Goal: Transaction & Acquisition: Purchase product/service

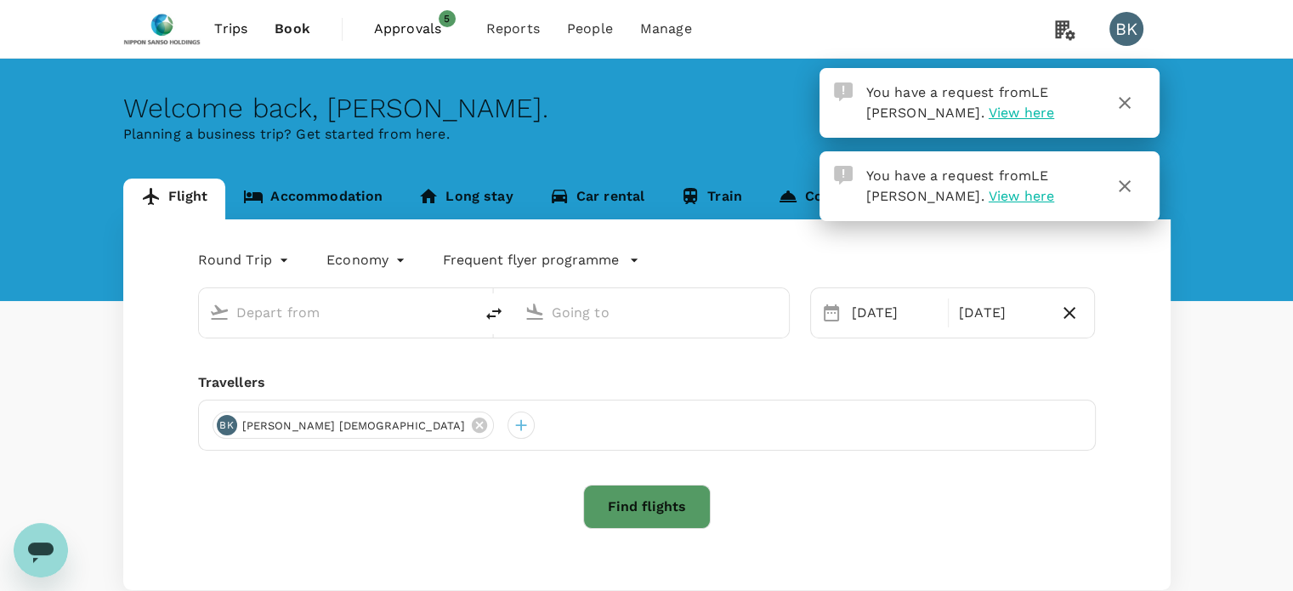
type input "Singapore, Singapore (any)"
type input "Taiwan Taoyuan Intl (TPE)"
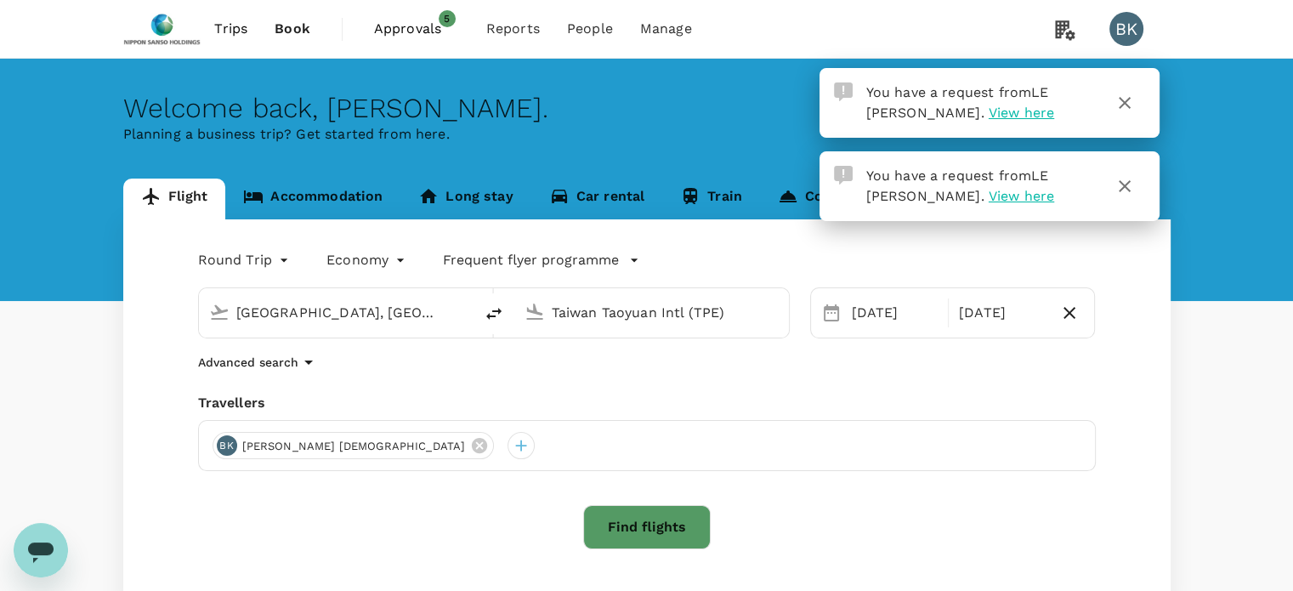
click at [989, 109] on span "View here" at bounding box center [1021, 113] width 65 height 16
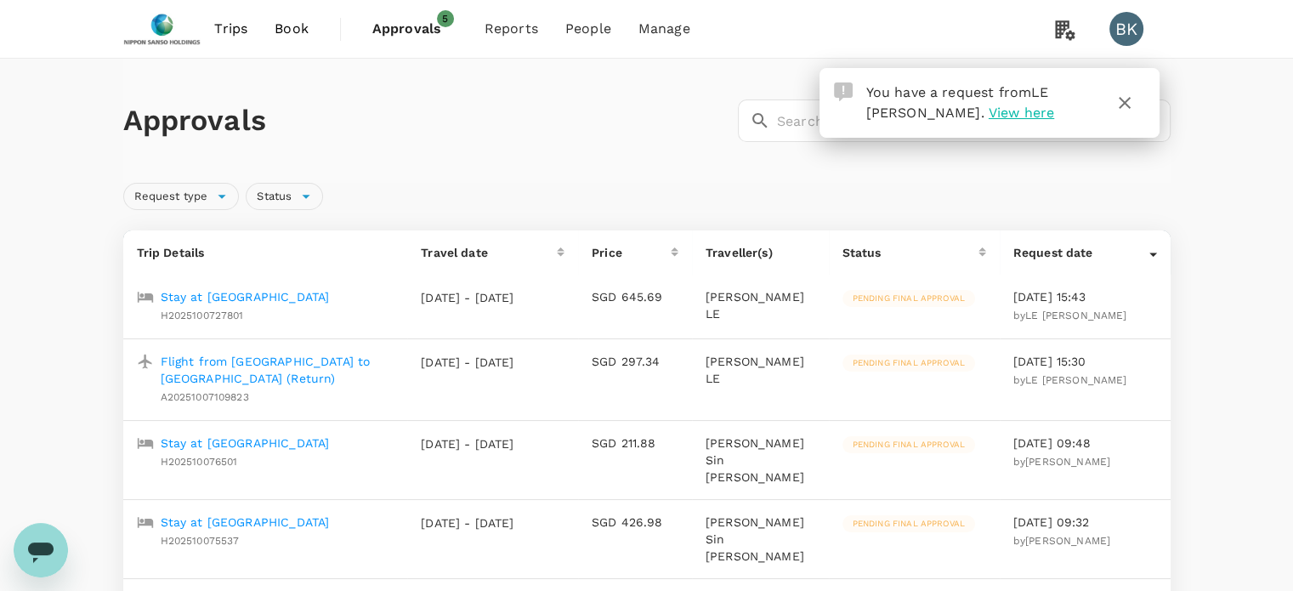
click at [292, 297] on p "Stay at Genting Hotel Jurong" at bounding box center [245, 296] width 169 height 17
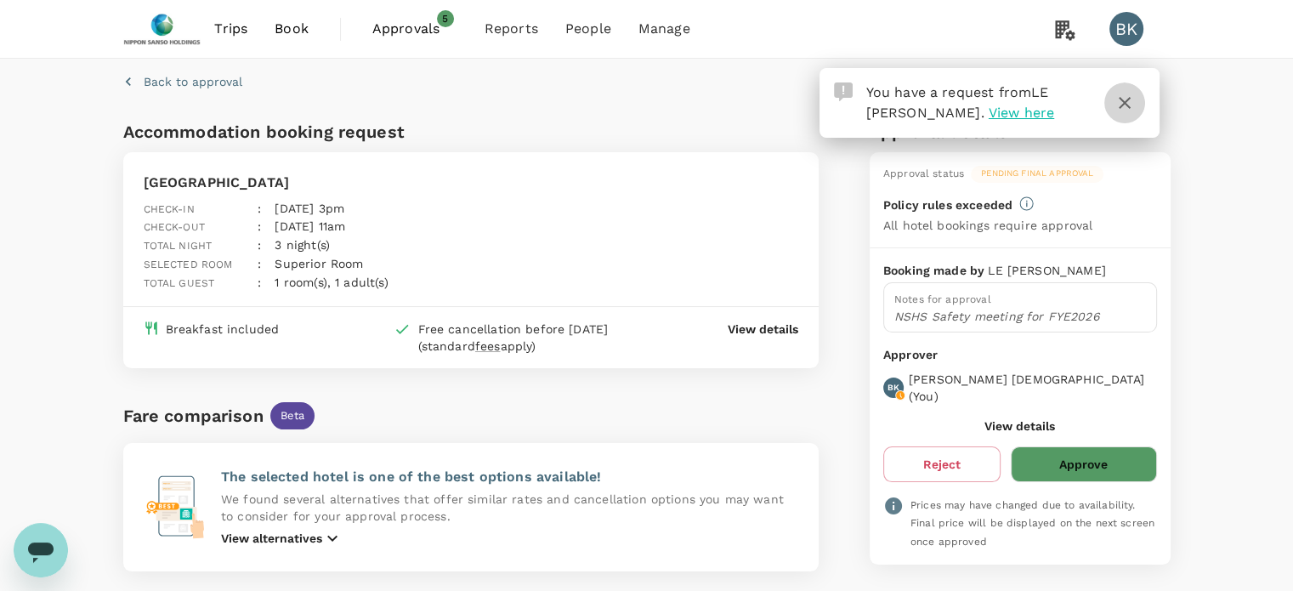
click at [1131, 100] on icon "button" at bounding box center [1124, 103] width 20 height 20
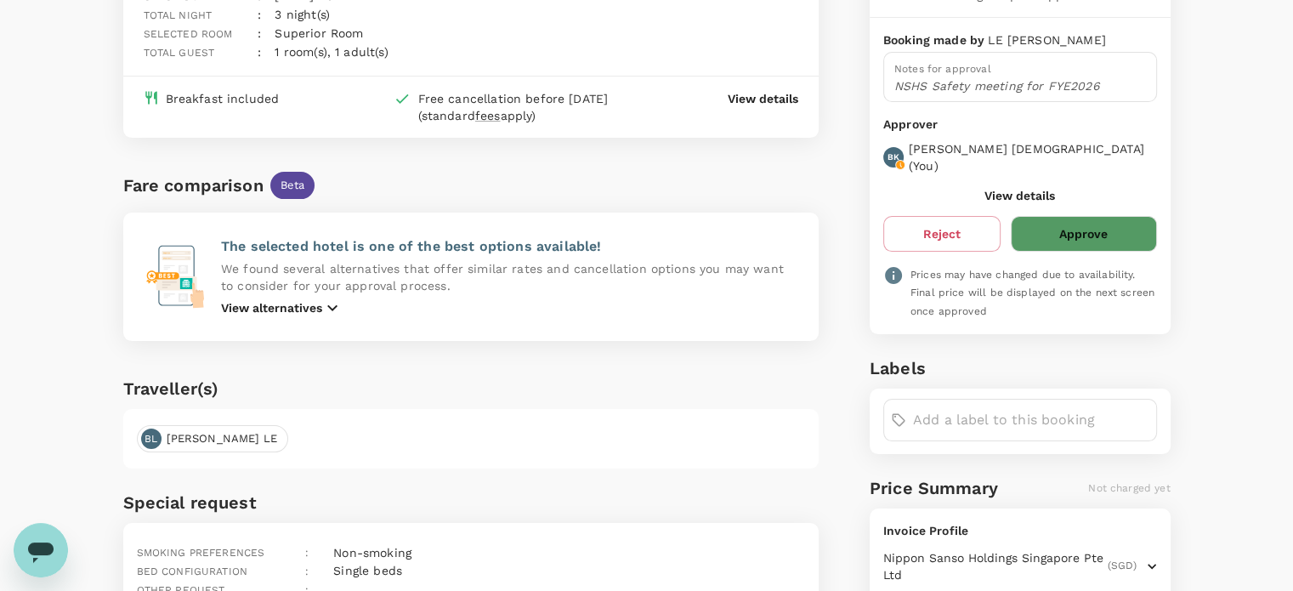
scroll to position [170, 0]
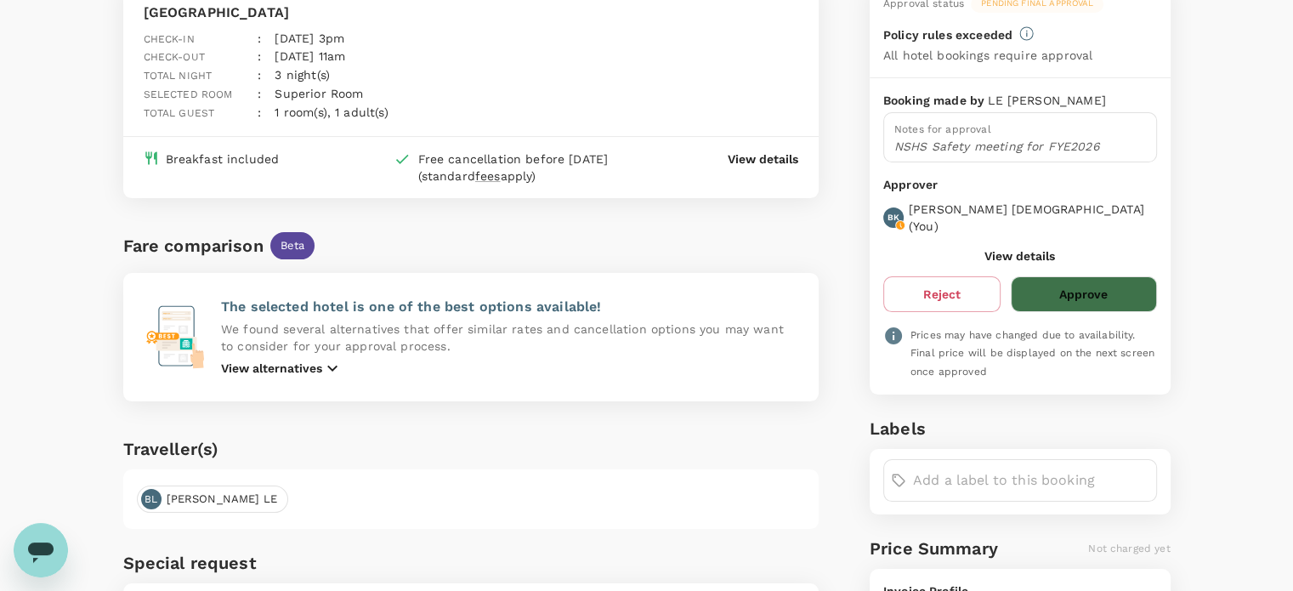
click at [1059, 276] on button "Approve" at bounding box center [1083, 294] width 145 height 36
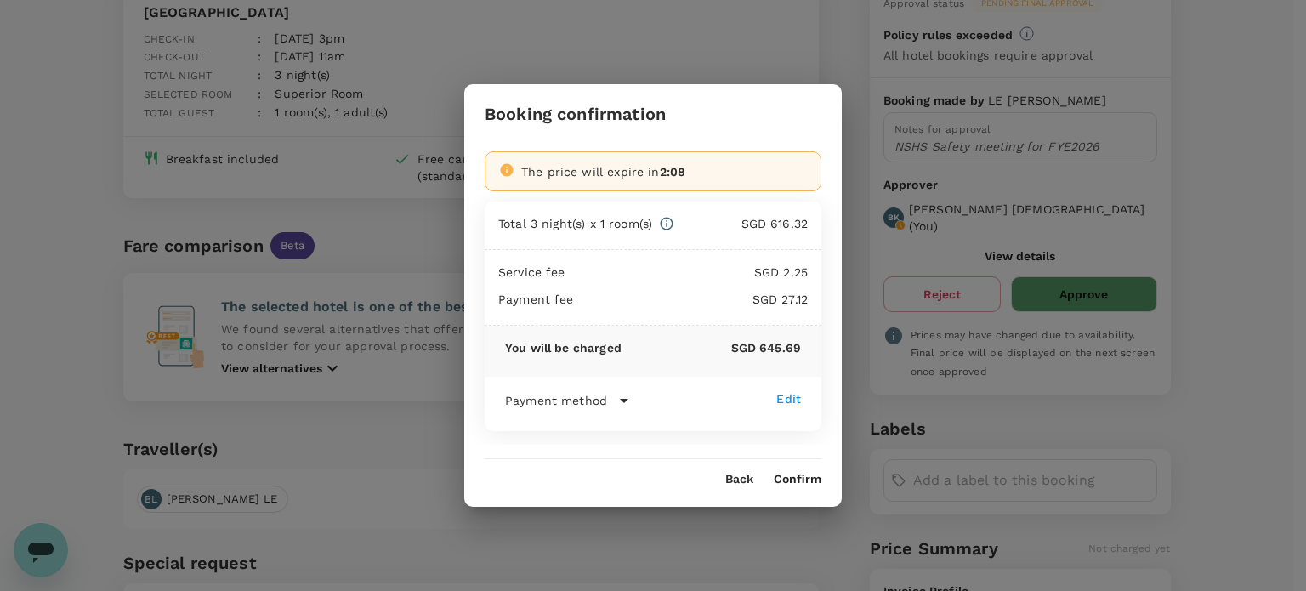
click at [785, 477] on button "Confirm" at bounding box center [798, 480] width 48 height 14
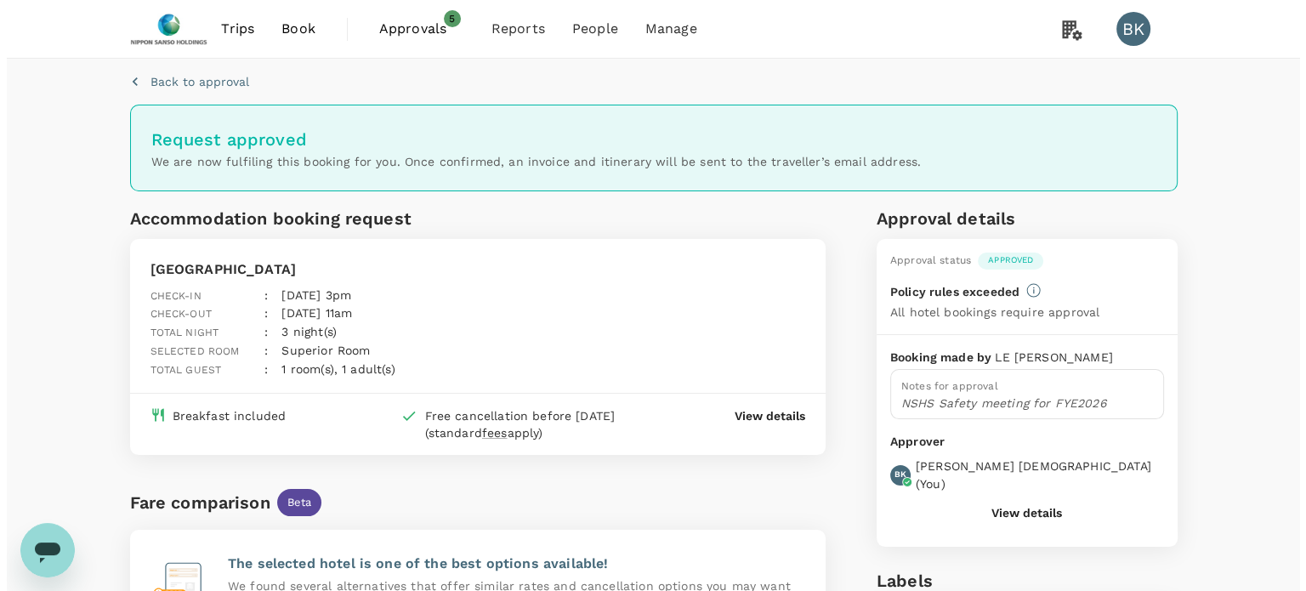
scroll to position [0, 0]
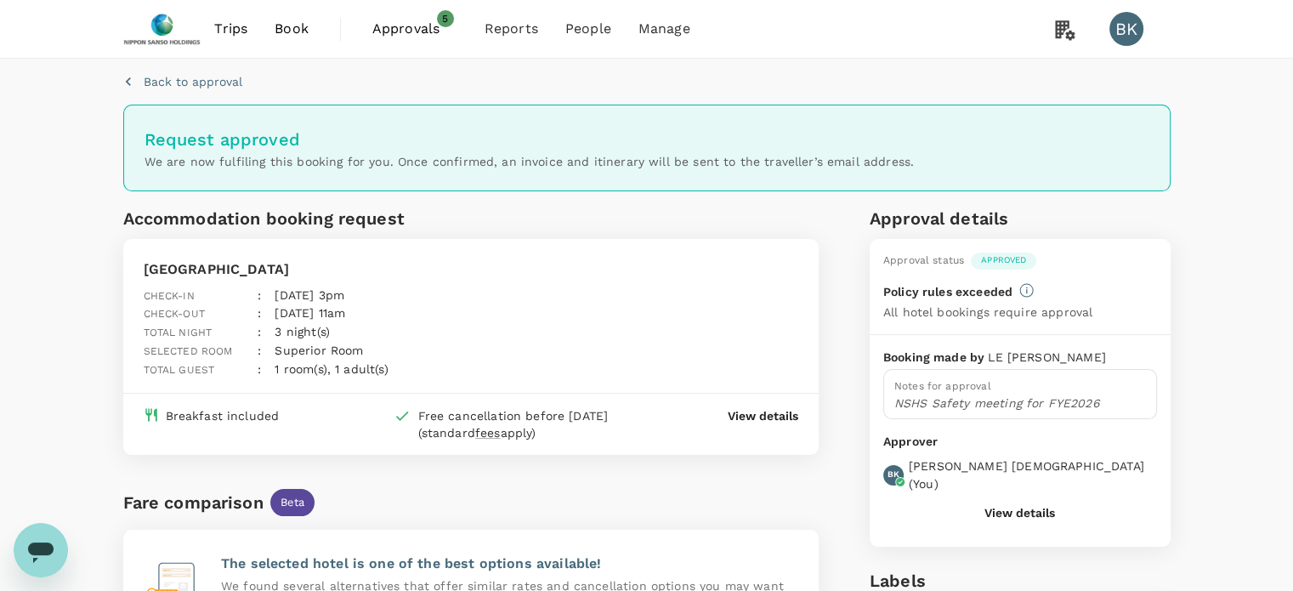
click at [422, 29] on span "Approvals" at bounding box center [414, 29] width 85 height 20
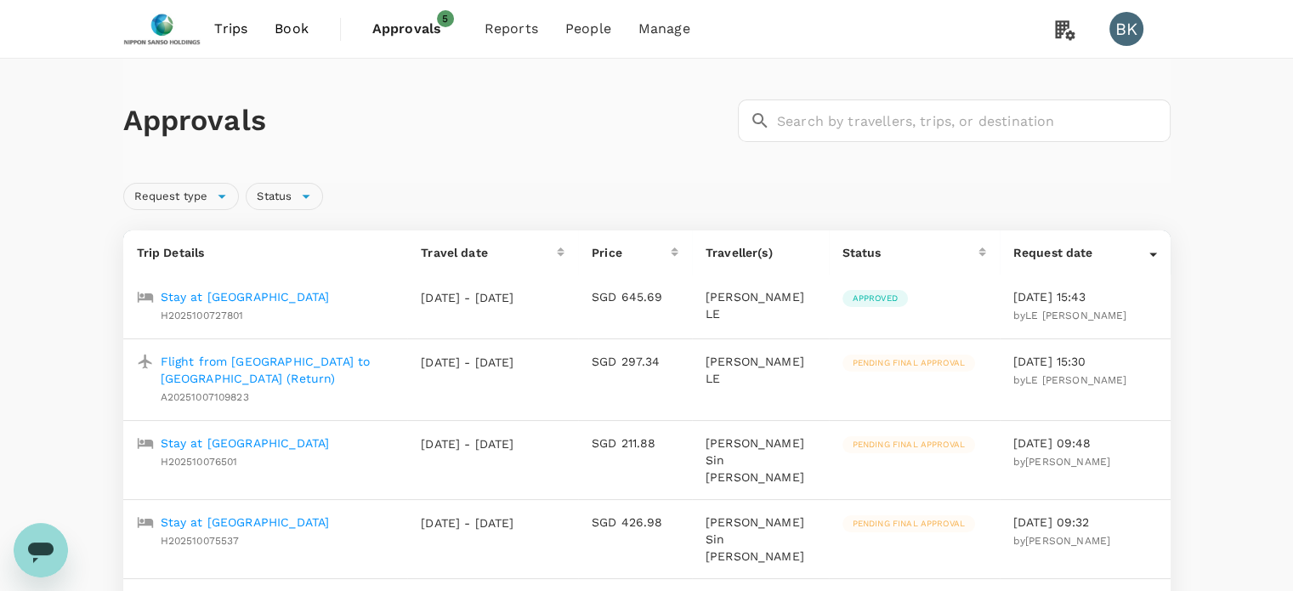
click at [233, 371] on p "Flight from Ho Chi Minh City to Singapore (Return)" at bounding box center [278, 370] width 234 height 34
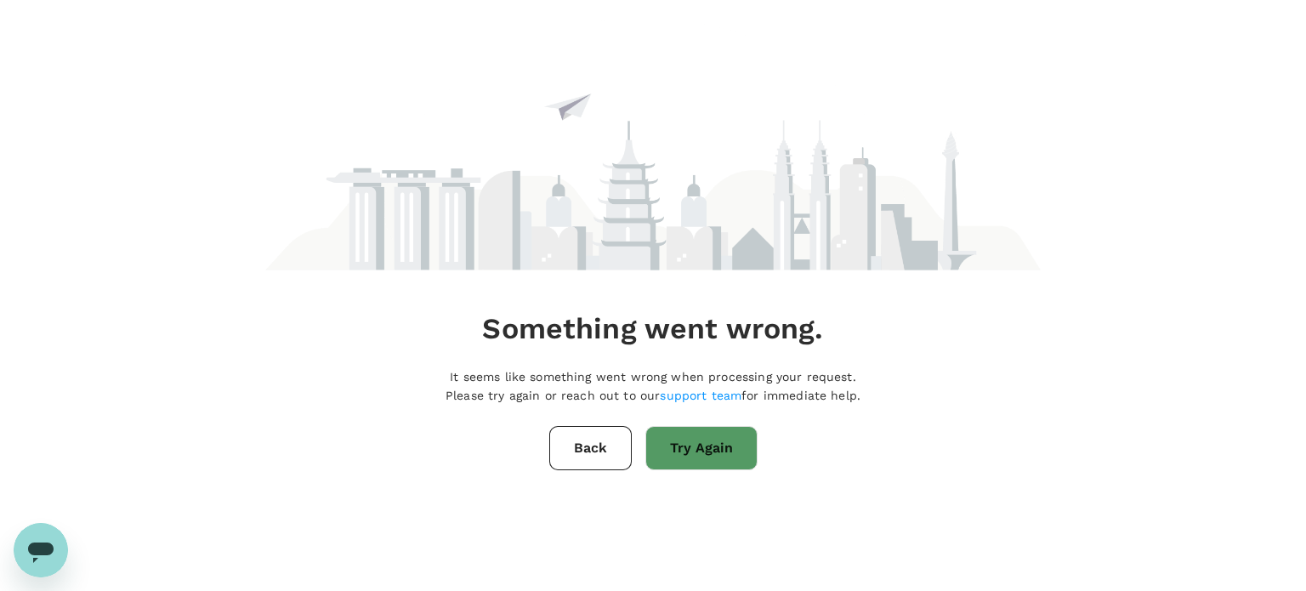
click at [695, 465] on button "Try Again" at bounding box center [701, 448] width 112 height 44
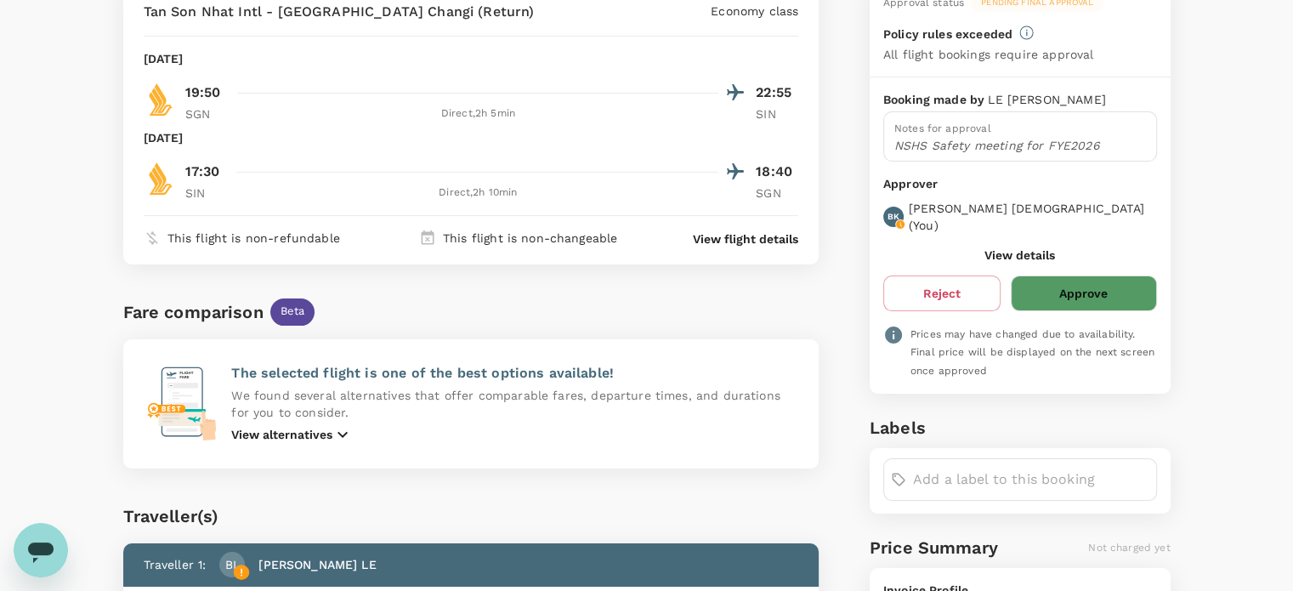
scroll to position [170, 0]
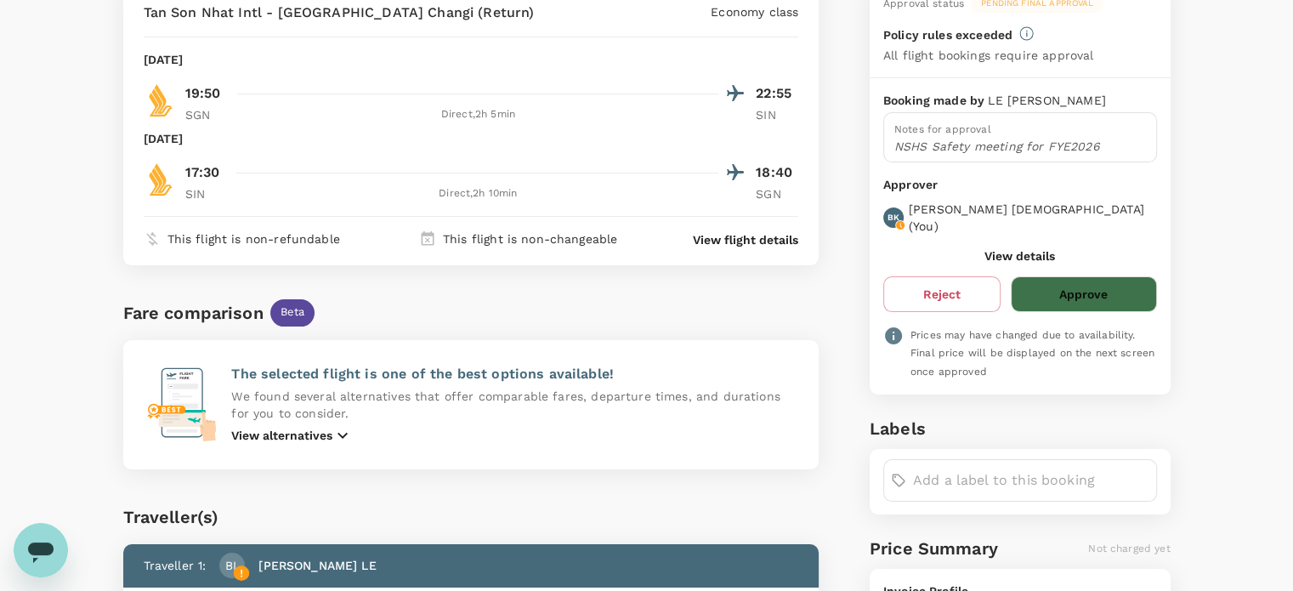
click at [1073, 276] on button "Approve" at bounding box center [1083, 294] width 145 height 36
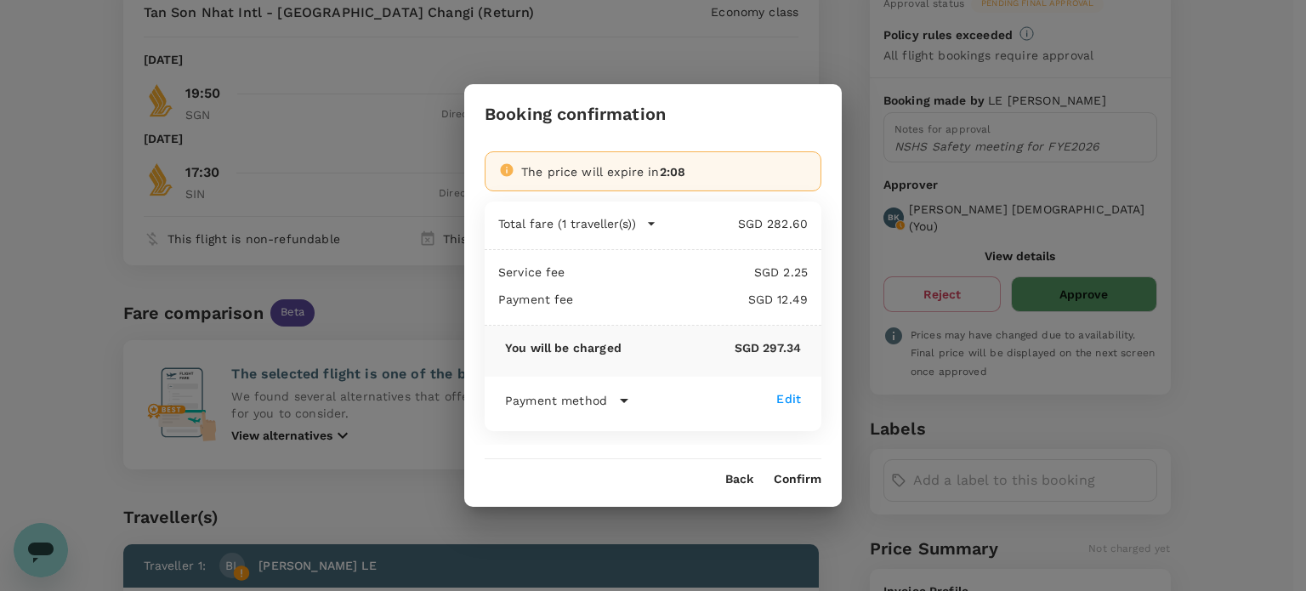
click at [785, 479] on button "Confirm" at bounding box center [798, 480] width 48 height 14
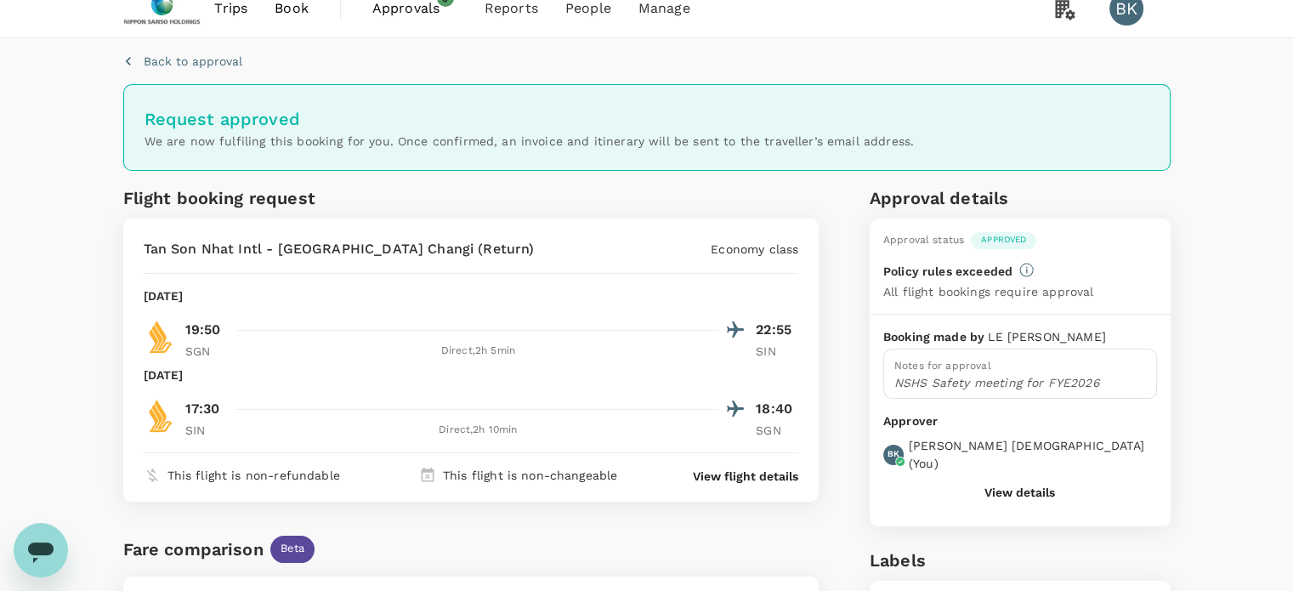
scroll to position [0, 0]
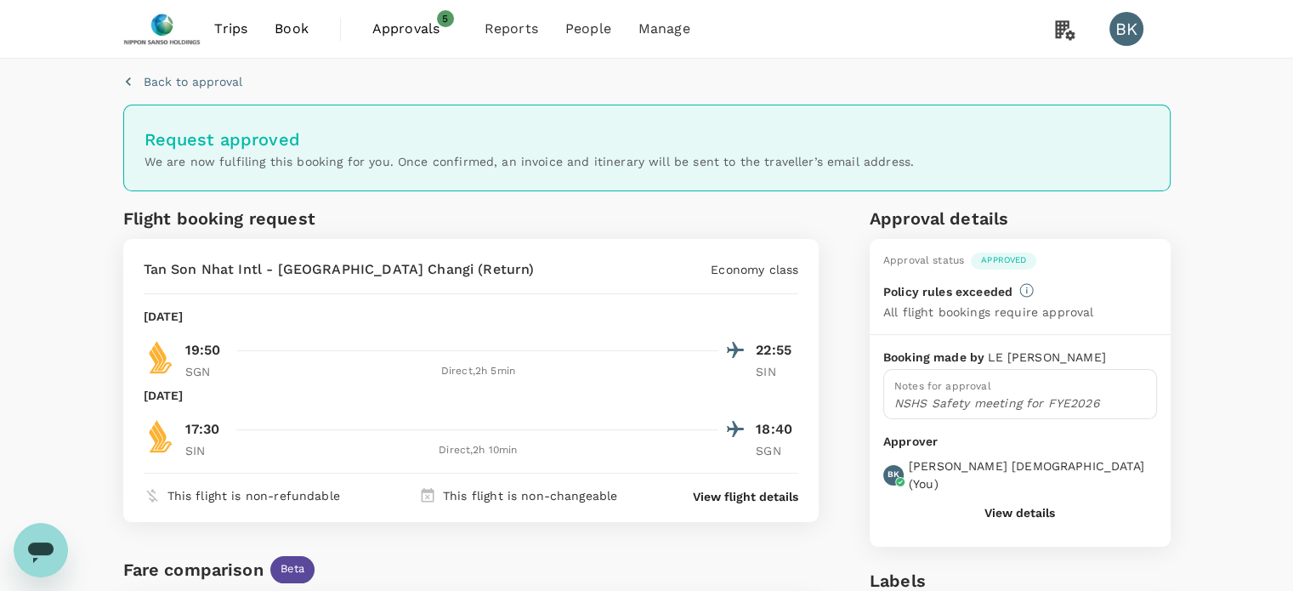
click at [402, 33] on span "Approvals" at bounding box center [414, 29] width 85 height 20
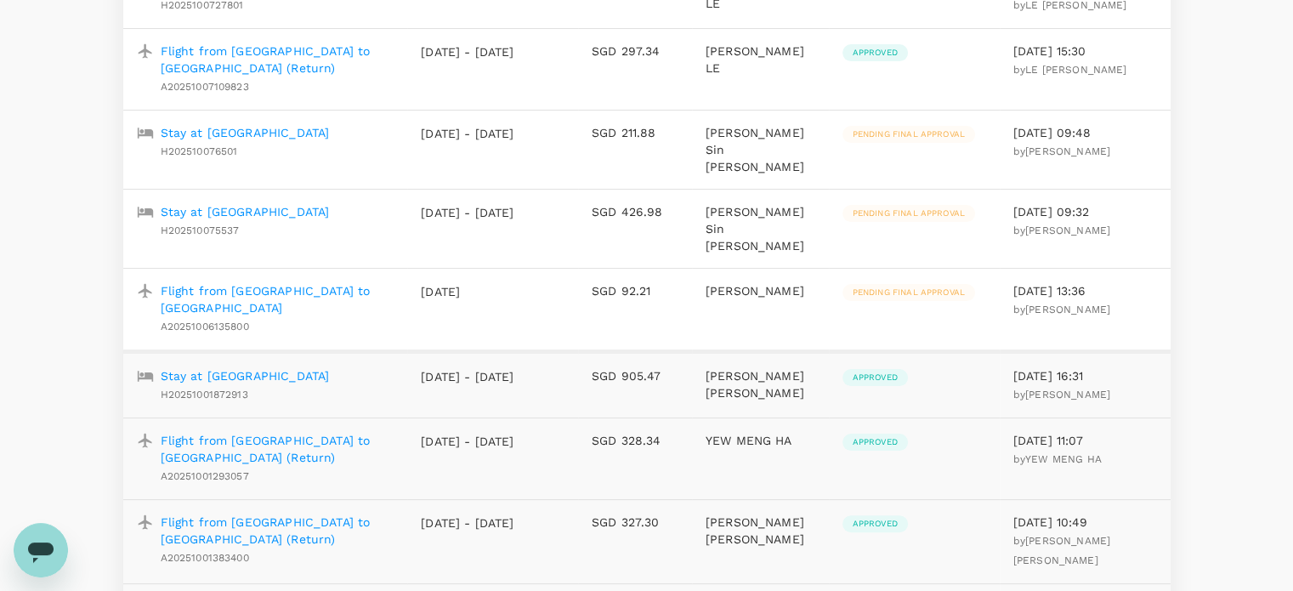
scroll to position [340, 0]
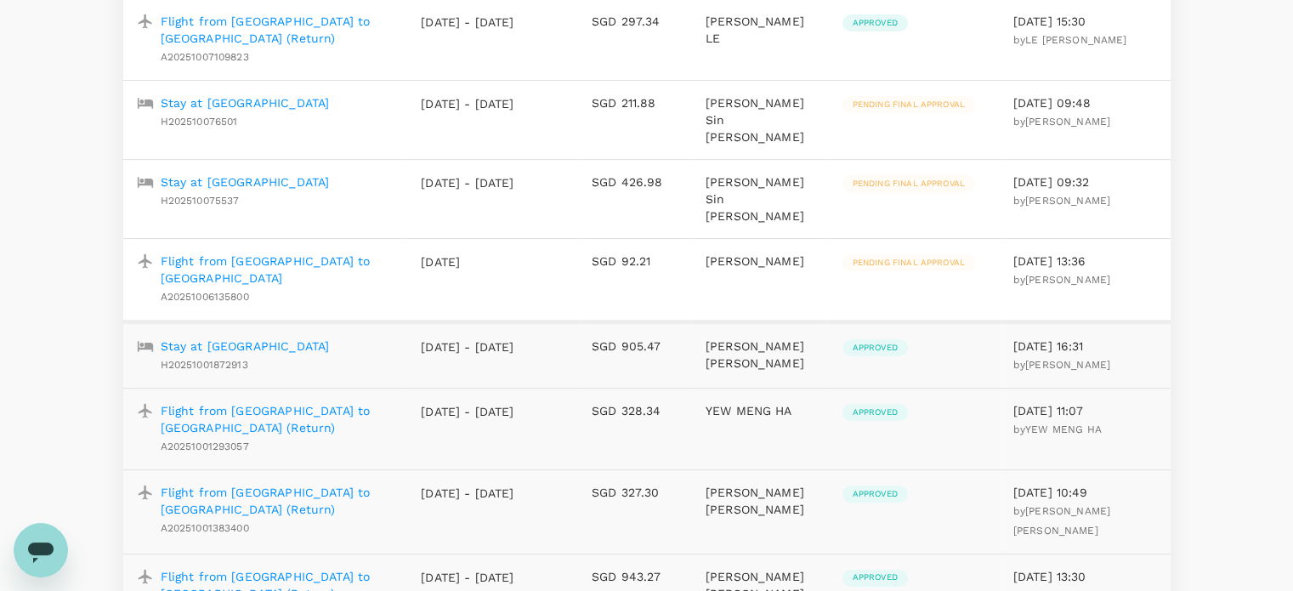
click at [330, 337] on p "Stay at Hotel Metropolitan Kawasaki" at bounding box center [245, 345] width 169 height 17
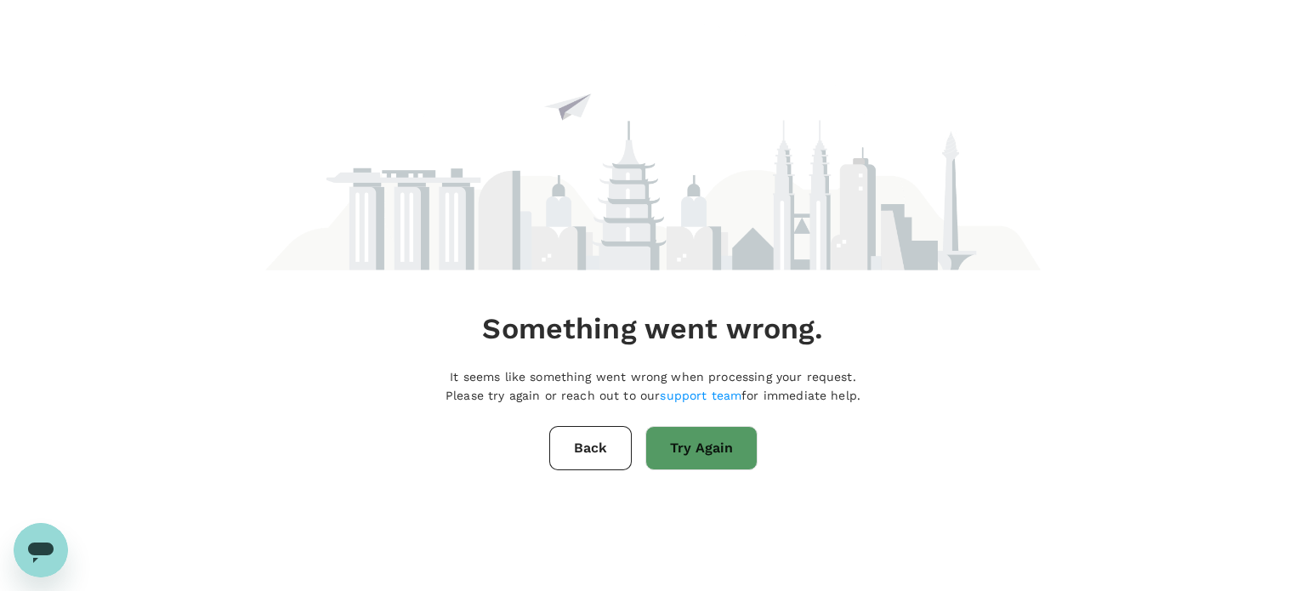
click at [720, 456] on button "Try Again" at bounding box center [701, 448] width 112 height 44
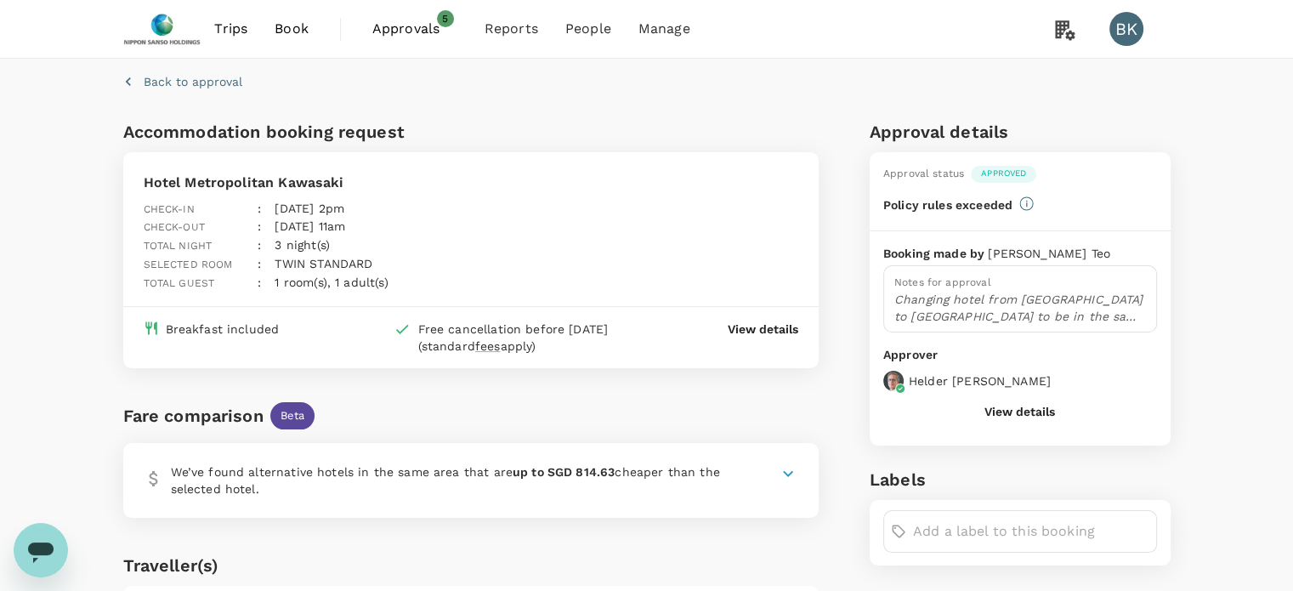
scroll to position [85, 0]
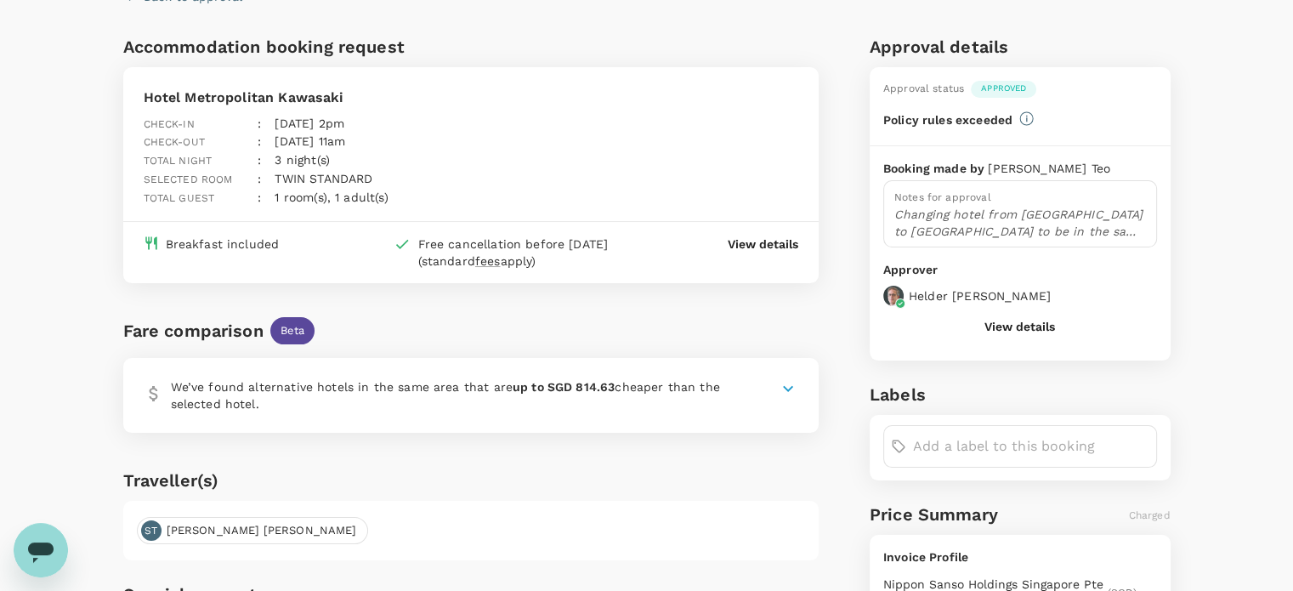
click at [945, 217] on p "Changing hotel from Shinagawa station to Hotel Metropolitan Kawasaki to be in t…" at bounding box center [1020, 223] width 252 height 34
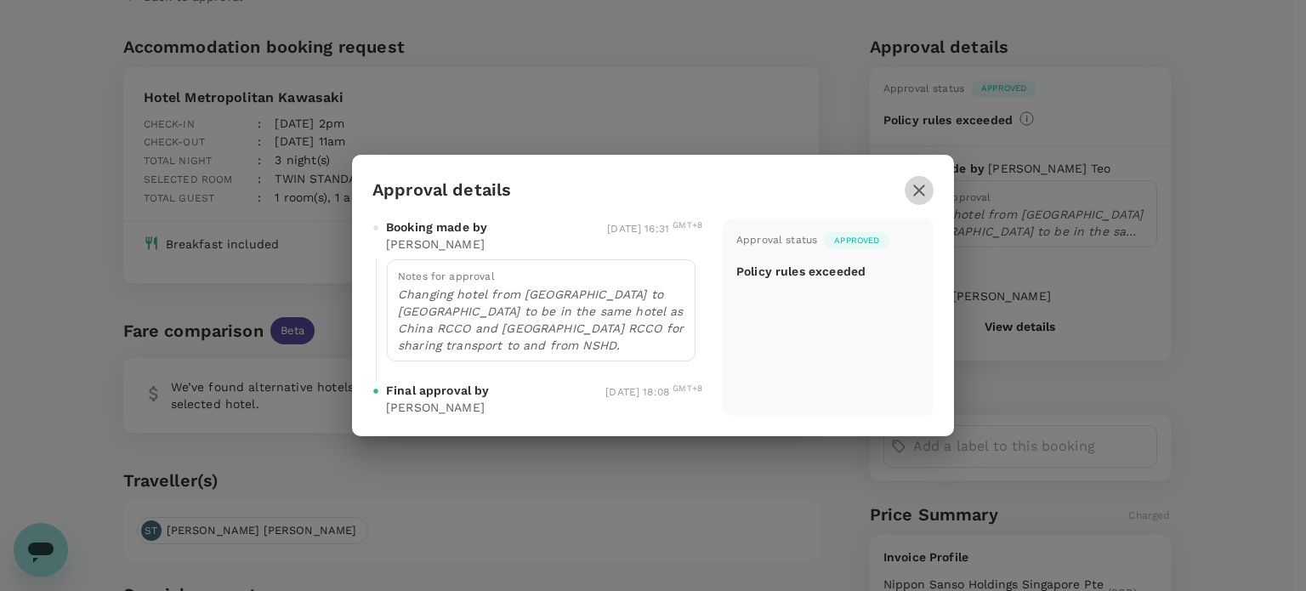
click at [919, 190] on icon "button" at bounding box center [919, 190] width 12 height 12
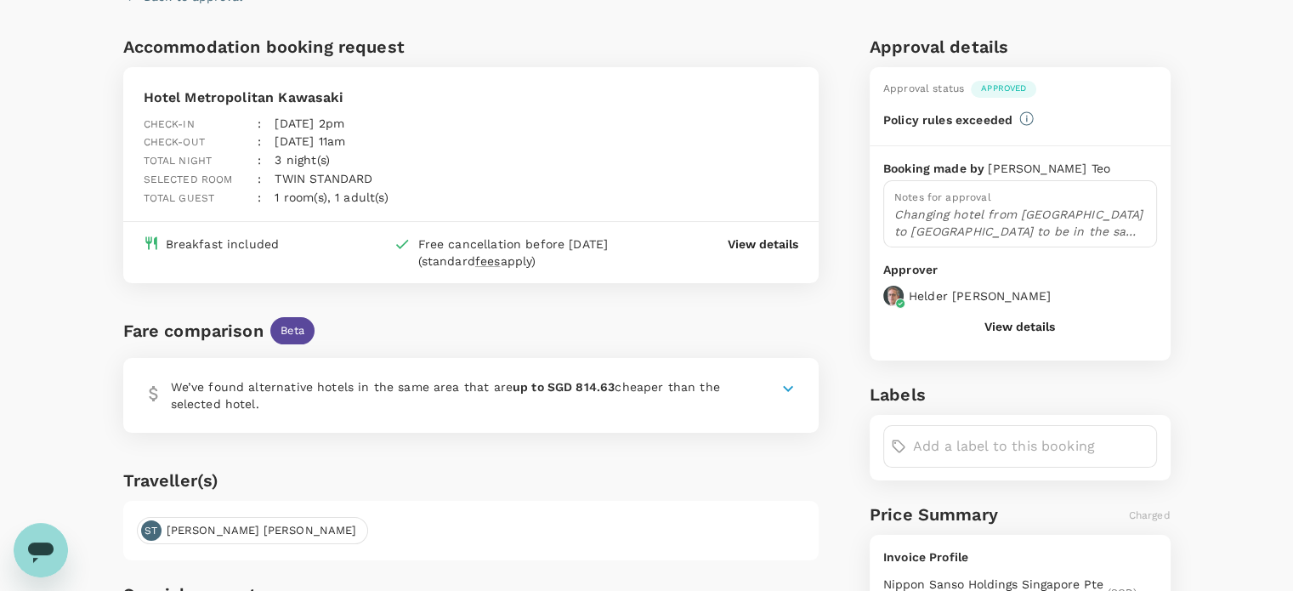
scroll to position [0, 0]
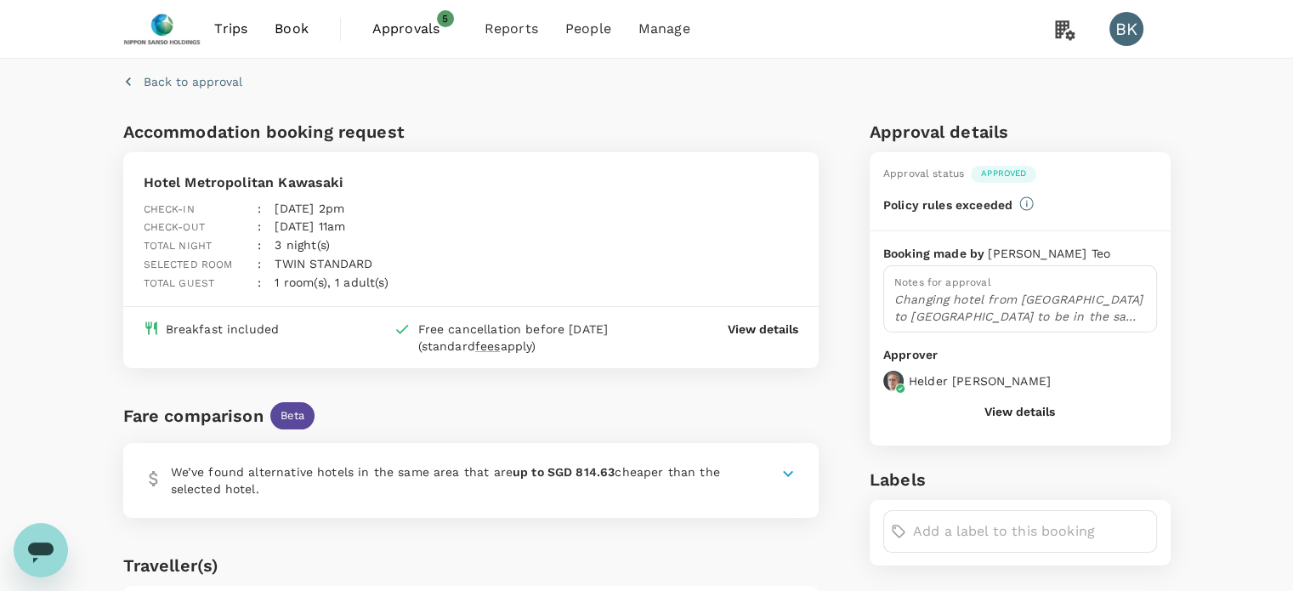
click at [232, 25] on span "Trips" at bounding box center [230, 29] width 33 height 20
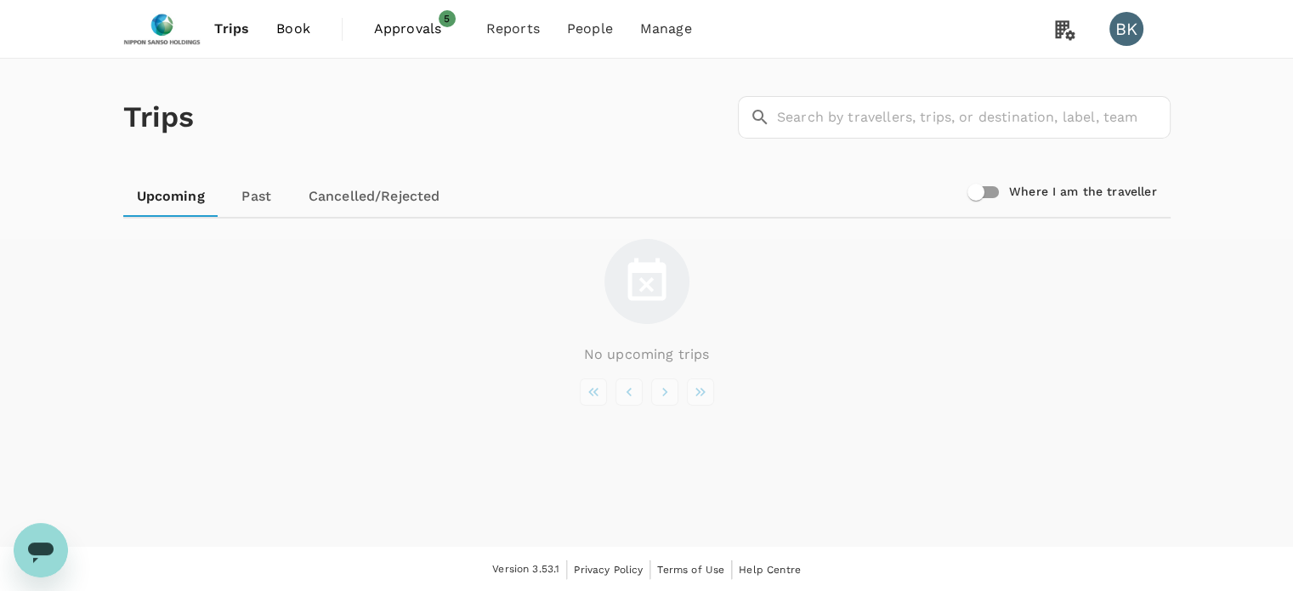
click at [276, 26] on span "Book" at bounding box center [293, 29] width 34 height 20
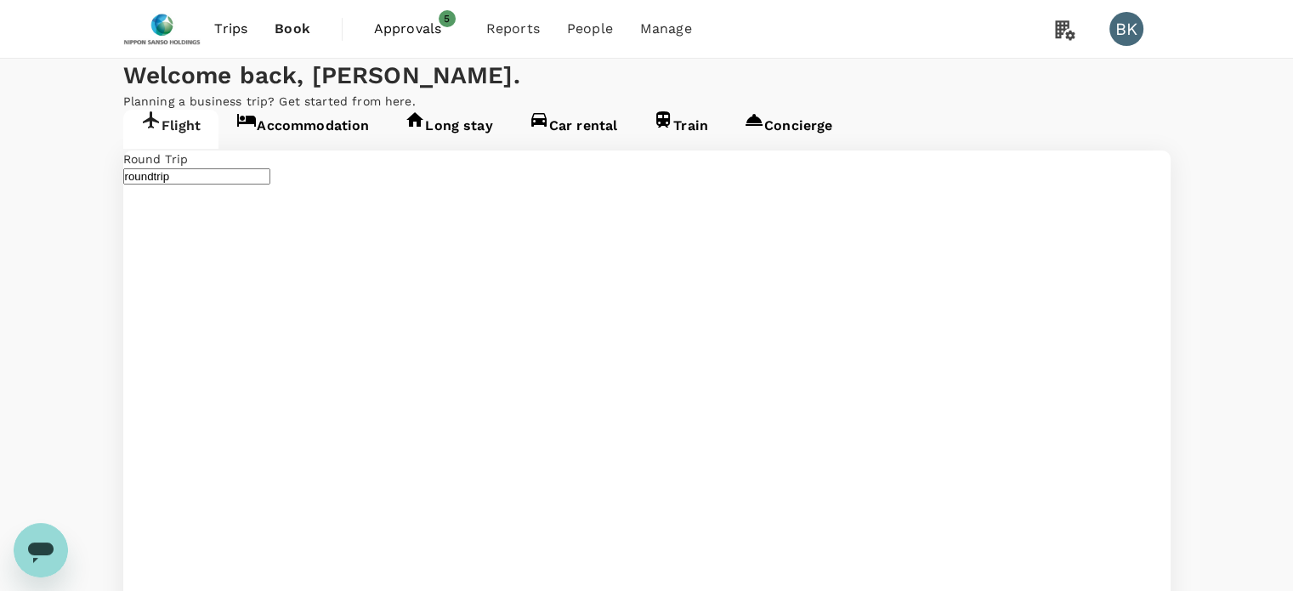
type input "[GEOGRAPHIC_DATA], [GEOGRAPHIC_DATA] (any)"
type input "Taiwan Taoyuan Intl (TPE)"
type input "[GEOGRAPHIC_DATA], [GEOGRAPHIC_DATA] (any)"
type input "Taiwan Taoyuan Intl (TPE)"
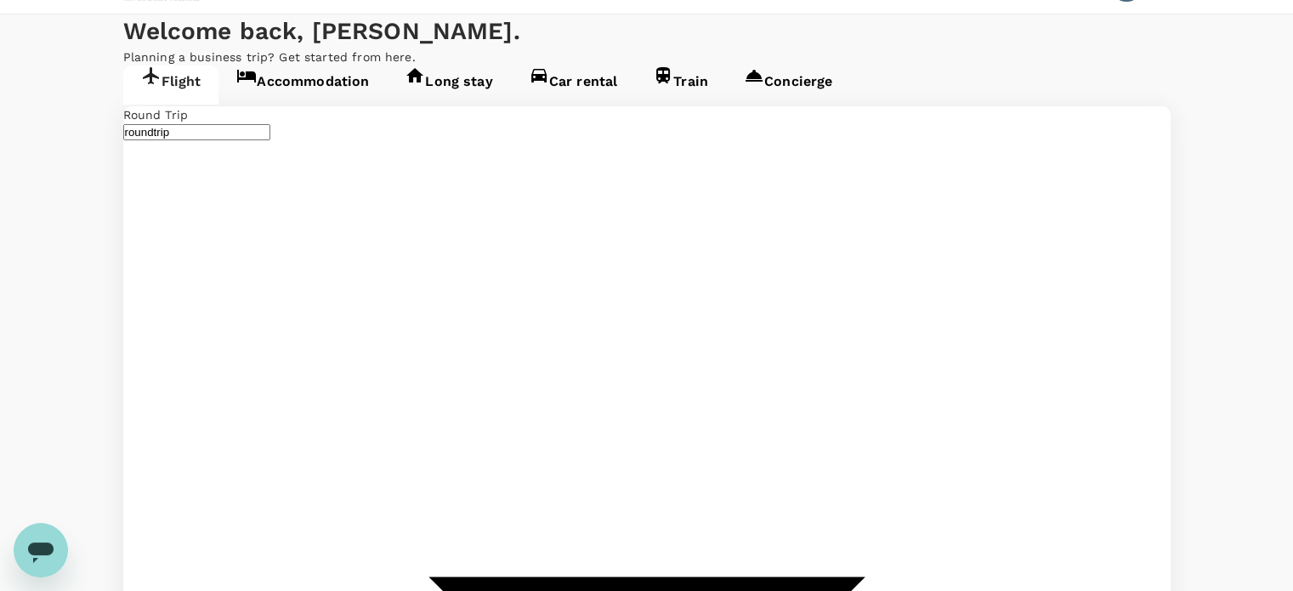
scroll to position [85, 0]
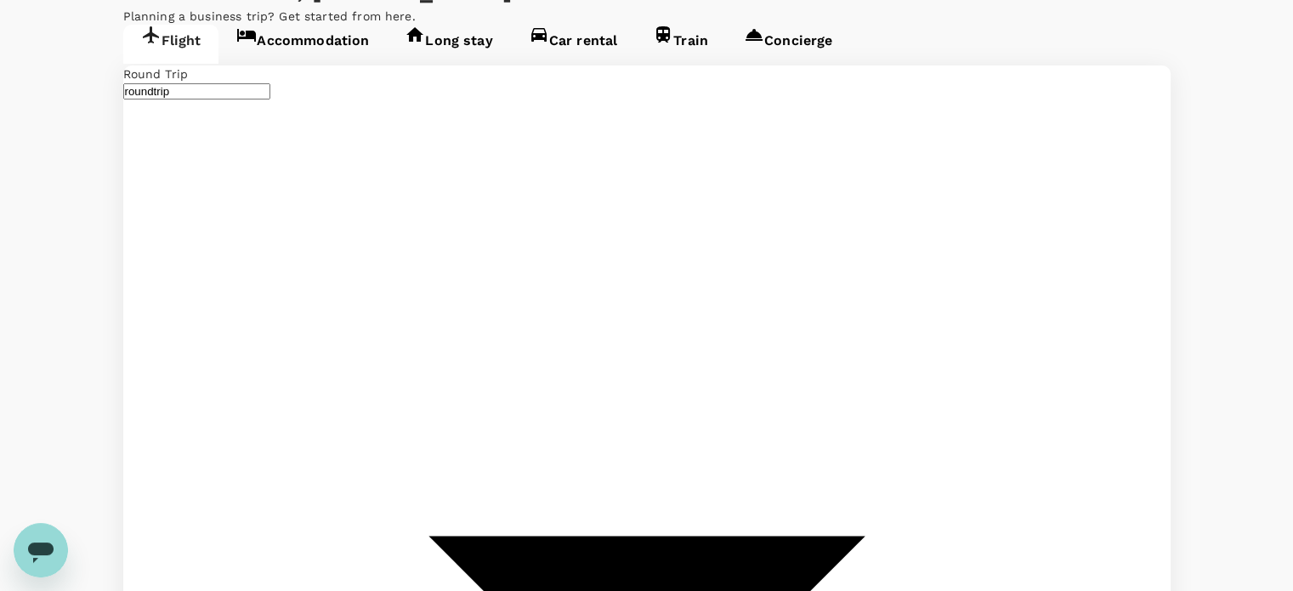
type input "Taiwan Taoyuan Intl (TPE)"
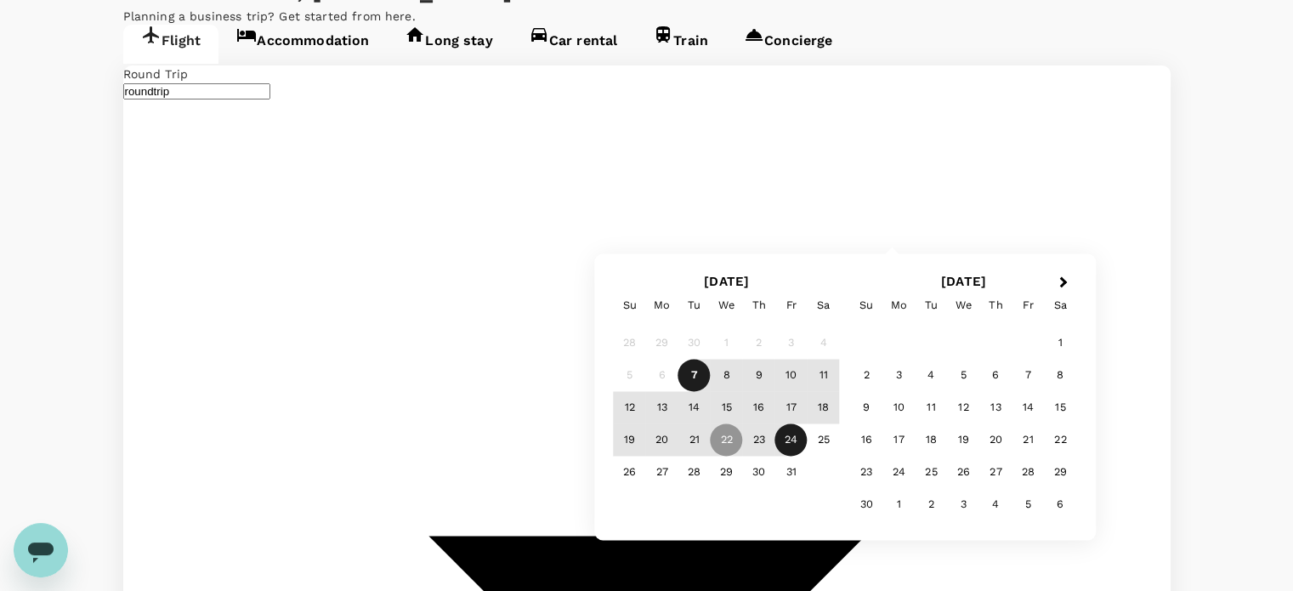
type input "Tokyo Intl (HND)"
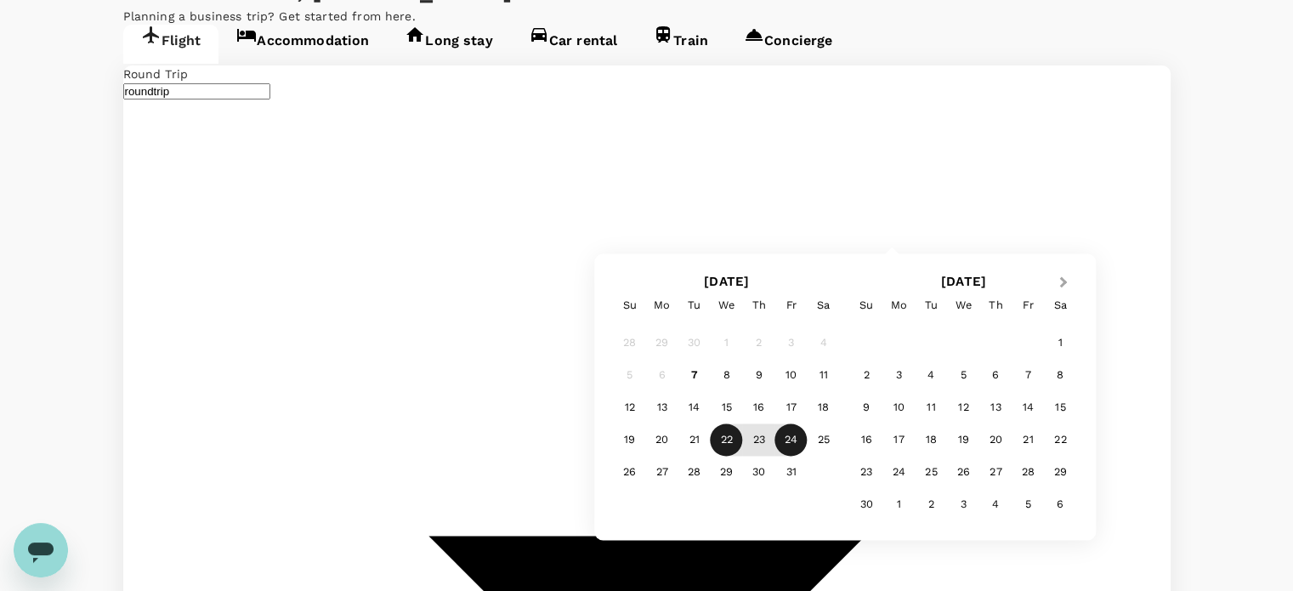
click at [1054, 284] on button "Next Month" at bounding box center [1065, 282] width 27 height 27
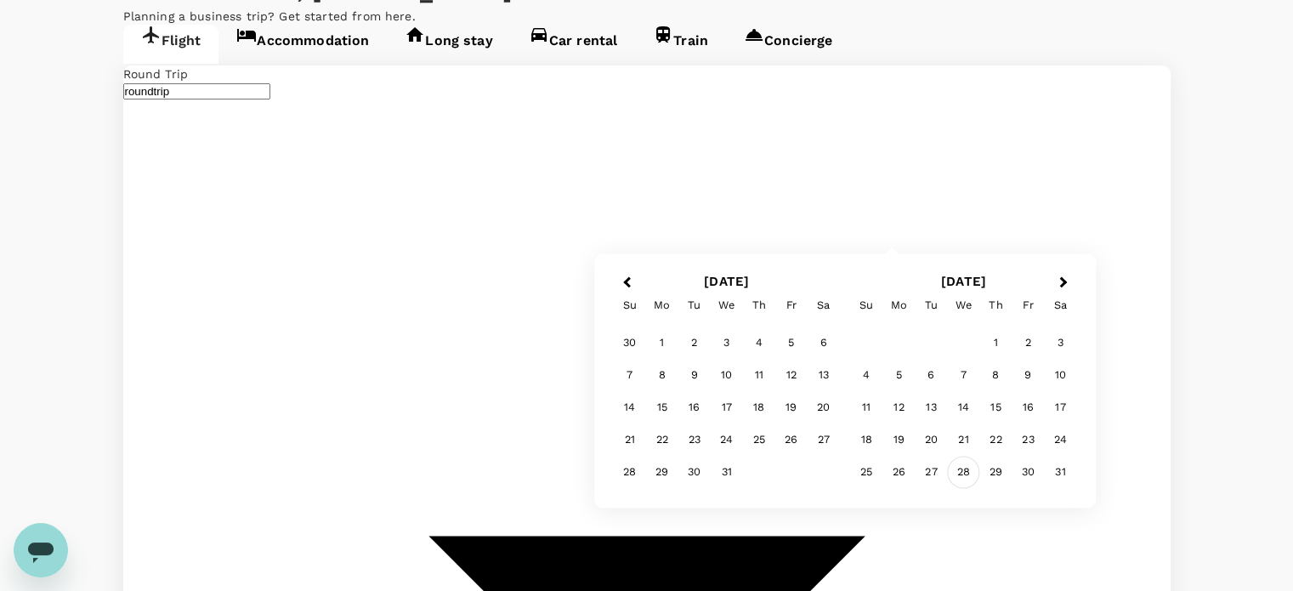
click at [957, 473] on div "28" at bounding box center [963, 472] width 32 height 32
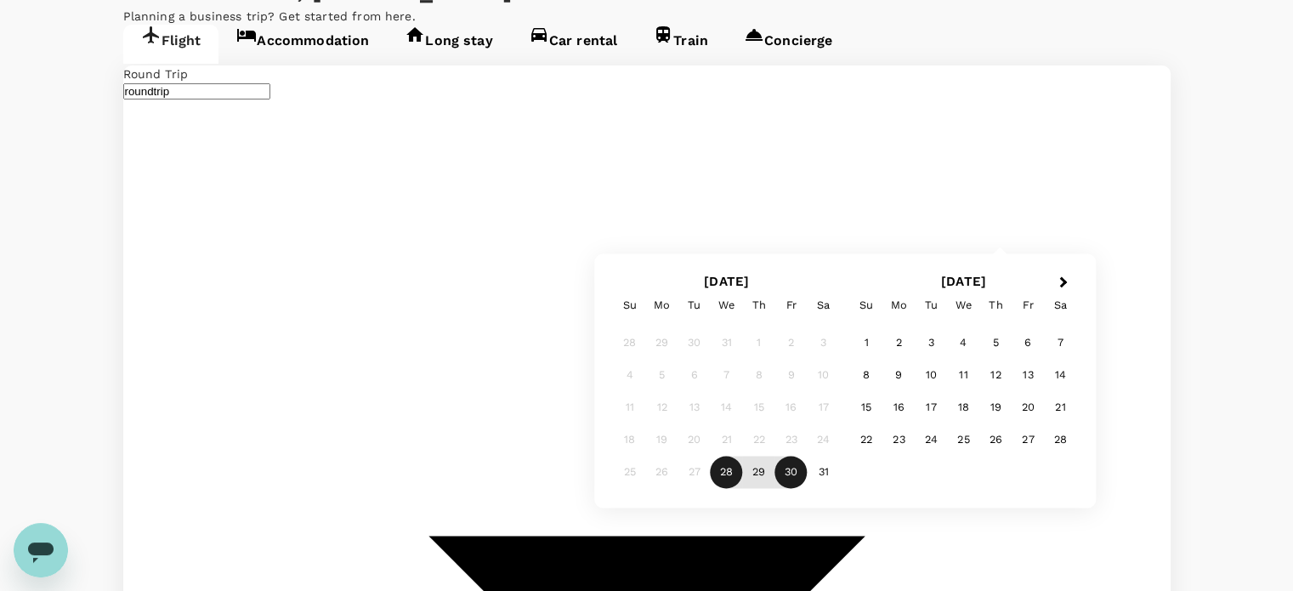
click at [791, 479] on div "30" at bounding box center [791, 472] width 32 height 32
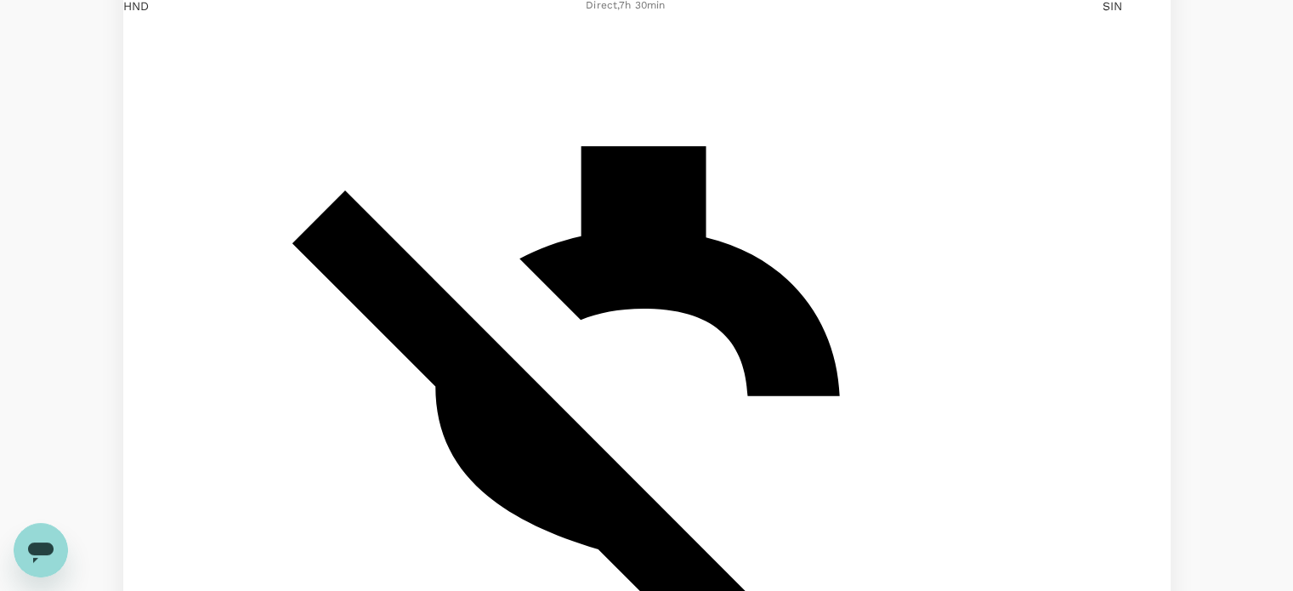
scroll to position [1020, 0]
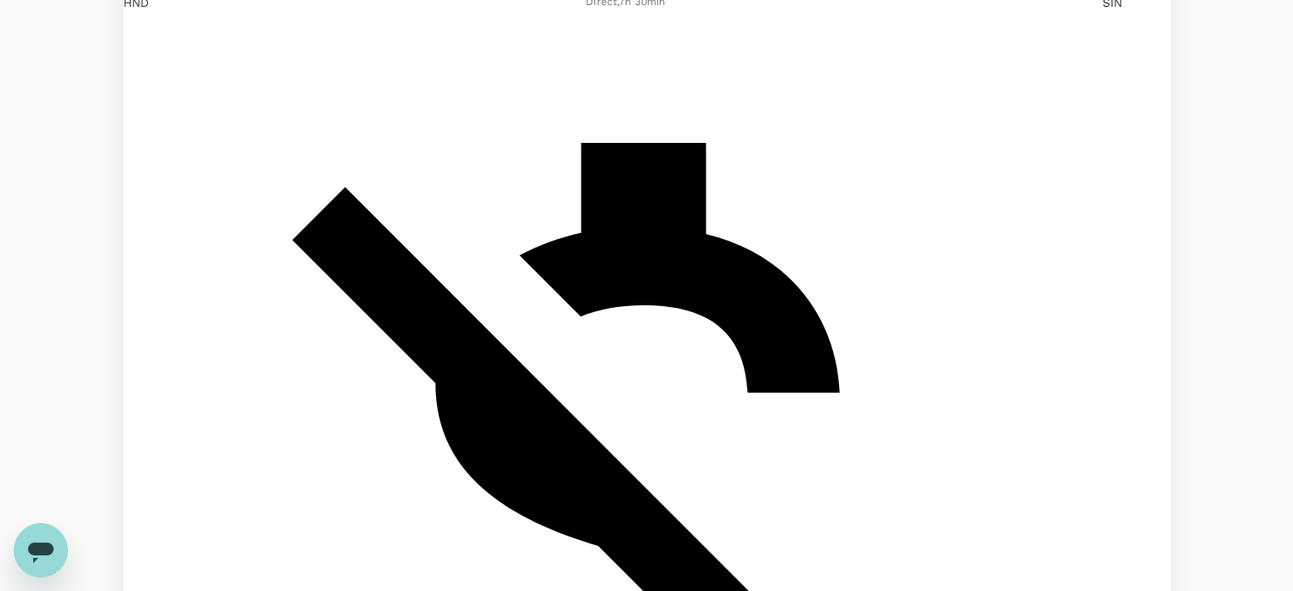
checkbox input "true"
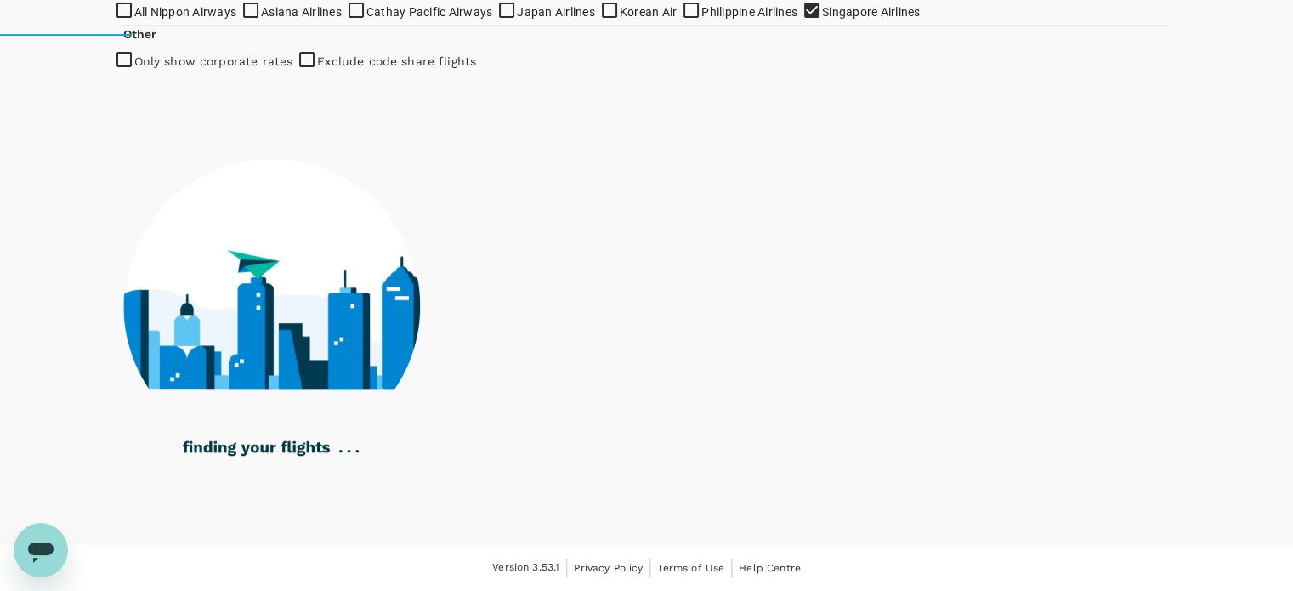
type input "1890"
checkbox input "false"
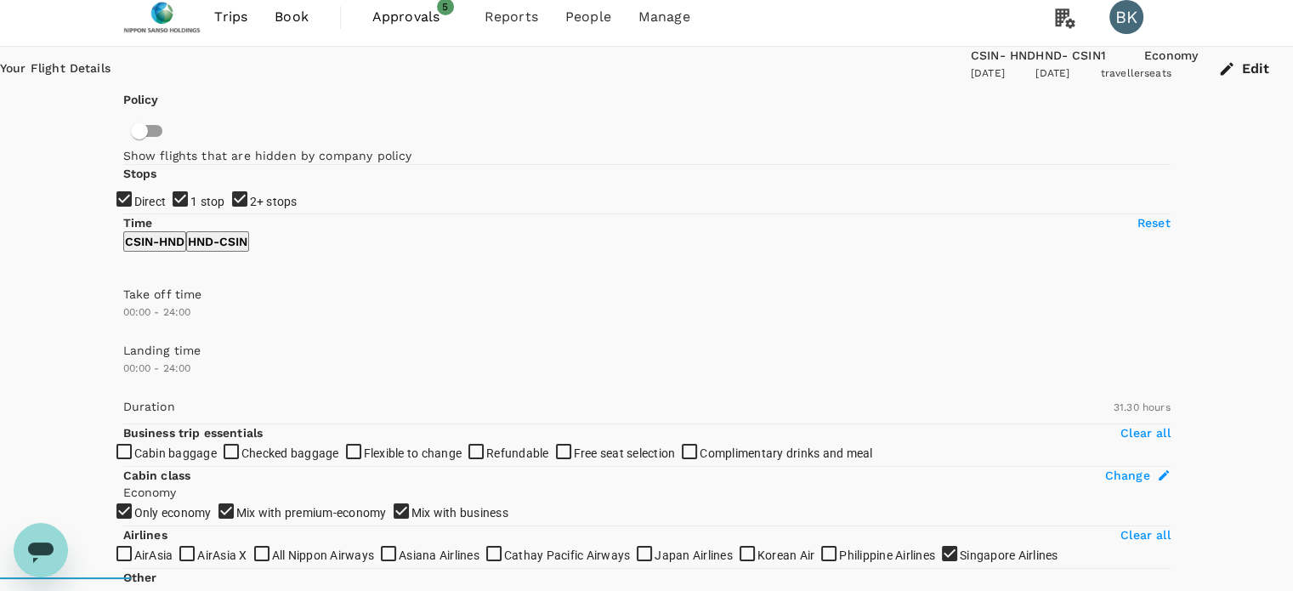
scroll to position [0, 0]
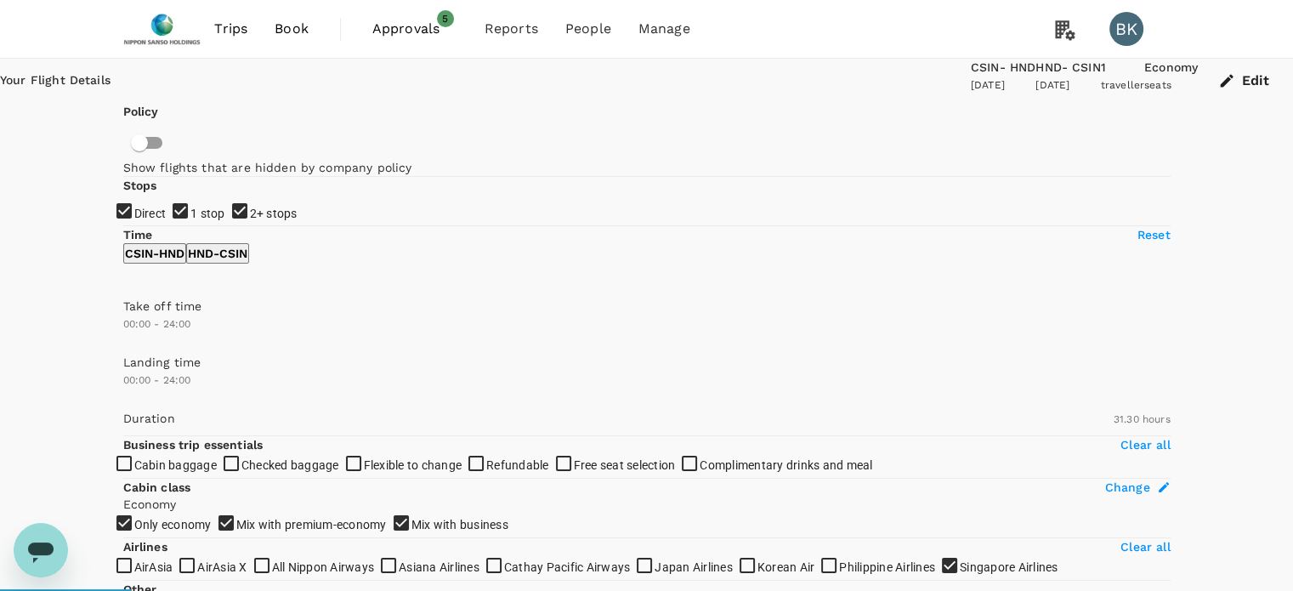
click at [136, 309] on input "1 stop" at bounding box center [646, 295] width 1293 height 591
checkbox input "false"
click at [132, 340] on input "2+ stops" at bounding box center [646, 295] width 1293 height 591
checkbox input "false"
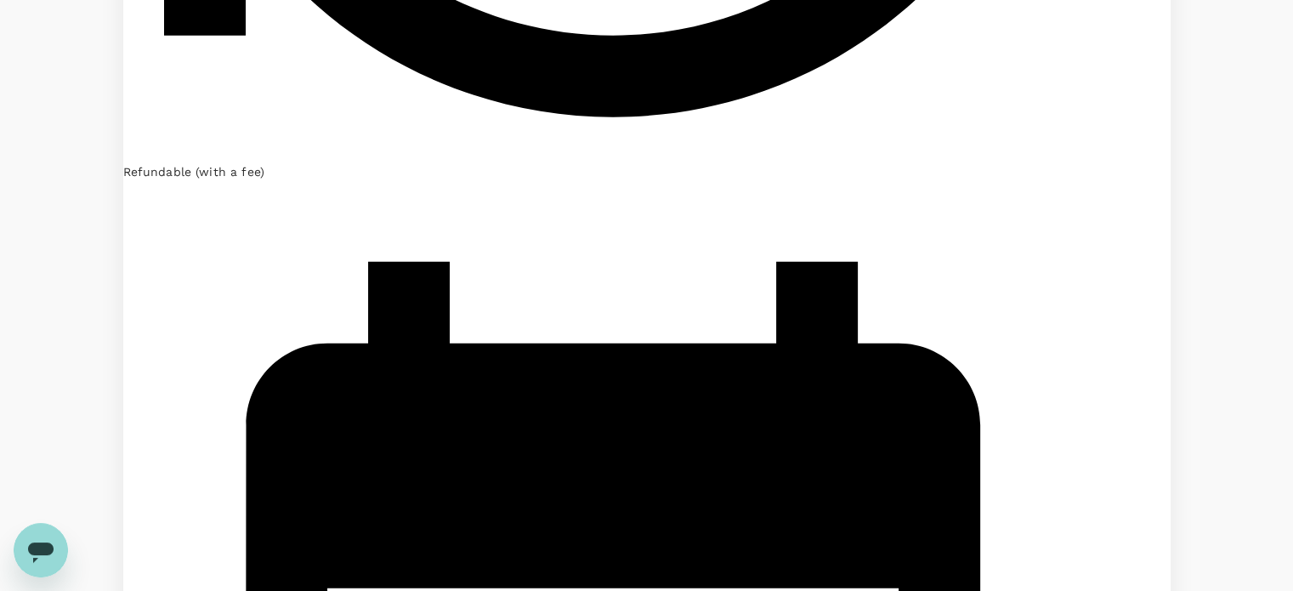
scroll to position [4514, 0]
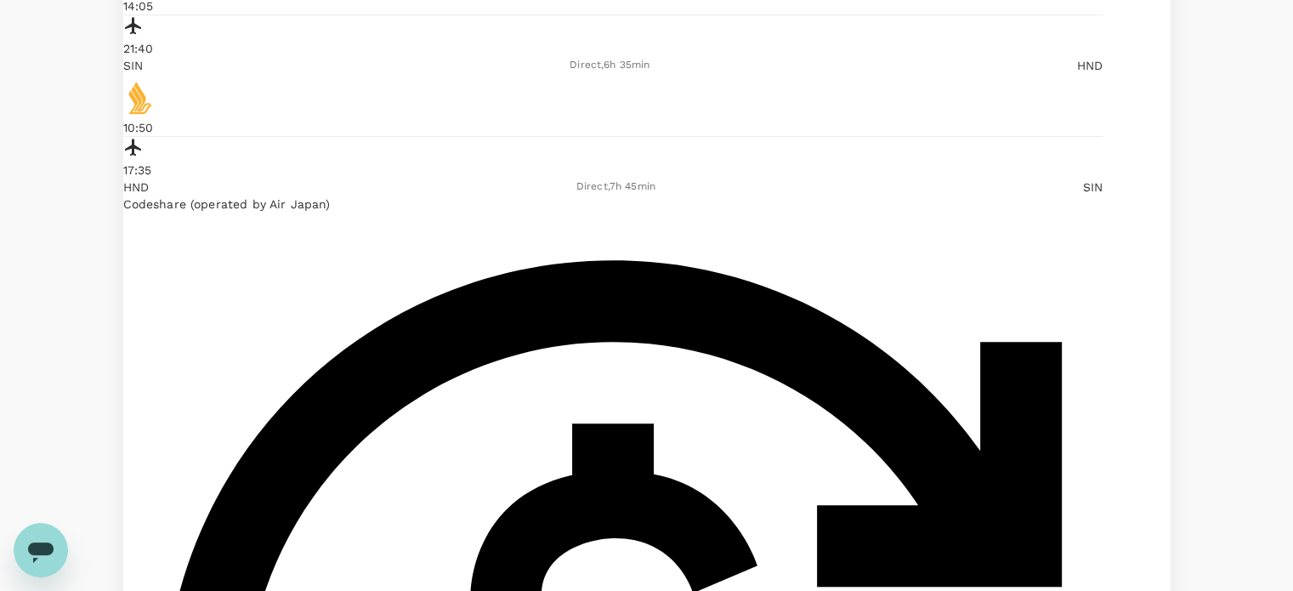
scroll to position [850, 0]
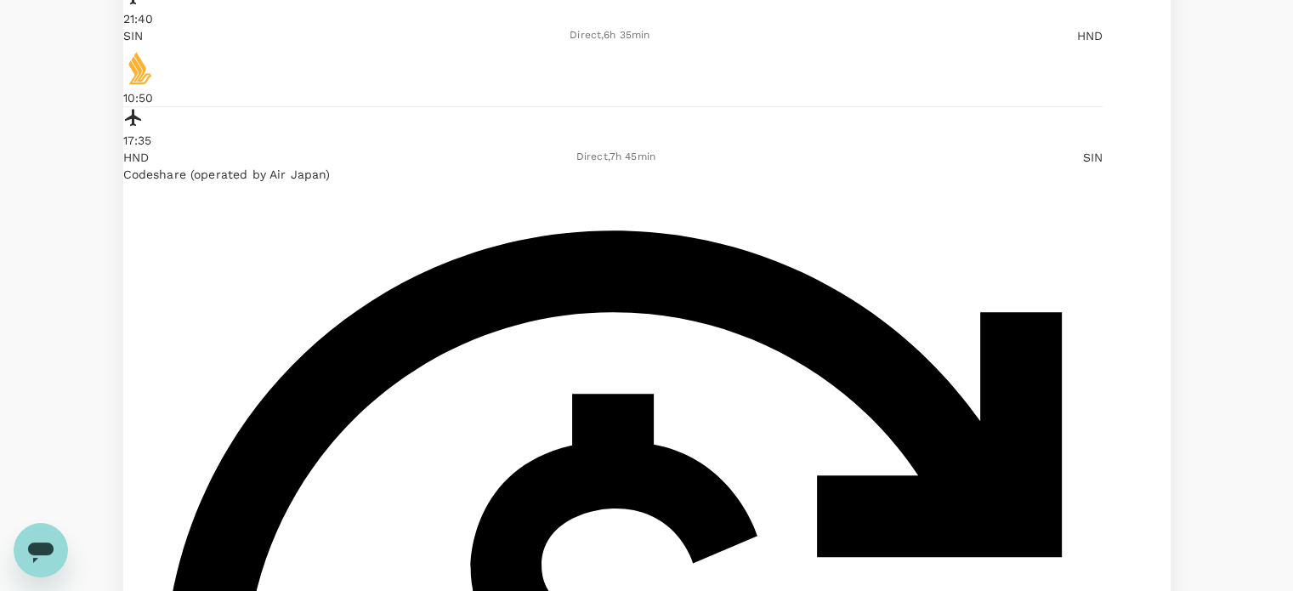
checkbox input "true"
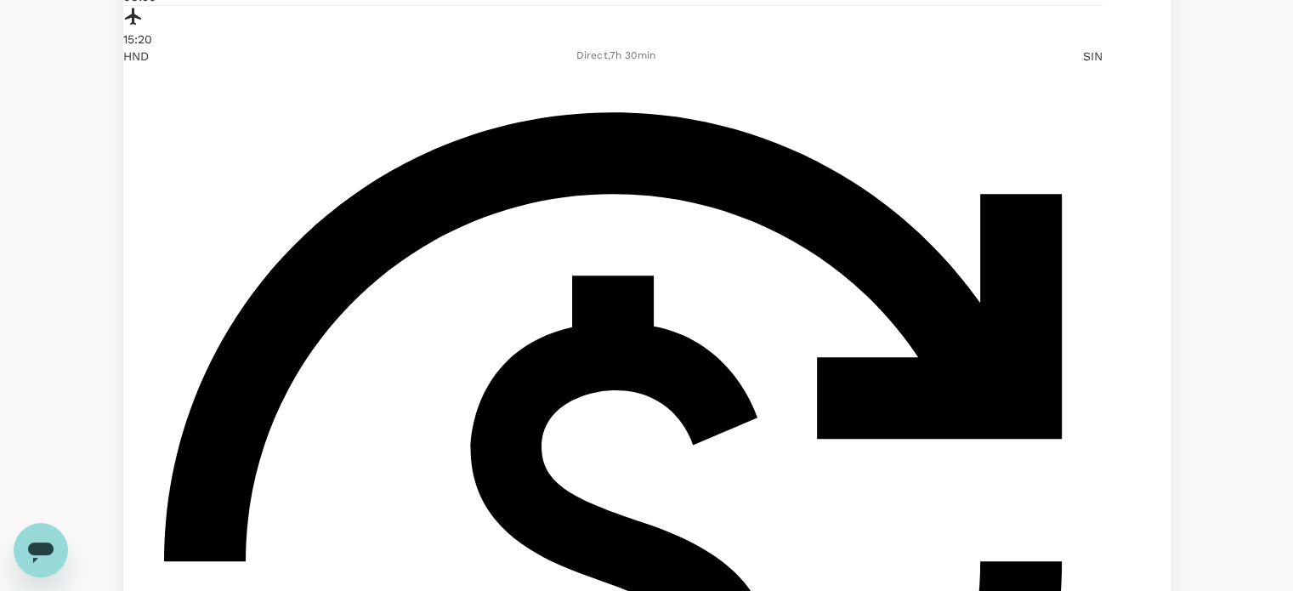
scroll to position [1020, 0]
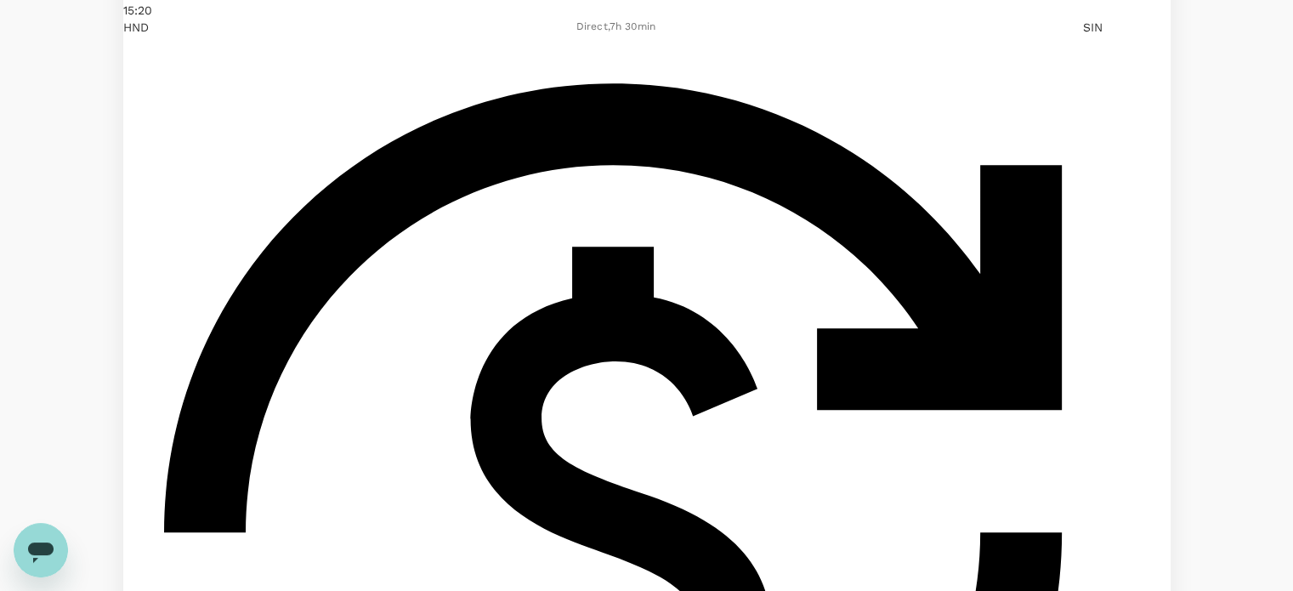
checkbox input "false"
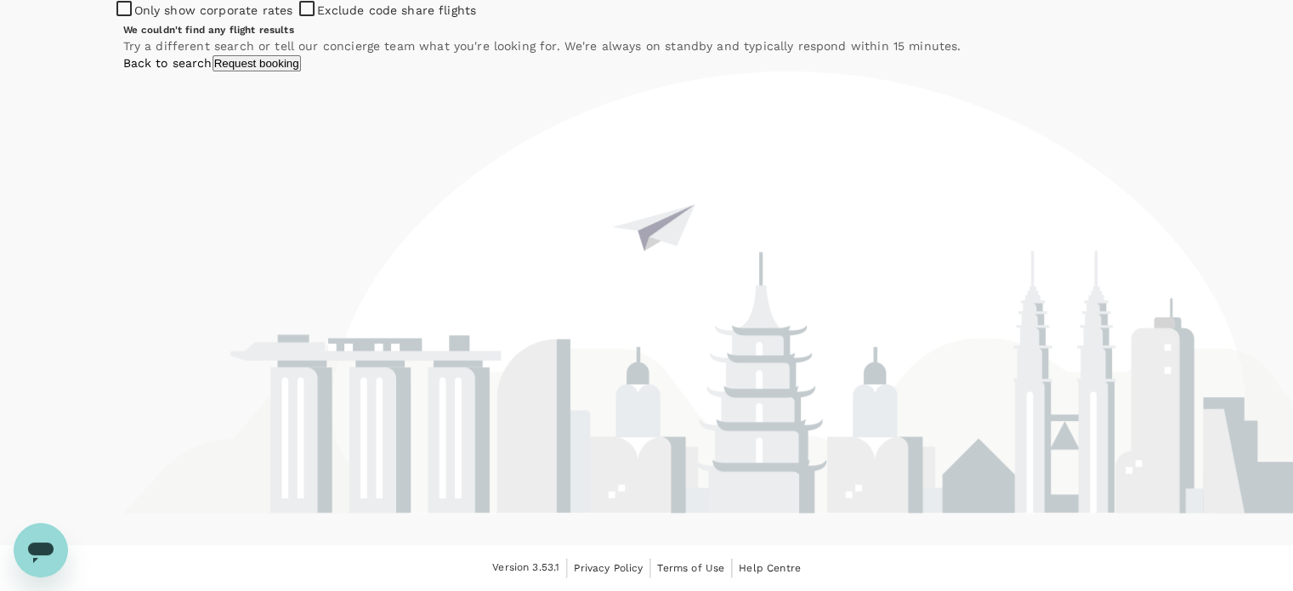
scroll to position [850, 0]
checkbox input "false"
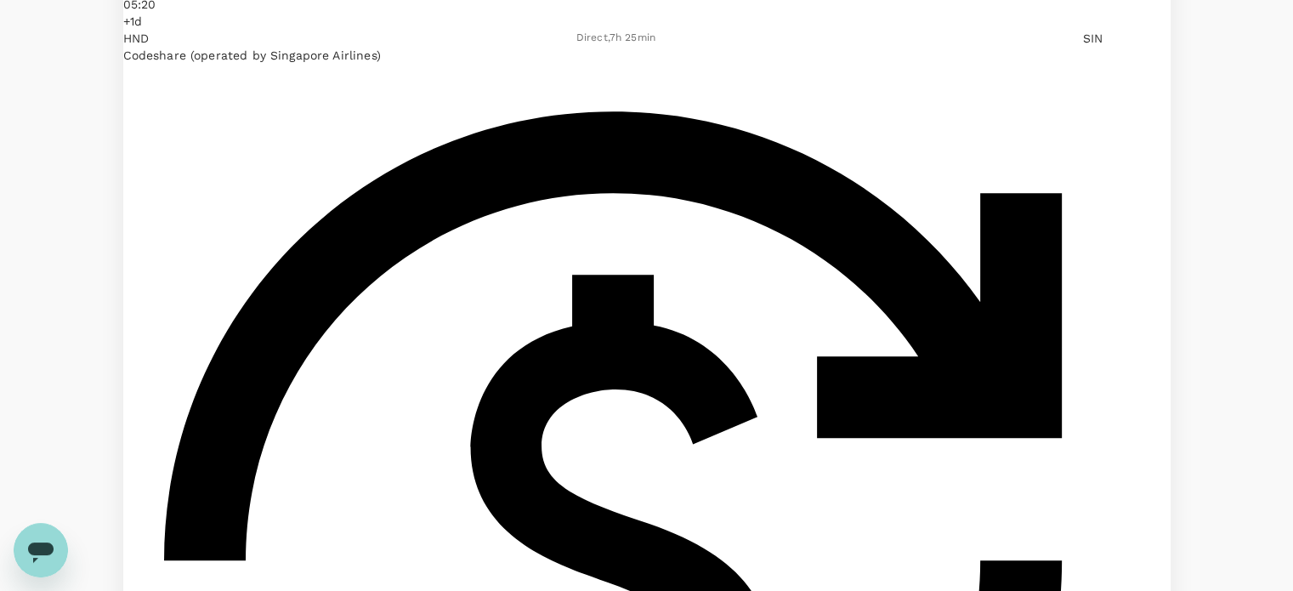
scroll to position [1058, 0]
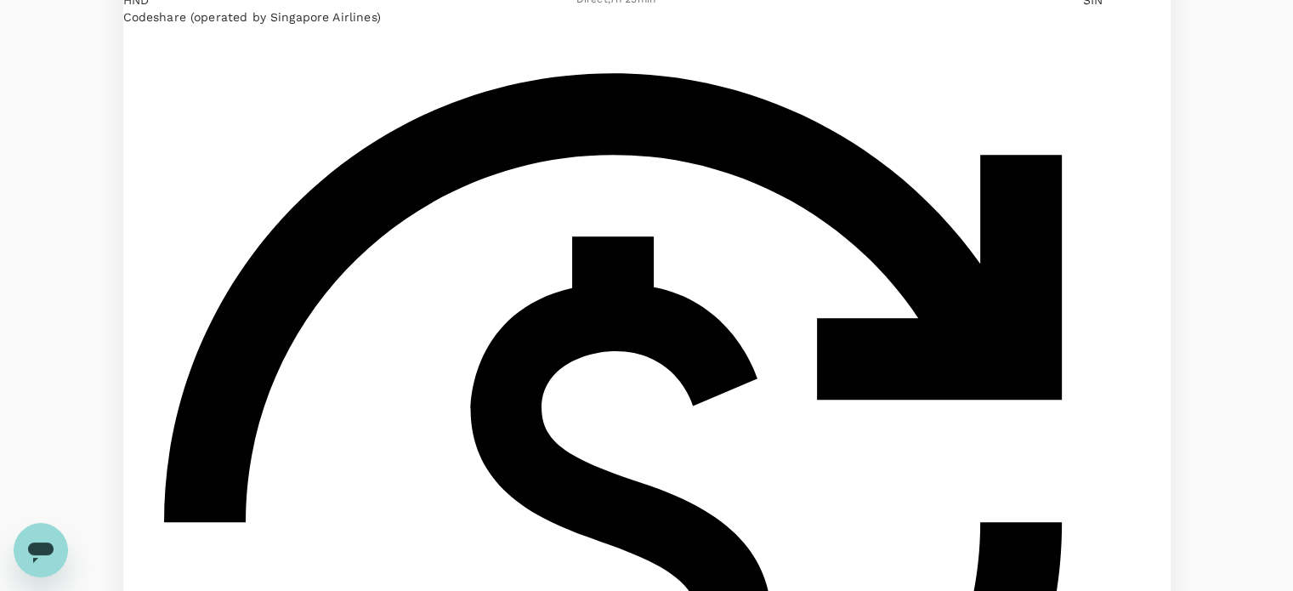
checkbox input "false"
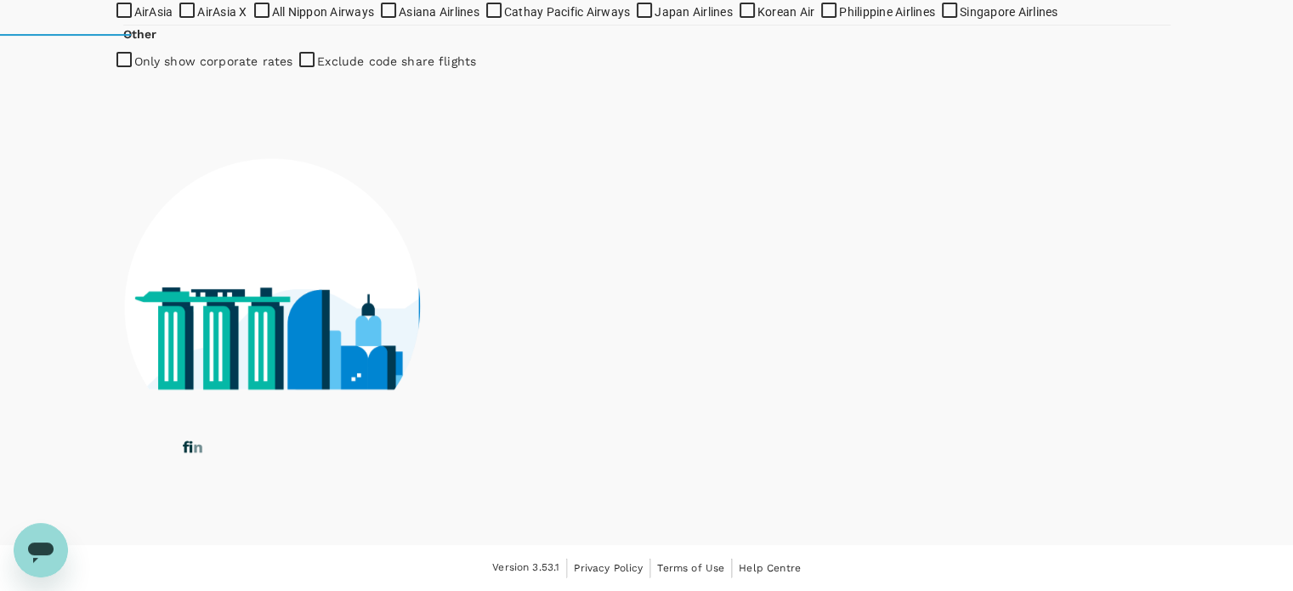
checkbox input "true"
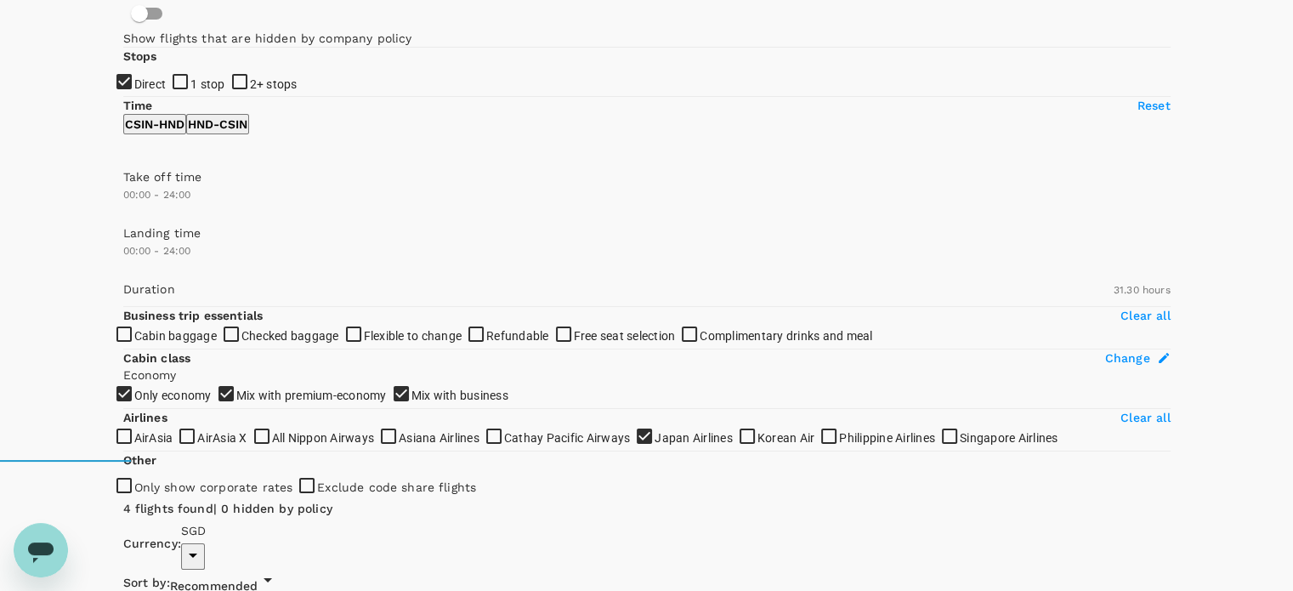
scroll to position [0, 0]
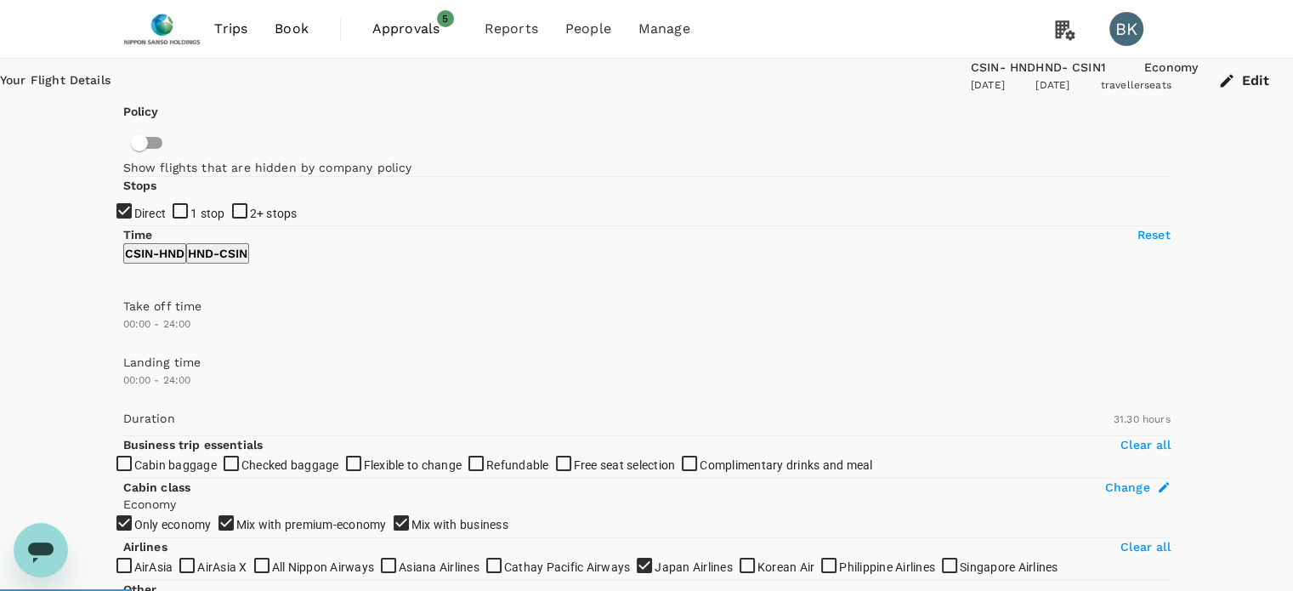
click at [1035, 94] on div "30 Jan 2026" at bounding box center [1067, 85] width 65 height 17
click at [1198, 94] on button "Edit" at bounding box center [1245, 81] width 95 height 44
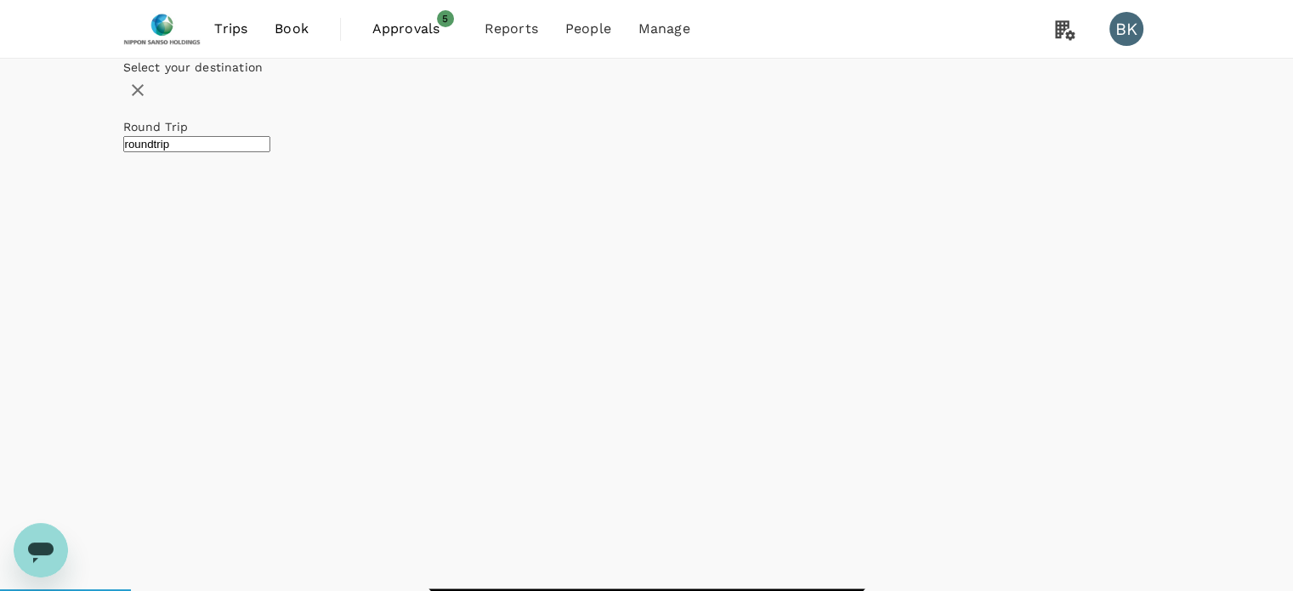
type input "Singapore, Singapore (any)"
type input "n"
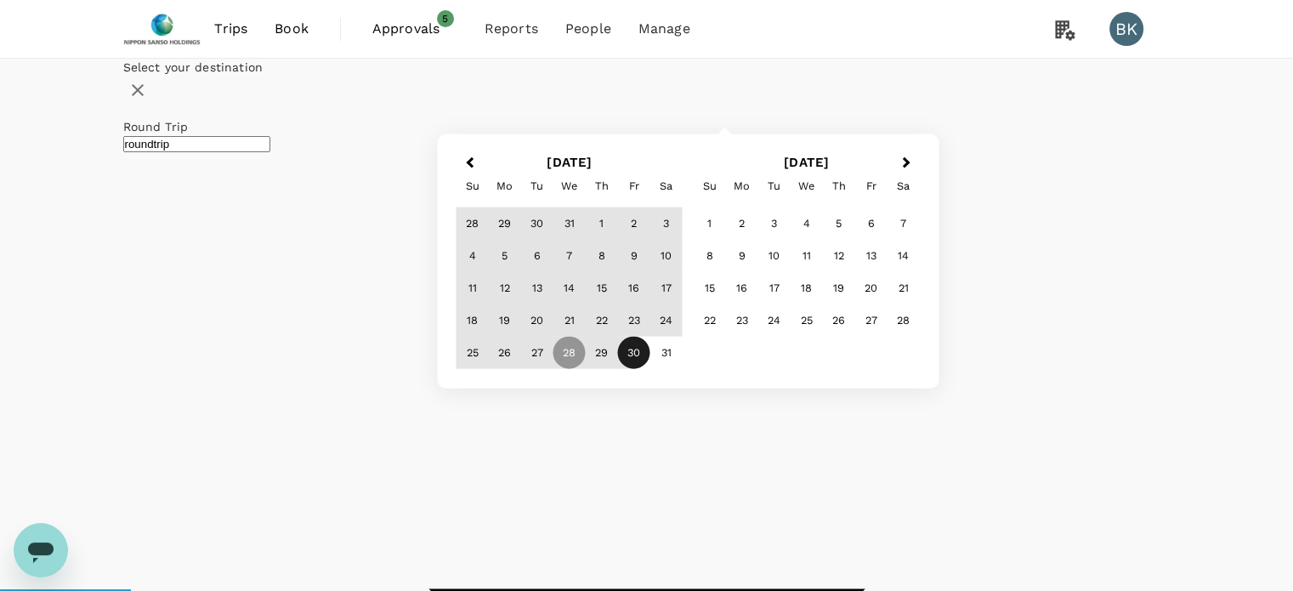
type input "Narita Intl (NRT)"
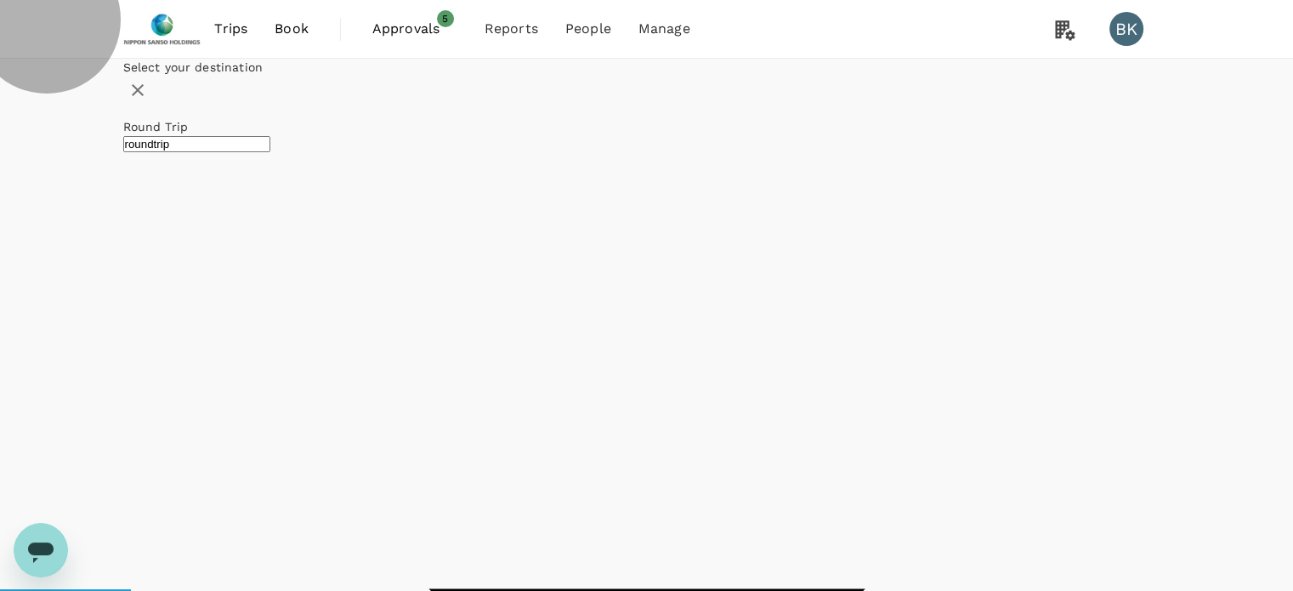
checkbox input "false"
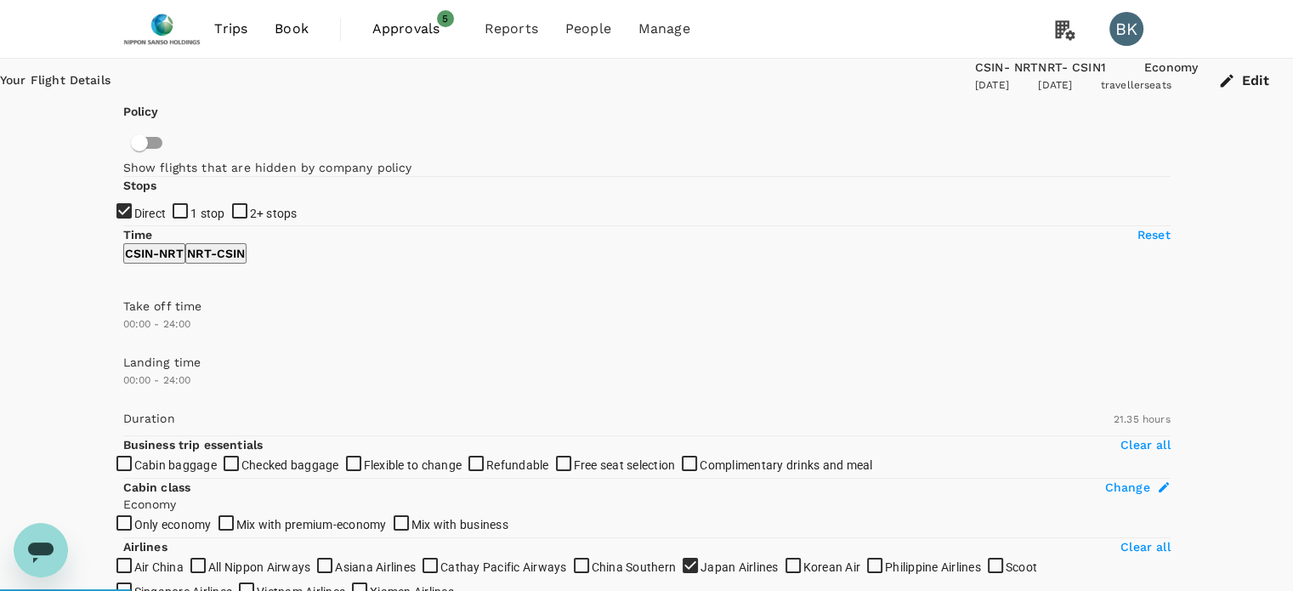
type input "1295"
checkbox input "true"
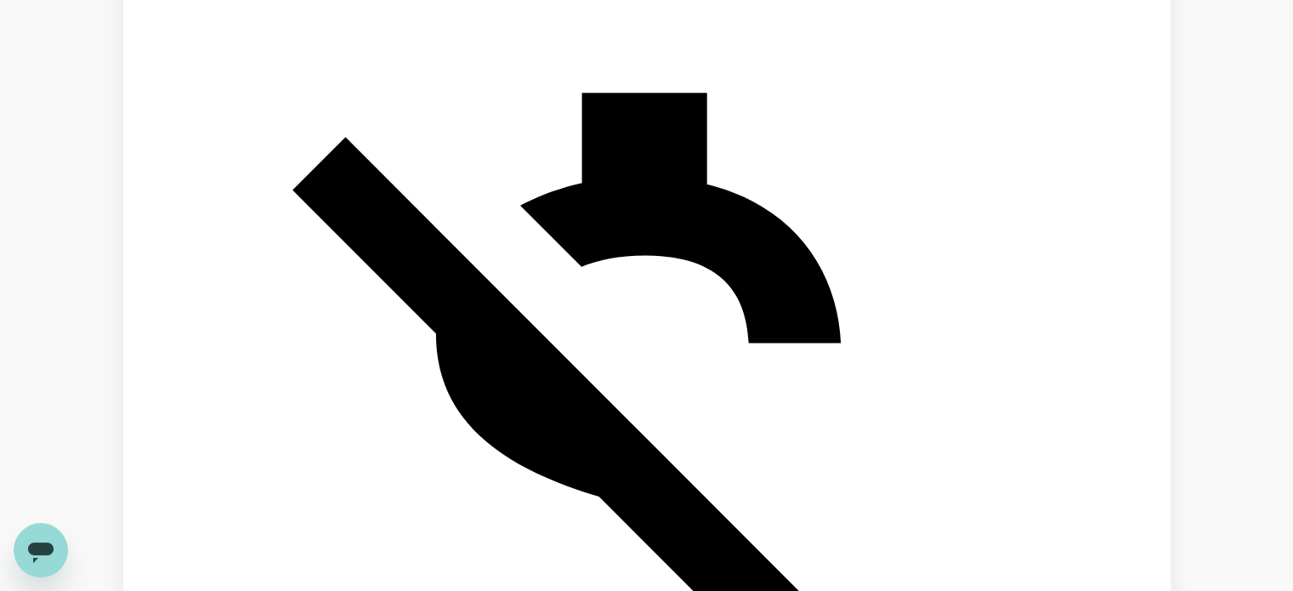
scroll to position [1105, 0]
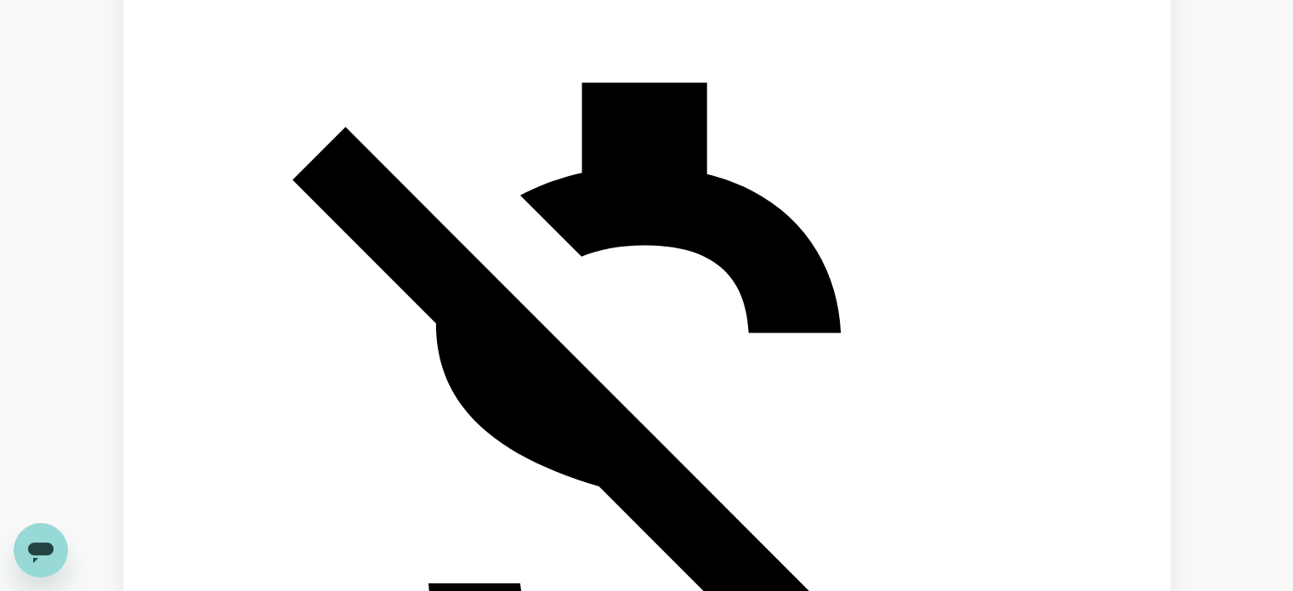
checkbox input "false"
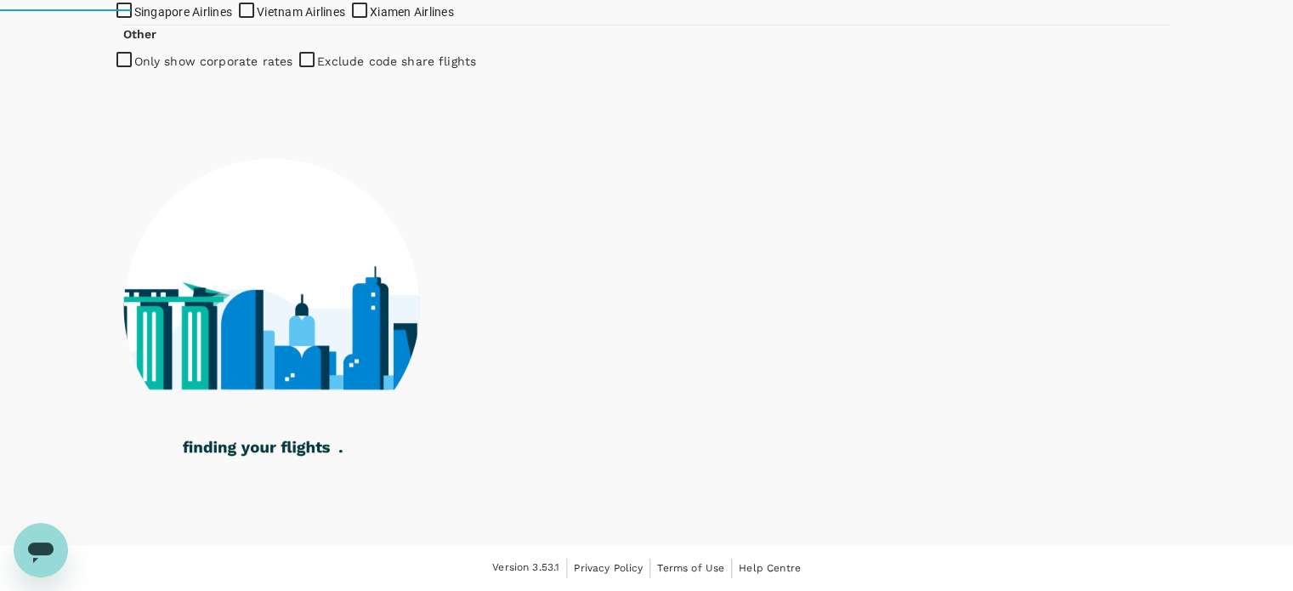
click at [167, 19] on span "Singapore Airlines" at bounding box center [183, 12] width 99 height 14
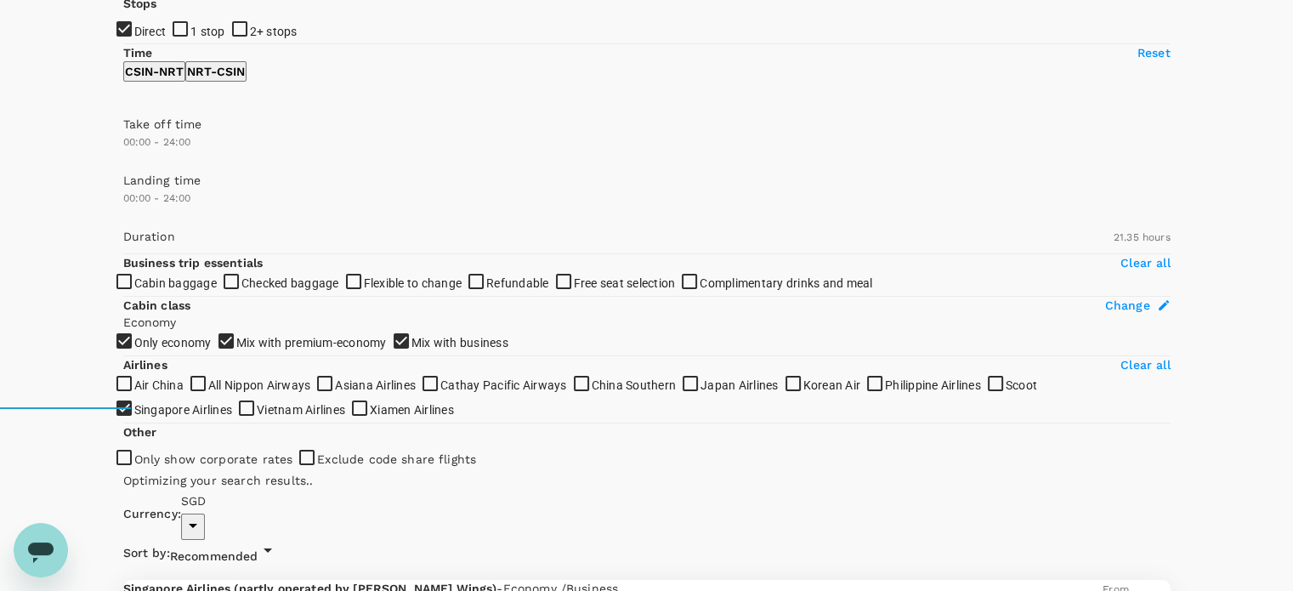
scroll to position [85, 0]
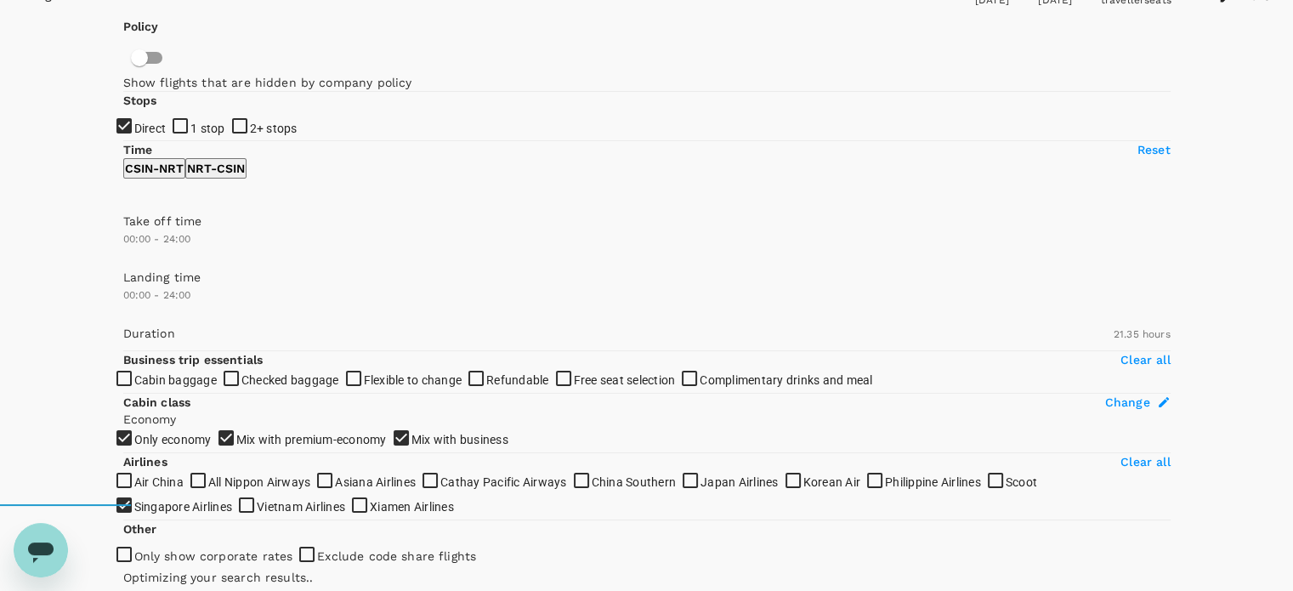
checkbox input "false"
checkbox input "true"
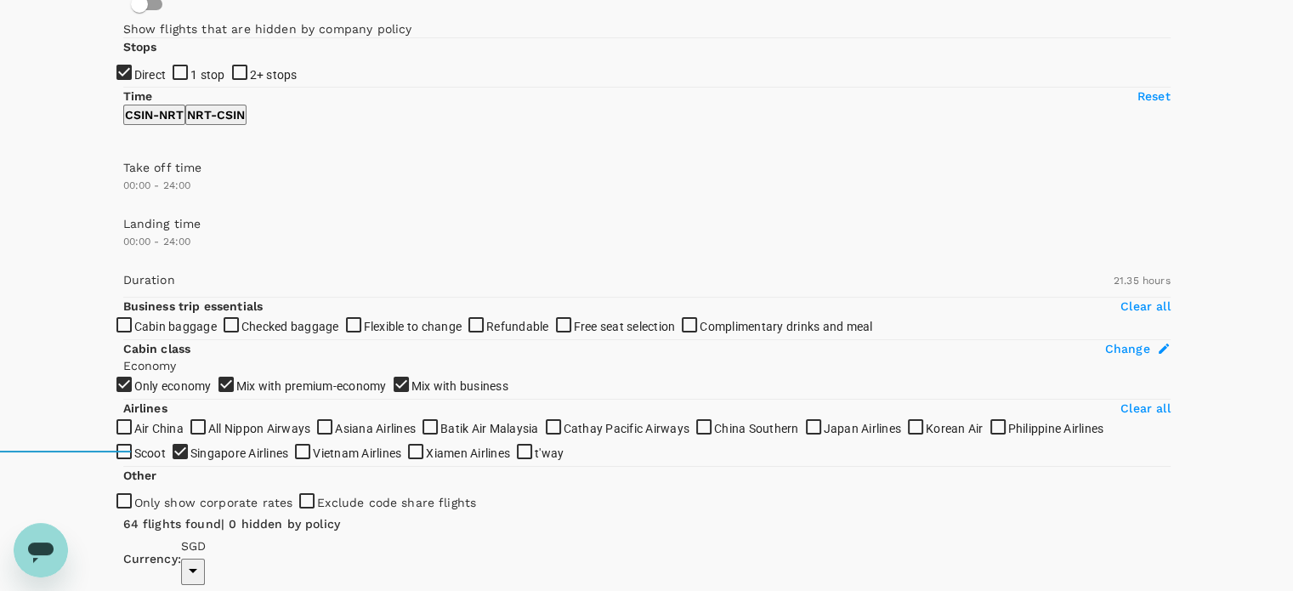
scroll to position [0, 0]
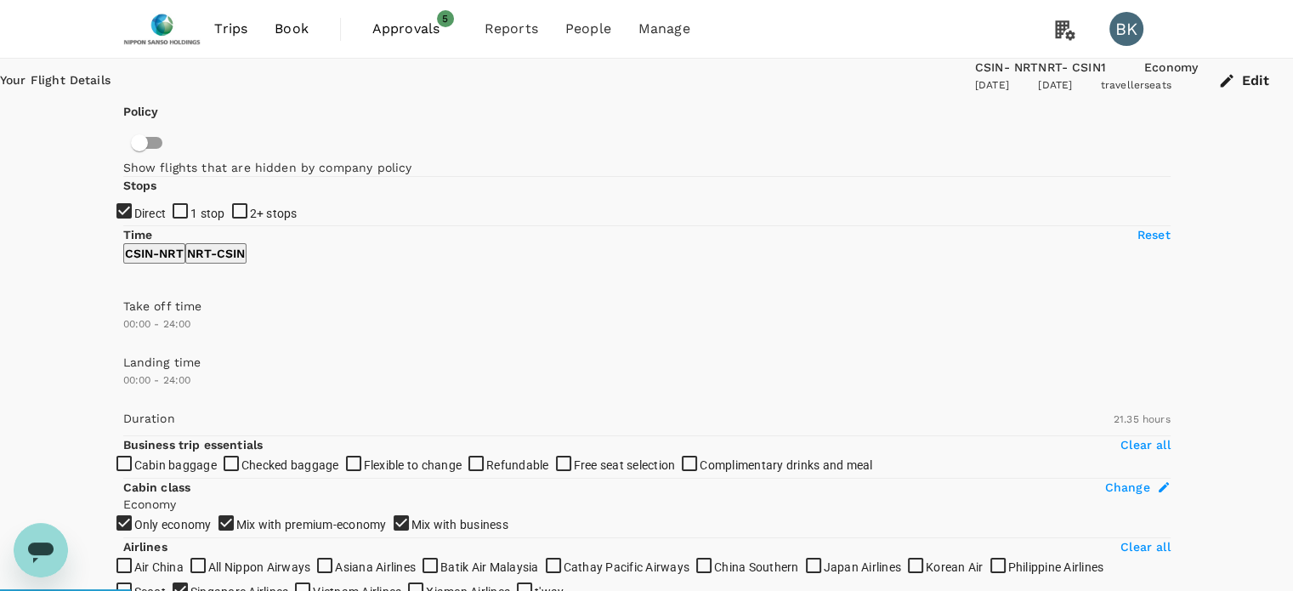
click at [127, 309] on input "1 stop" at bounding box center [646, 295] width 1293 height 591
click at [136, 307] on input "1 stop" at bounding box center [646, 295] width 1293 height 591
checkbox input "true"
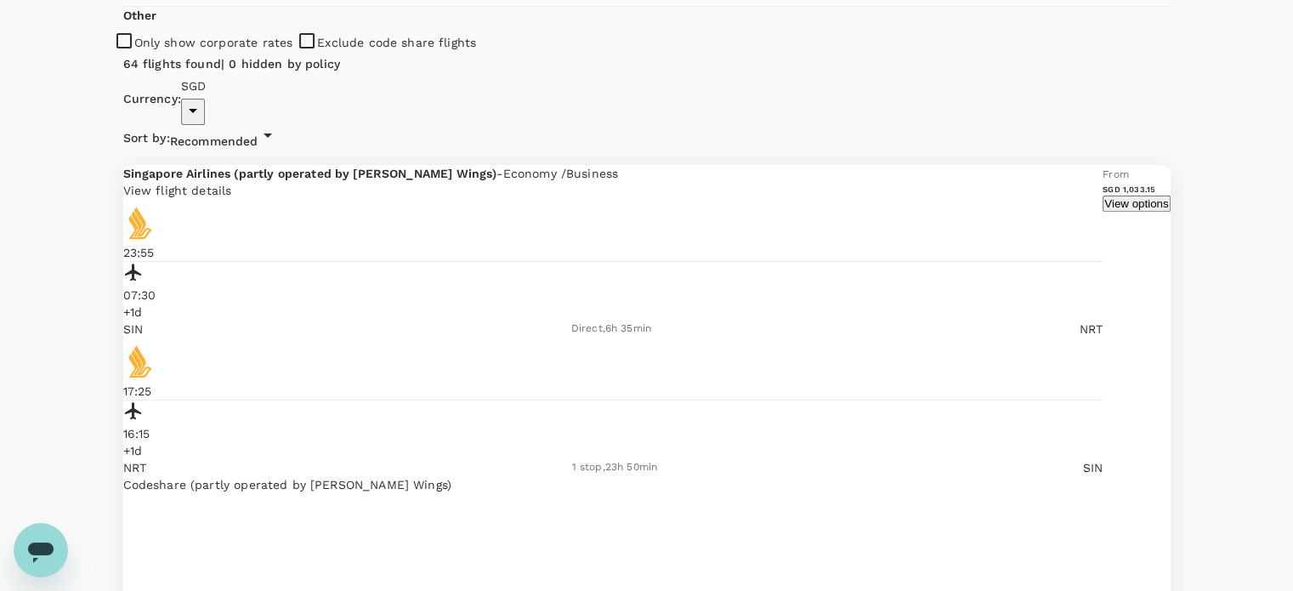
scroll to position [683, 0]
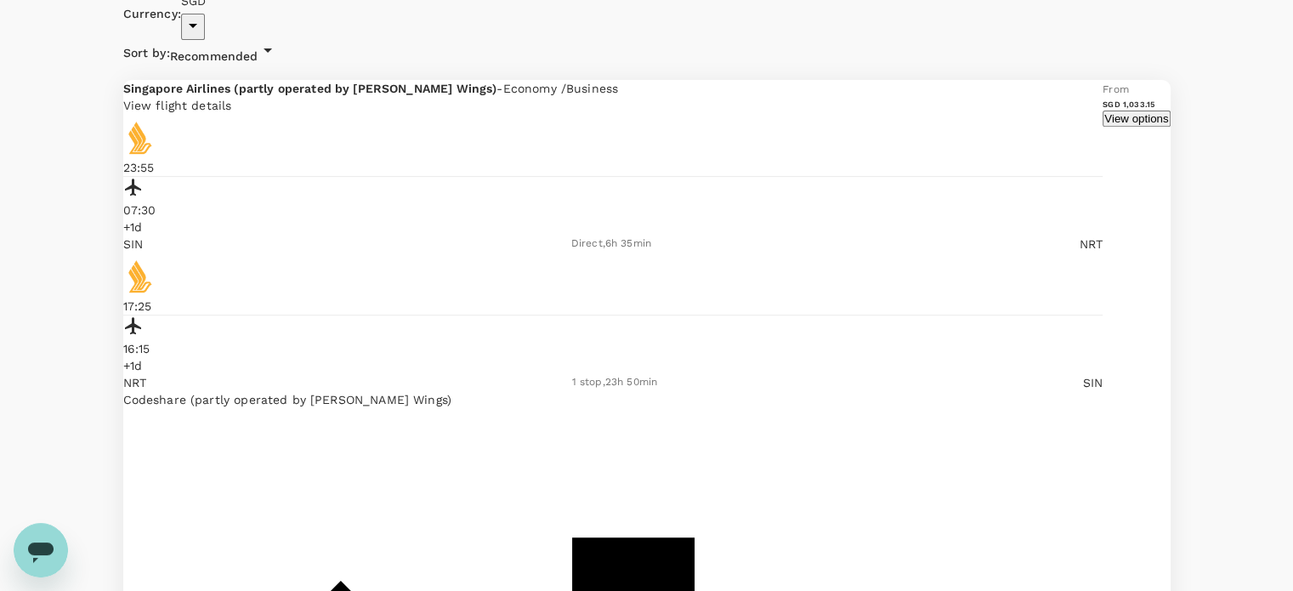
checkbox input "false"
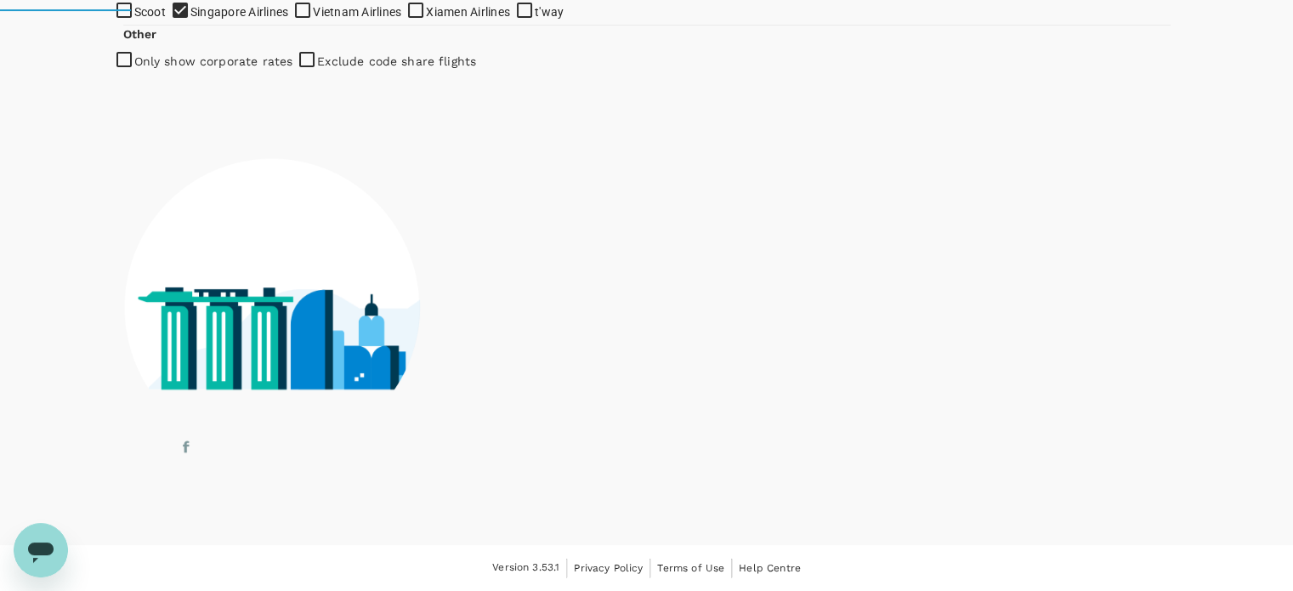
checkbox input "false"
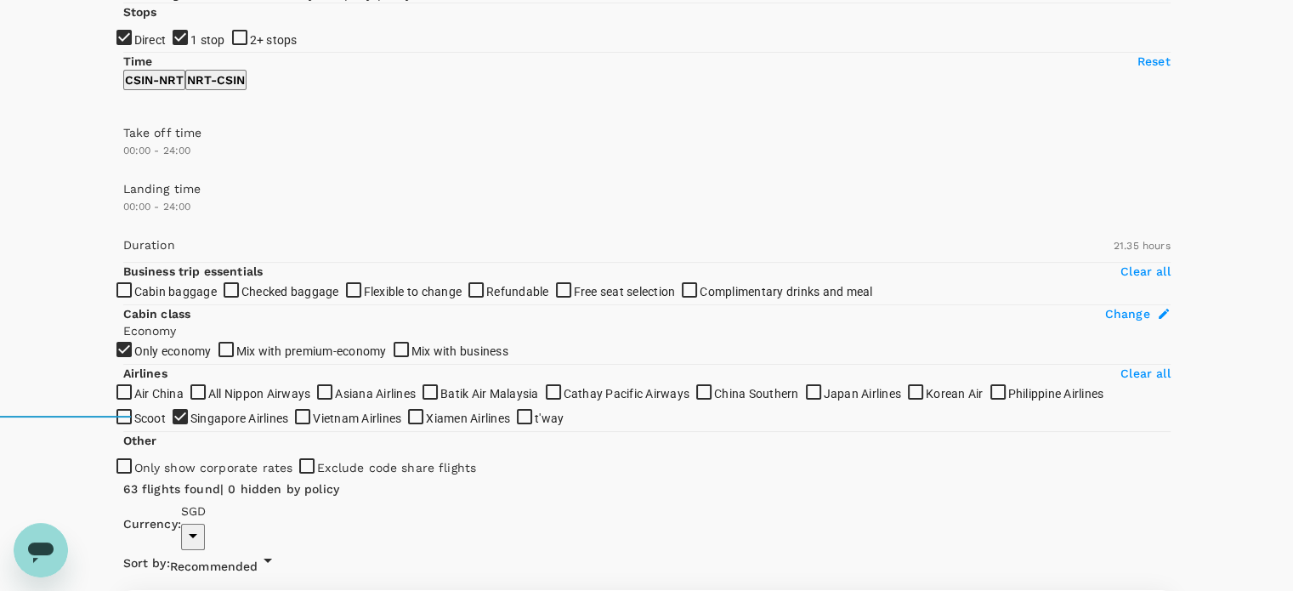
scroll to position [0, 0]
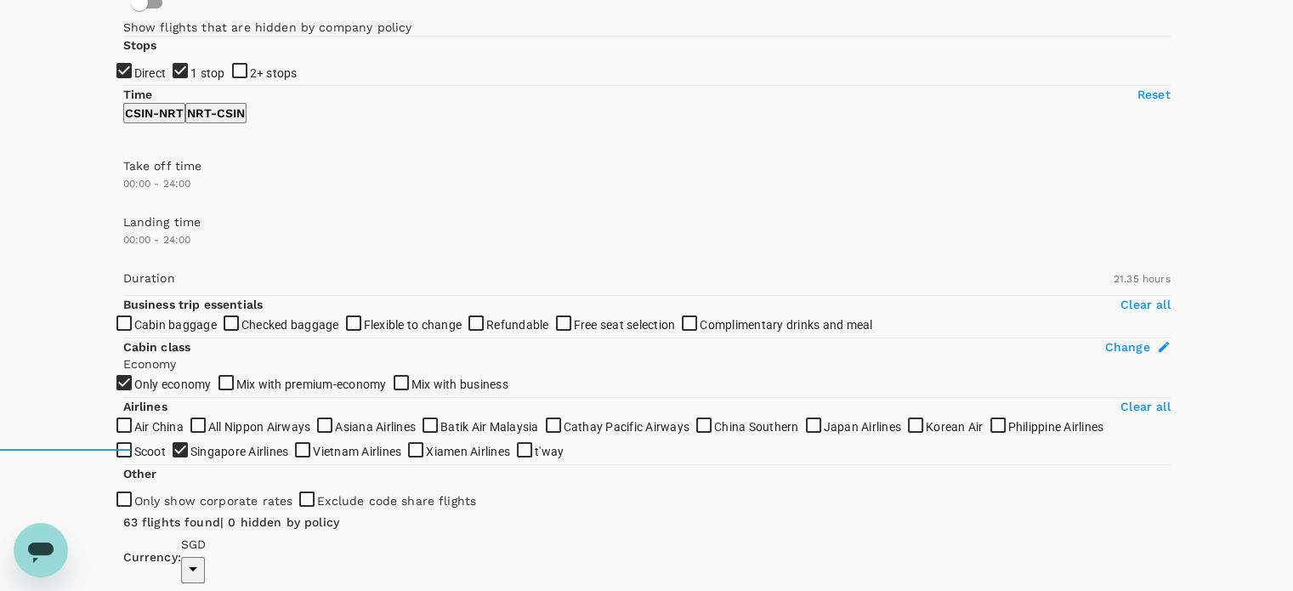
scroll to position [170, 0]
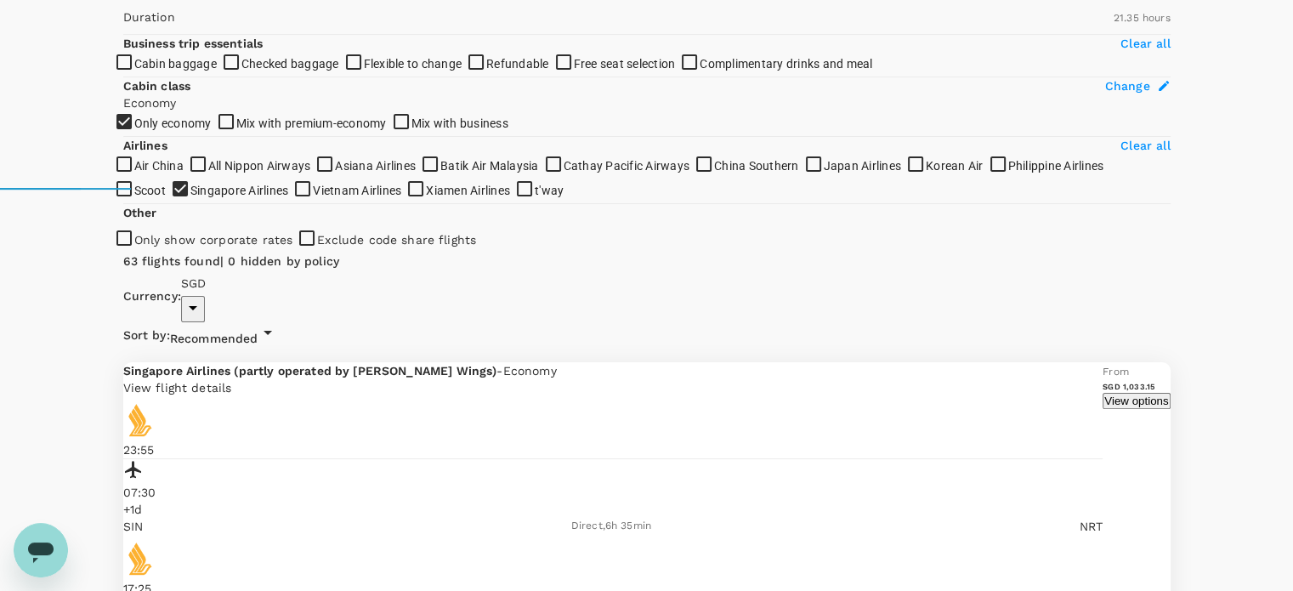
scroll to position [486, 0]
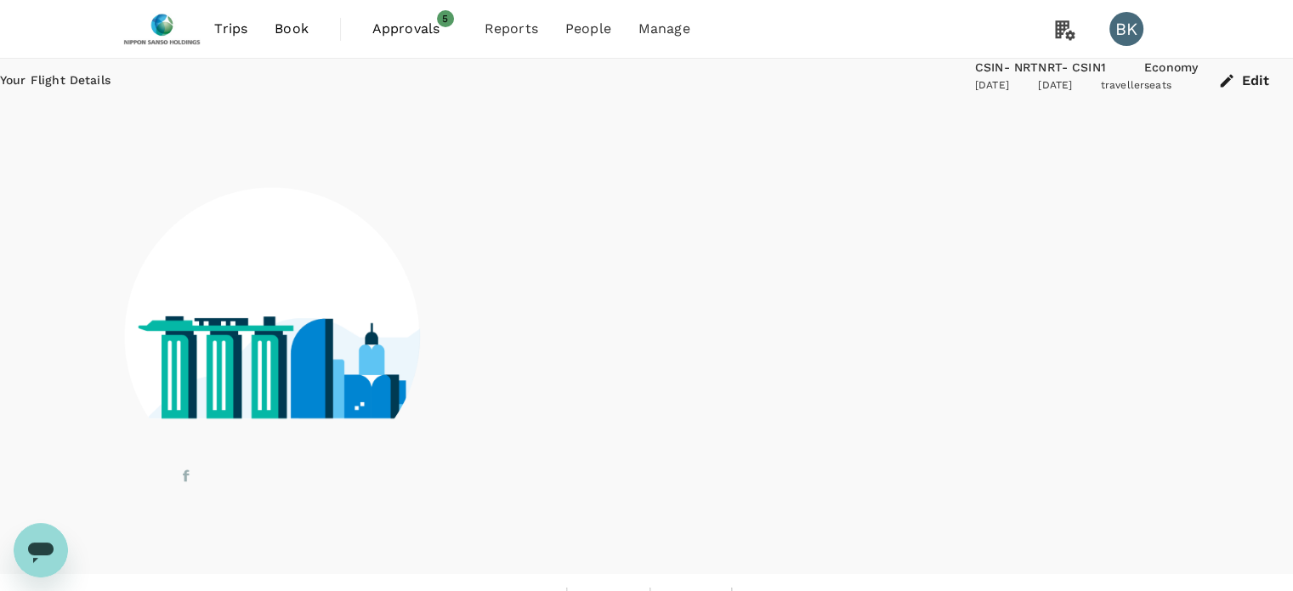
scroll to position [41, 0]
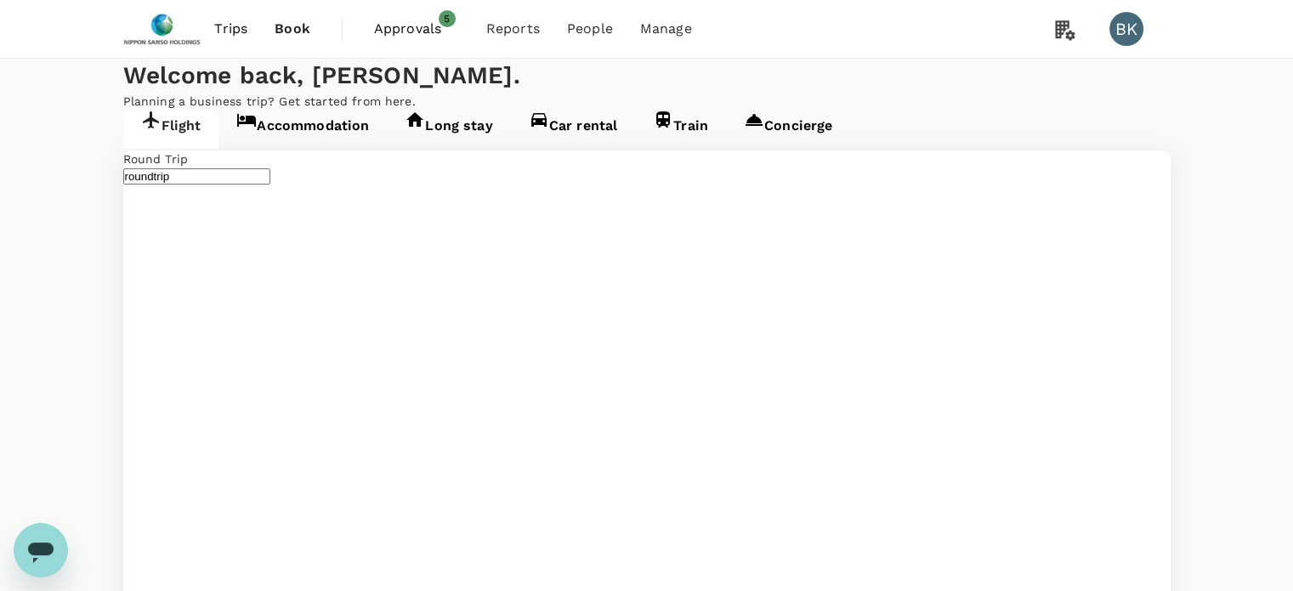
type input "Singapore, Singapore (any)"
type input "Narita Intl (NRT)"
type input "Singapore, Singapore (any)"
type input "Narita Intl (NRT)"
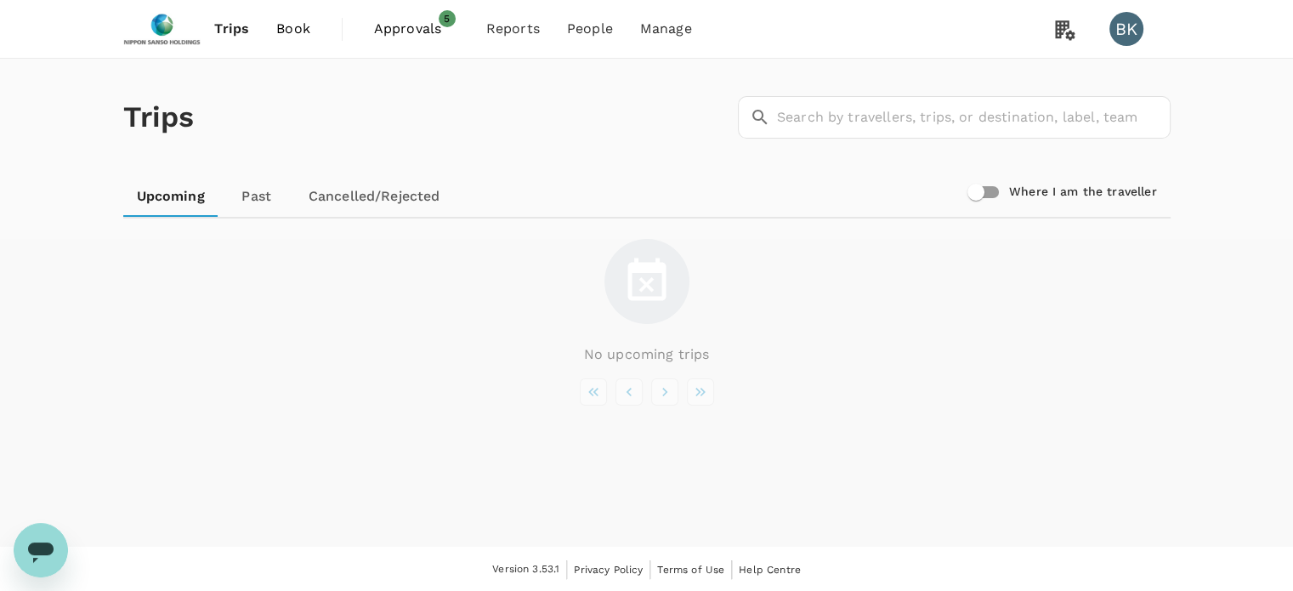
click at [229, 37] on span "Trips" at bounding box center [231, 29] width 35 height 20
click at [235, 27] on span "Trips" at bounding box center [231, 29] width 35 height 20
click at [405, 36] on span "Approvals" at bounding box center [416, 29] width 85 height 20
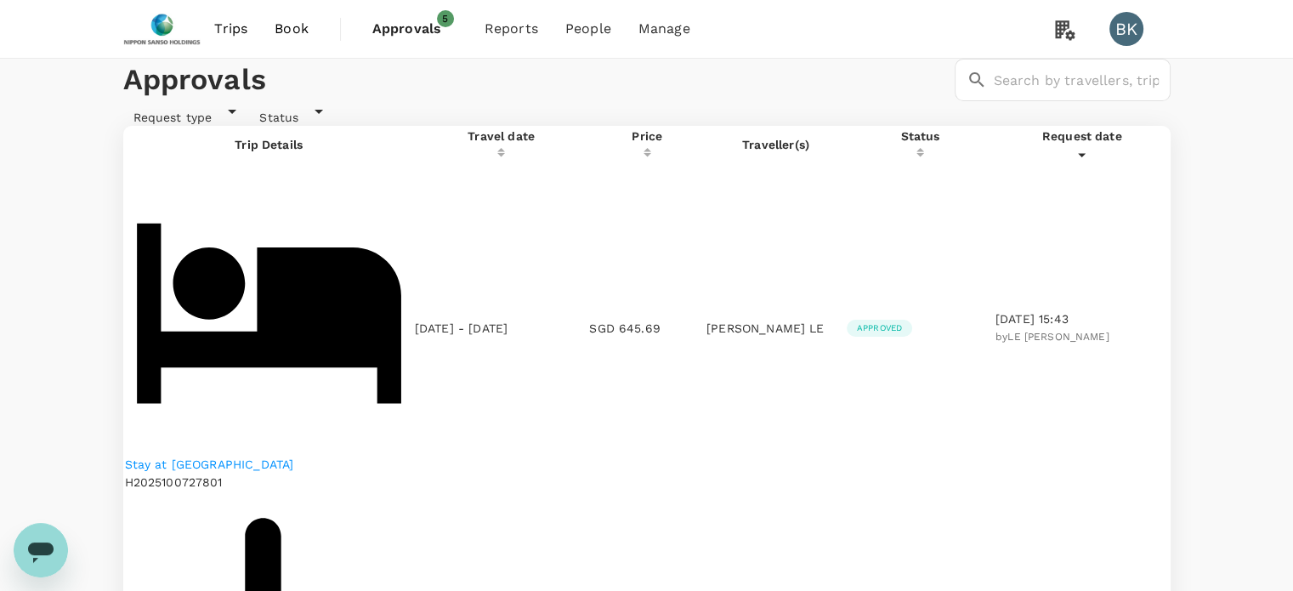
click at [297, 25] on span "Book" at bounding box center [292, 29] width 34 height 20
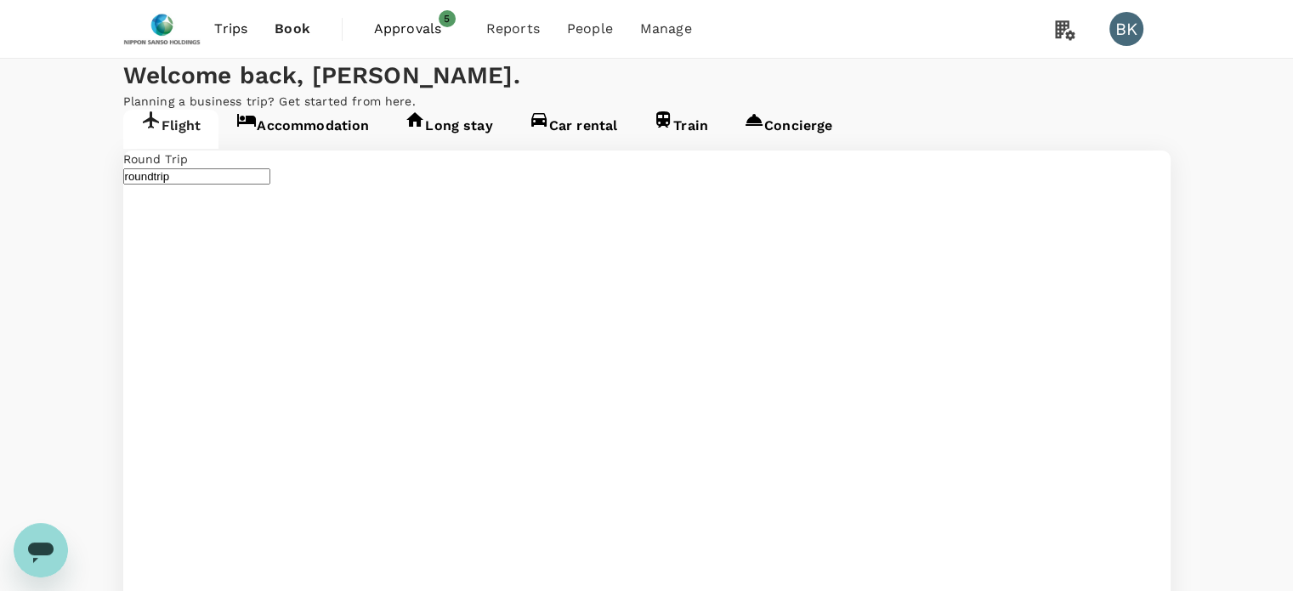
type input "Singapore, Singapore (any)"
type input "Narita Intl (NRT)"
type input "Singapore, Singapore (any)"
type input "Narita Intl (NRT)"
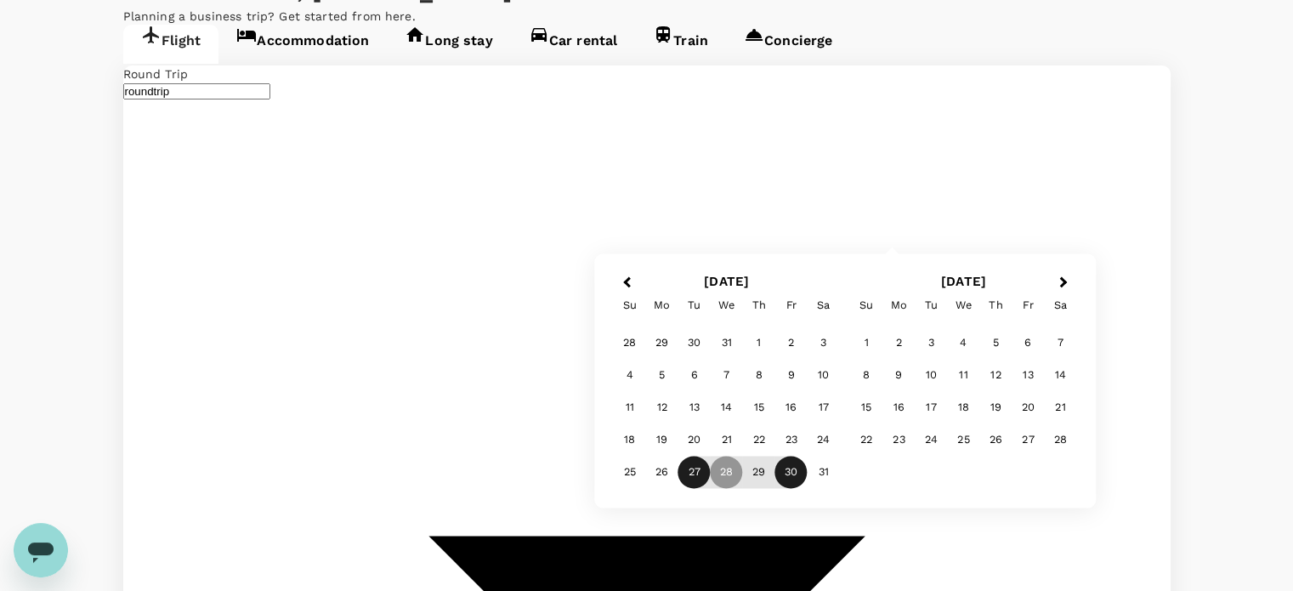
click at [694, 468] on div "27" at bounding box center [694, 472] width 32 height 32
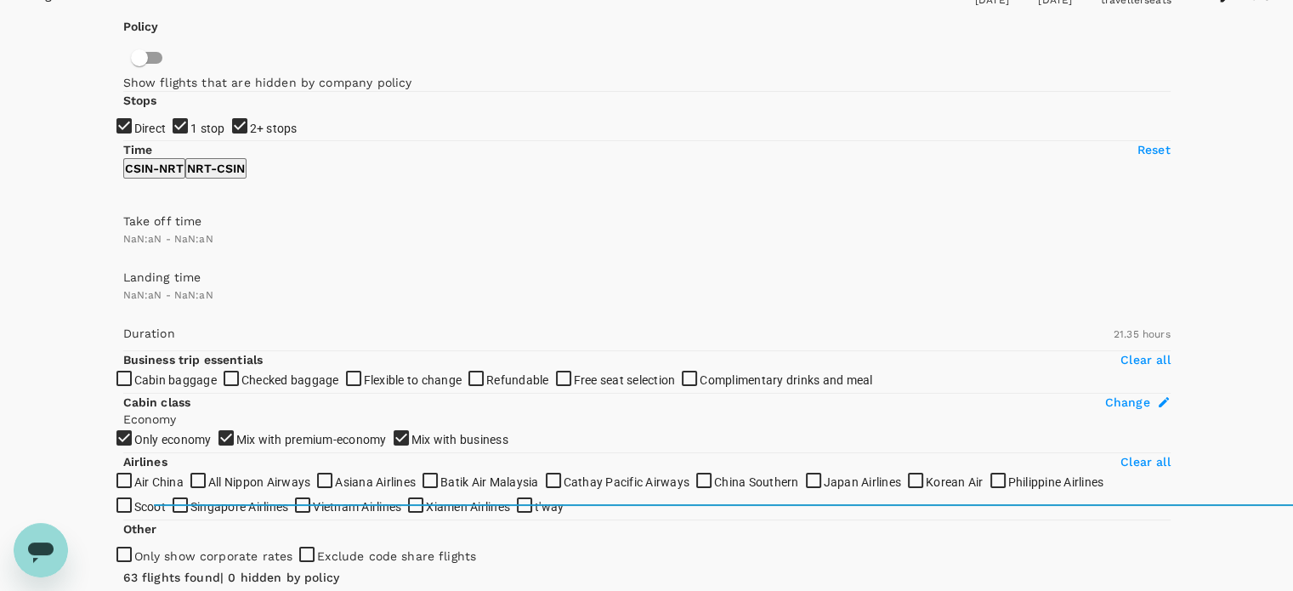
type input "1440"
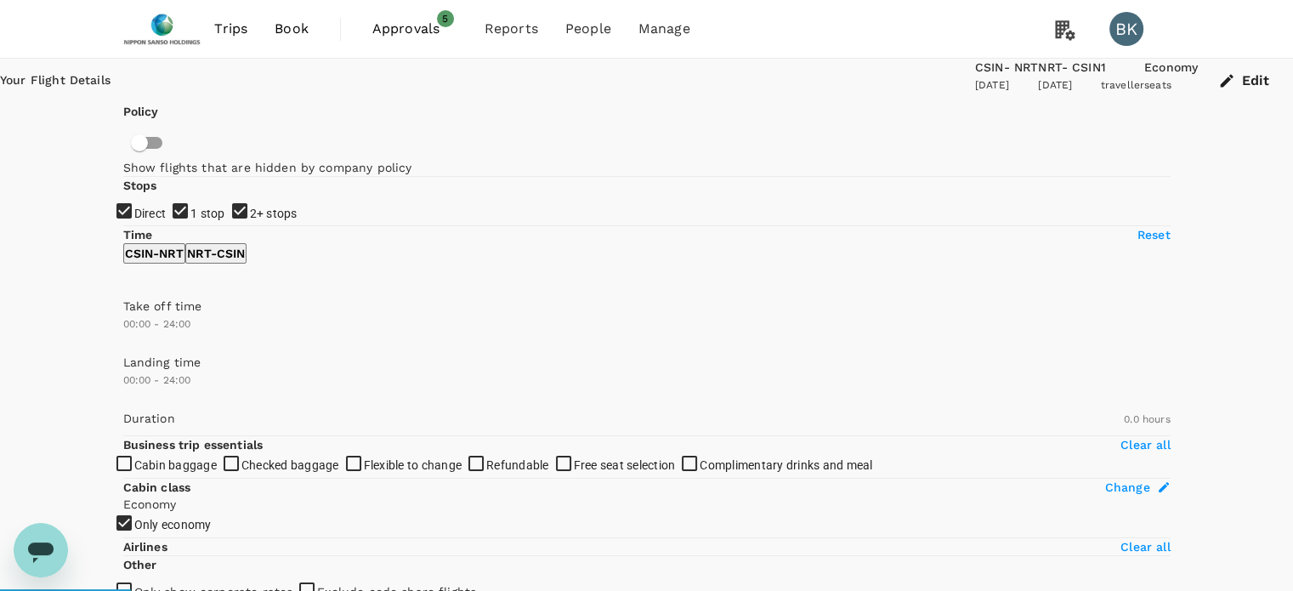
click at [138, 312] on input "1 stop" at bounding box center [646, 295] width 1293 height 591
checkbox input "false"
click at [132, 340] on input "2+ stops" at bounding box center [646, 295] width 1293 height 591
checkbox input "false"
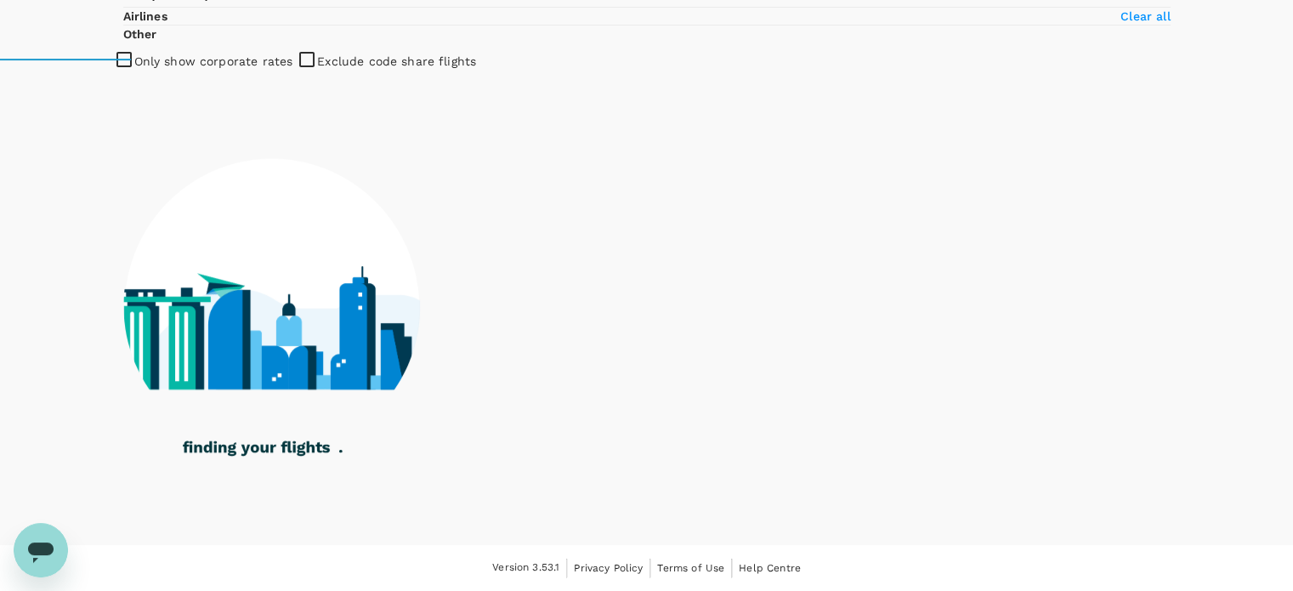
type input "865"
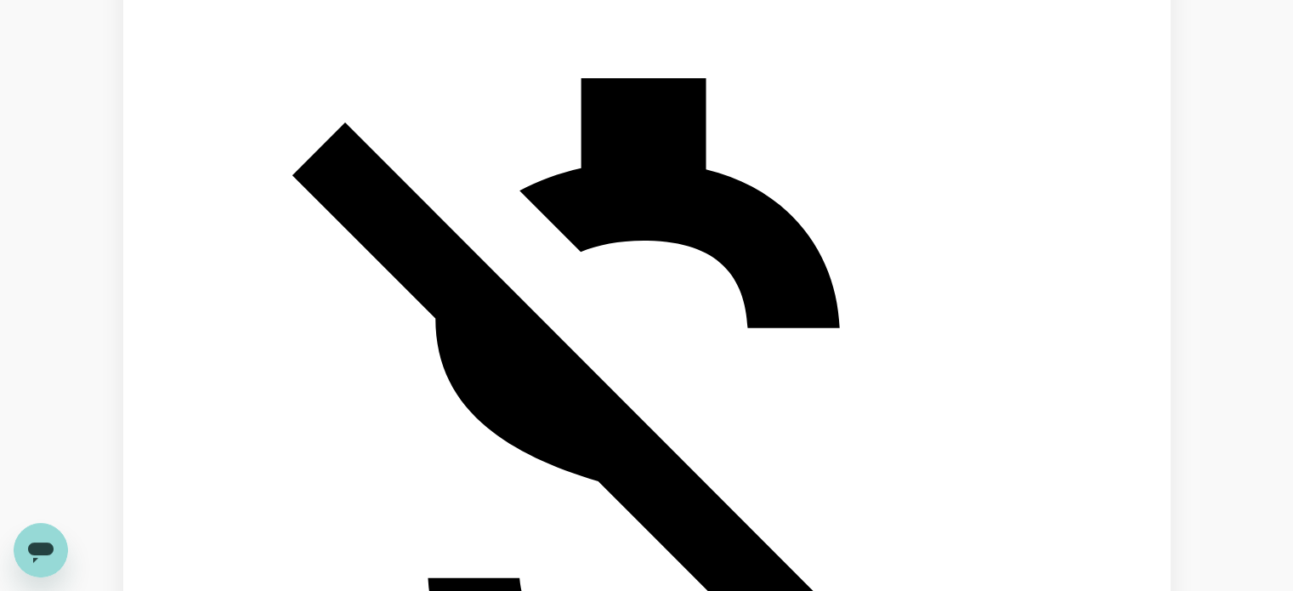
scroll to position [1091, 0]
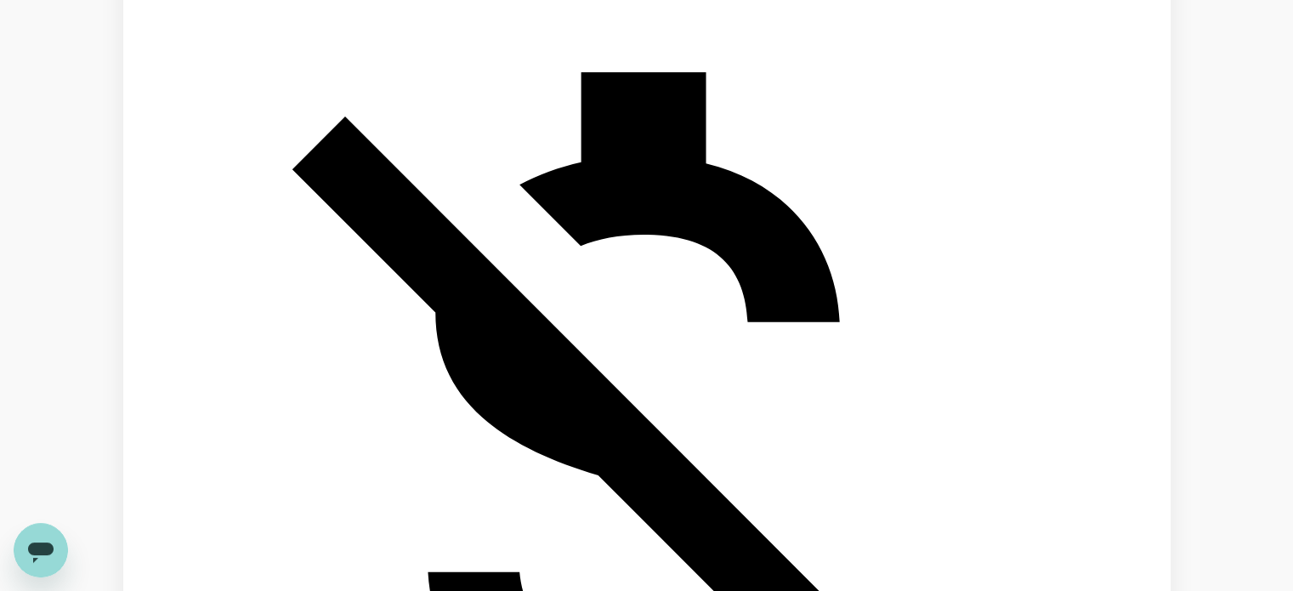
checkbox input "true"
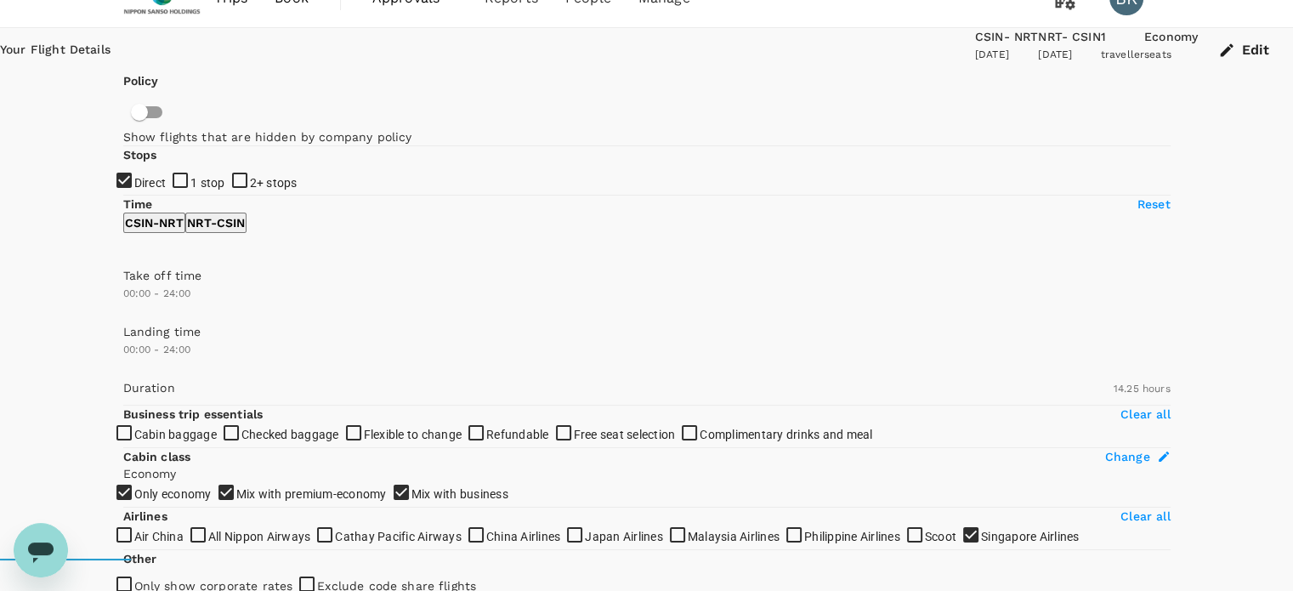
scroll to position [26, 0]
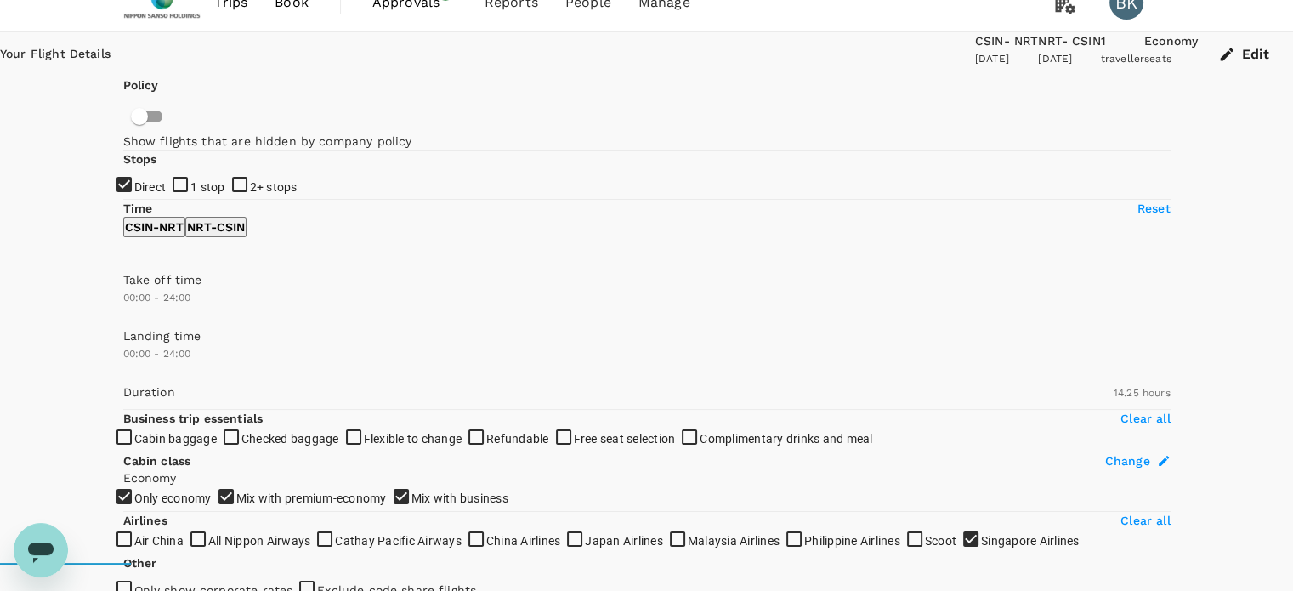
click at [133, 284] on input "1 stop" at bounding box center [646, 269] width 1293 height 591
checkbox input "true"
type input "SGD"
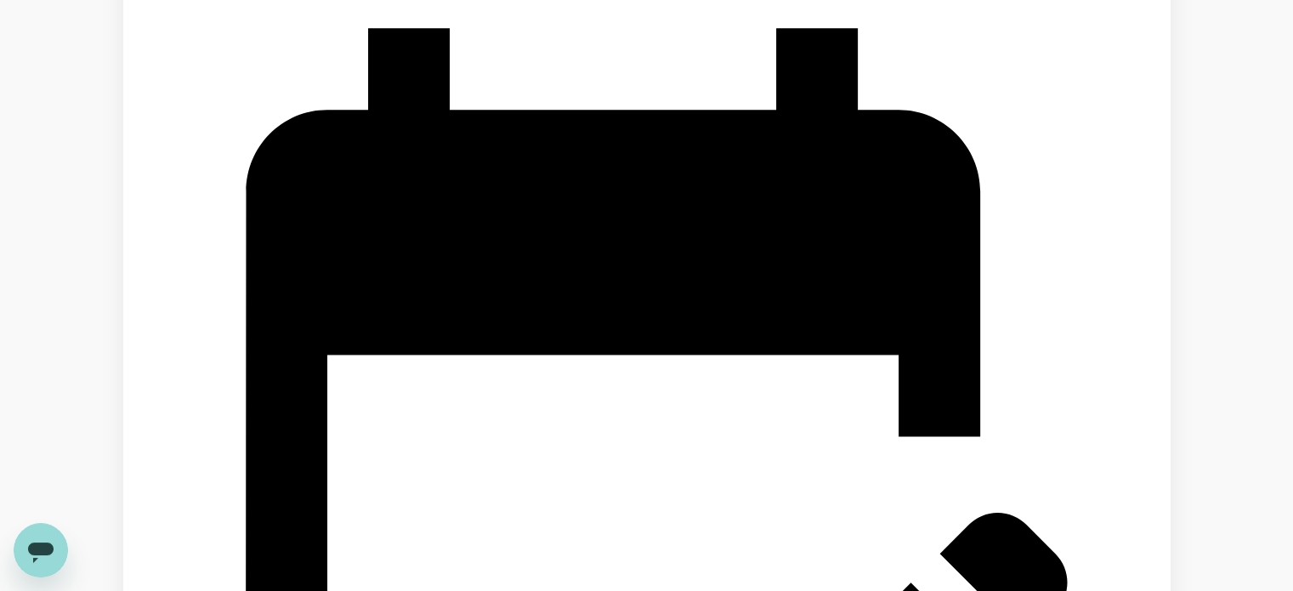
checkbox input "false"
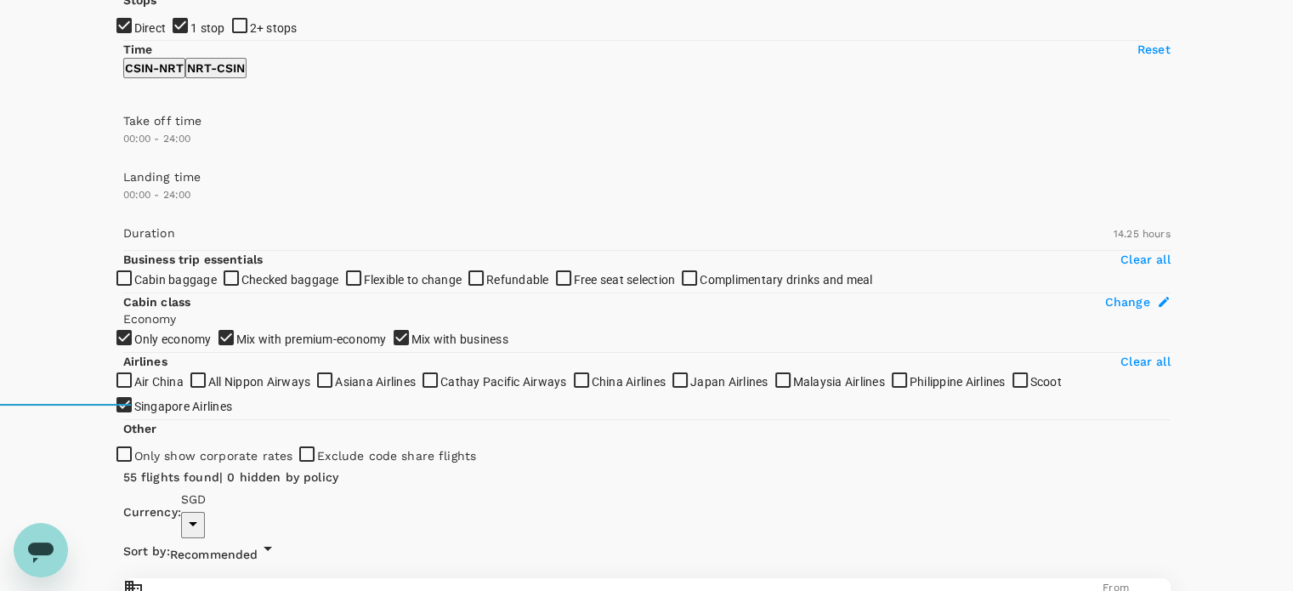
scroll to position [0, 0]
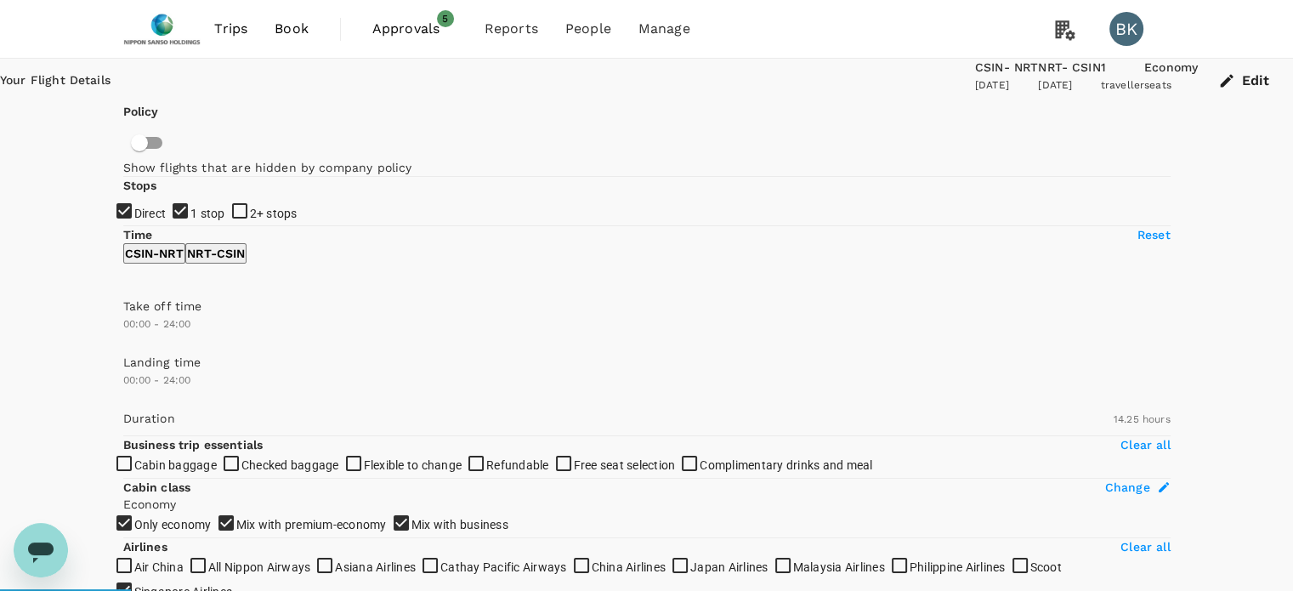
click at [1038, 94] on div "27 Jan 2026" at bounding box center [1069, 85] width 62 height 17
click at [1198, 77] on button "Edit" at bounding box center [1245, 81] width 95 height 44
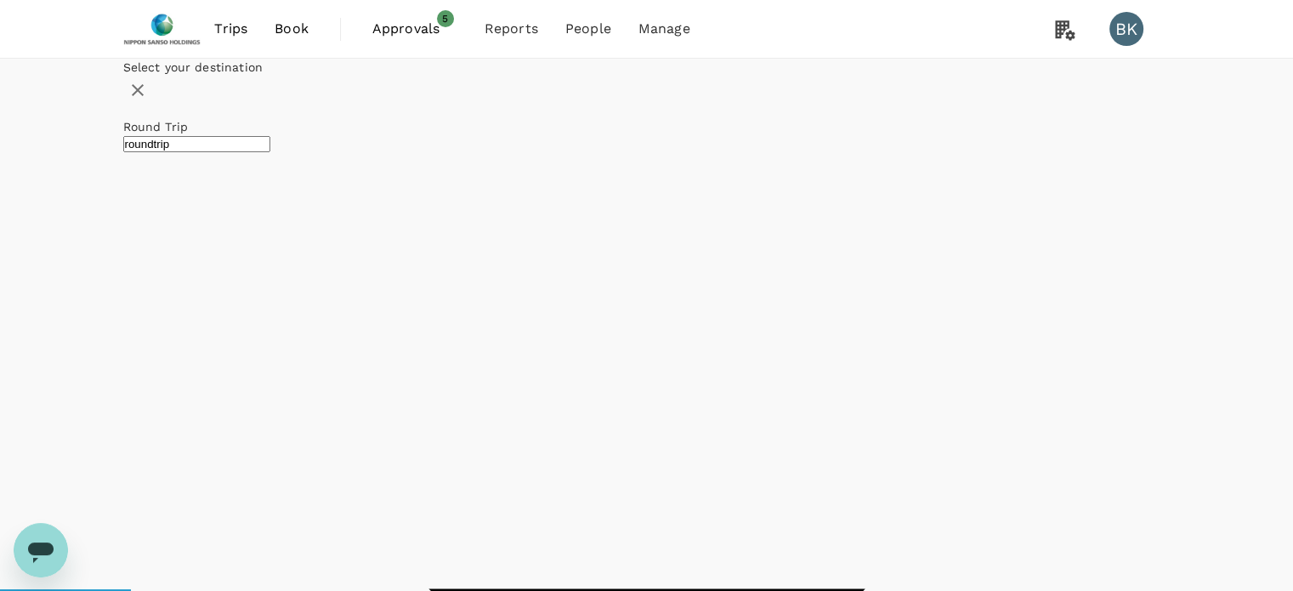
type input "Singapore, Singapore (any)"
type input "Narita Intl (NRT)"
type input "Singapore, Singapore (any)"
type input "Narita Intl (NRT)"
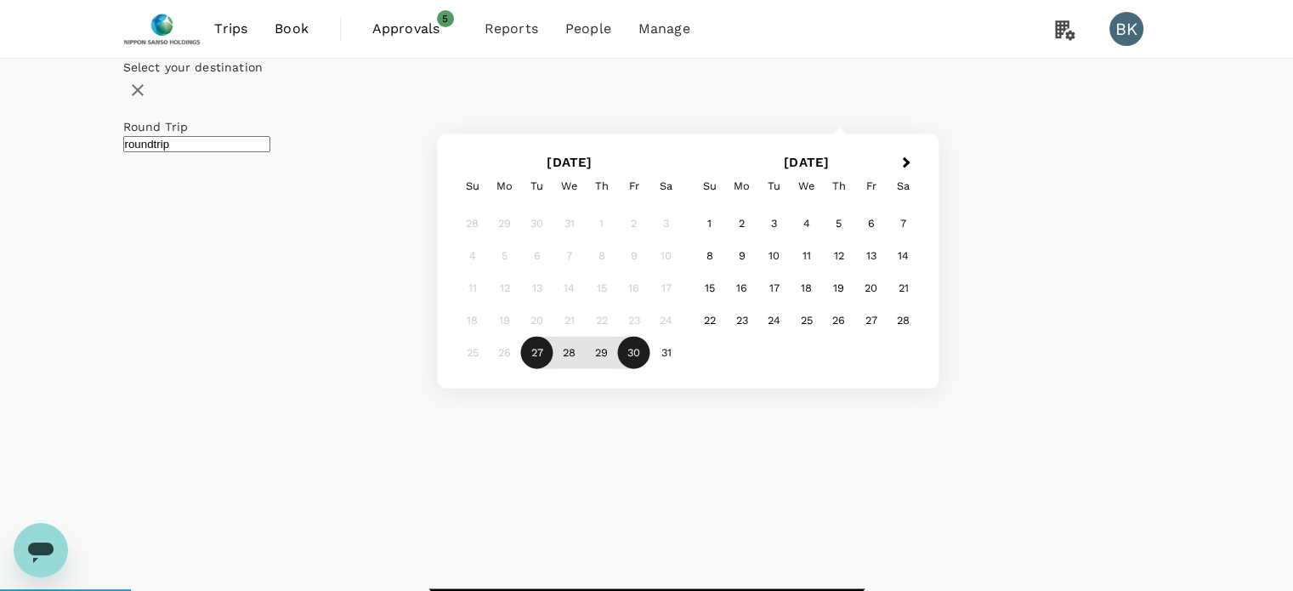
click at [650, 369] on div "30" at bounding box center [634, 353] width 32 height 32
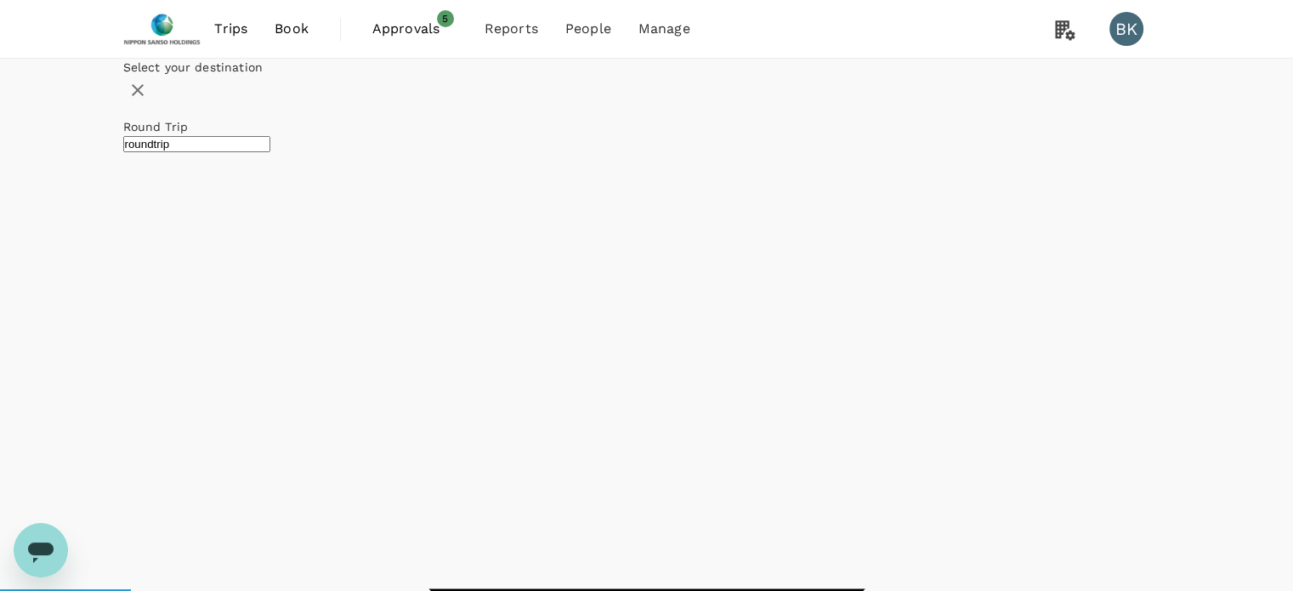
checkbox input "false"
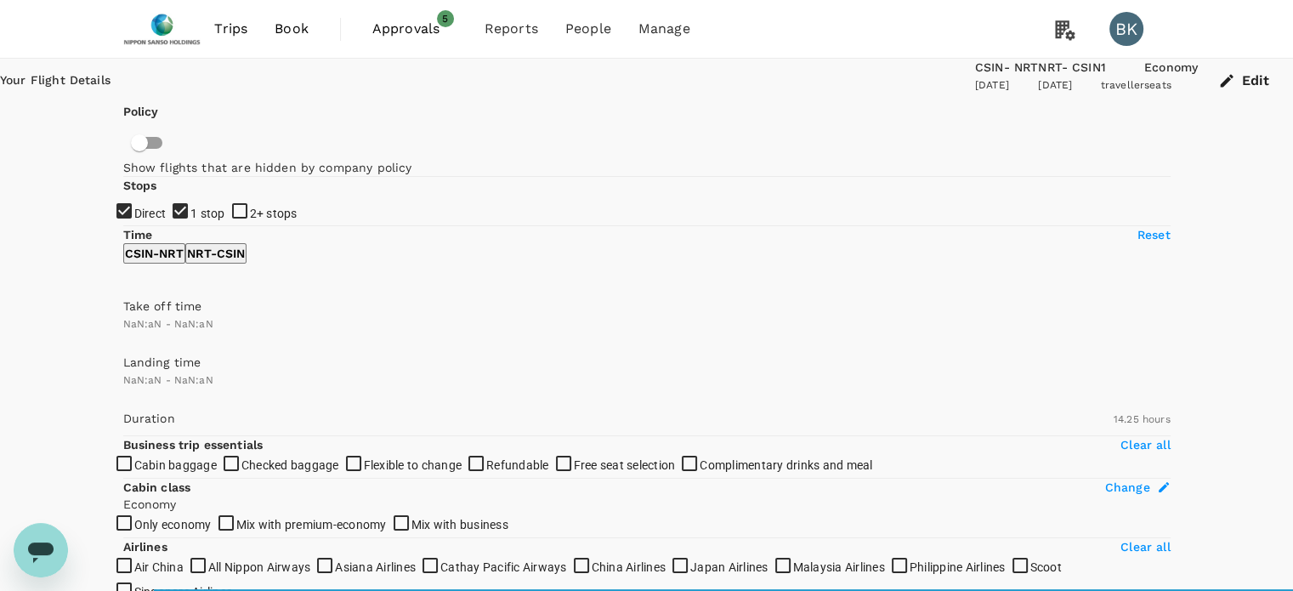
checkbox input "false"
type input "1440"
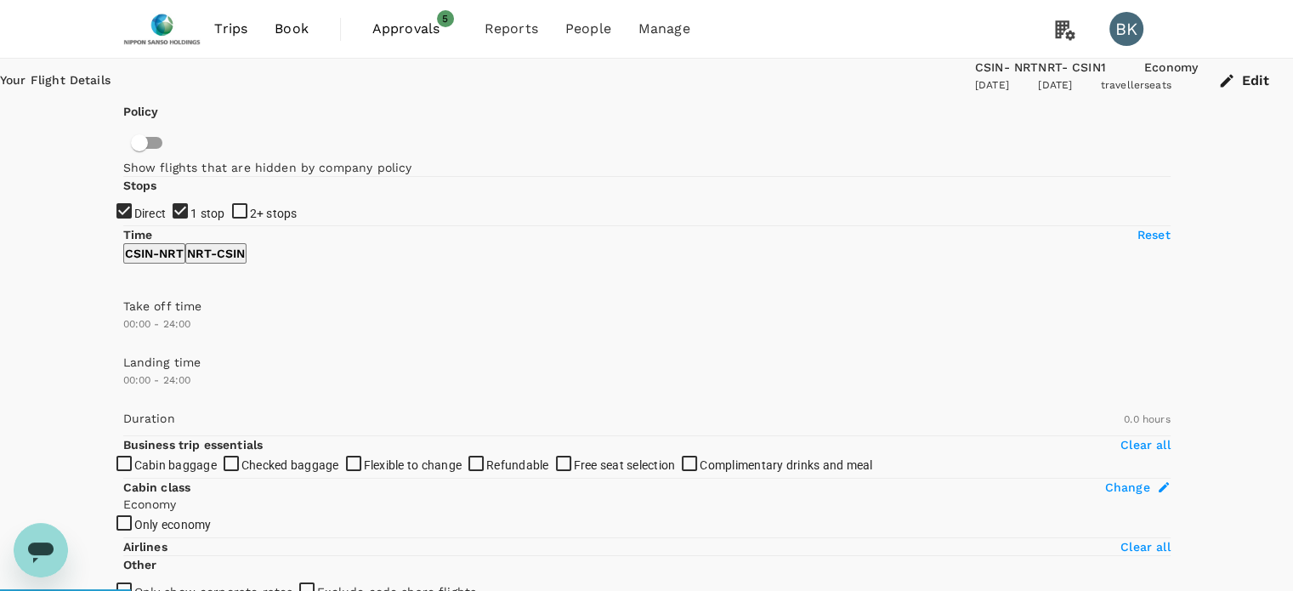
click at [135, 303] on input "1 stop" at bounding box center [646, 295] width 1293 height 591
checkbox input "false"
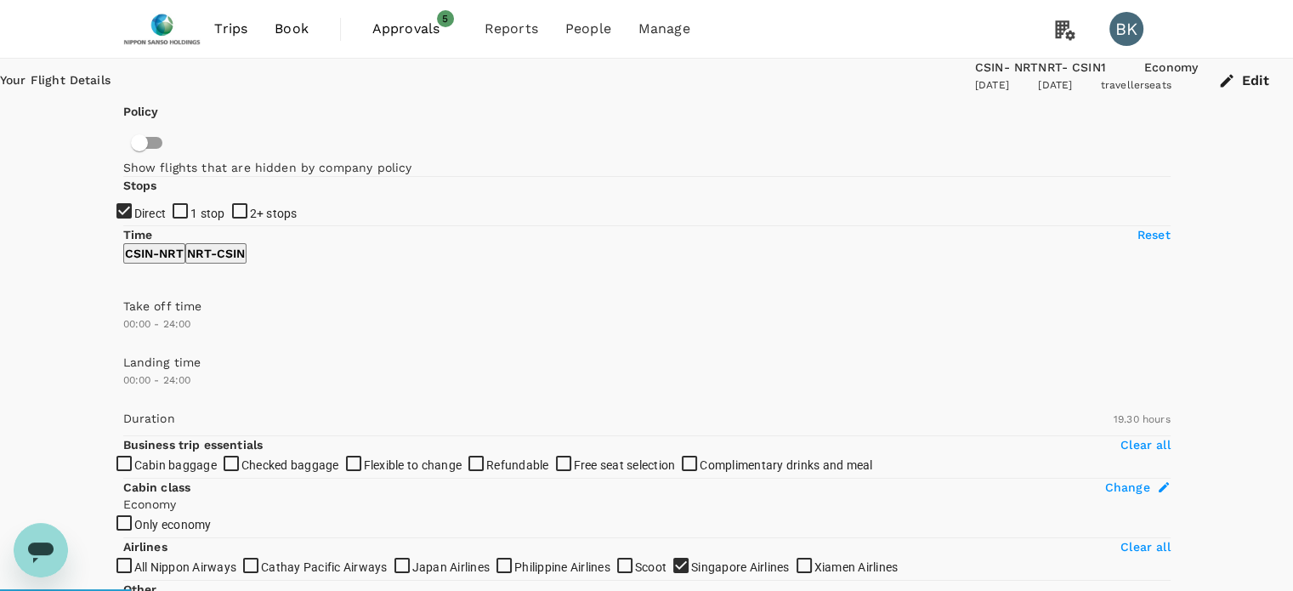
type input "1170"
checkbox input "true"
click at [135, 303] on input "1 stop" at bounding box center [646, 295] width 1293 height 591
checkbox input "false"
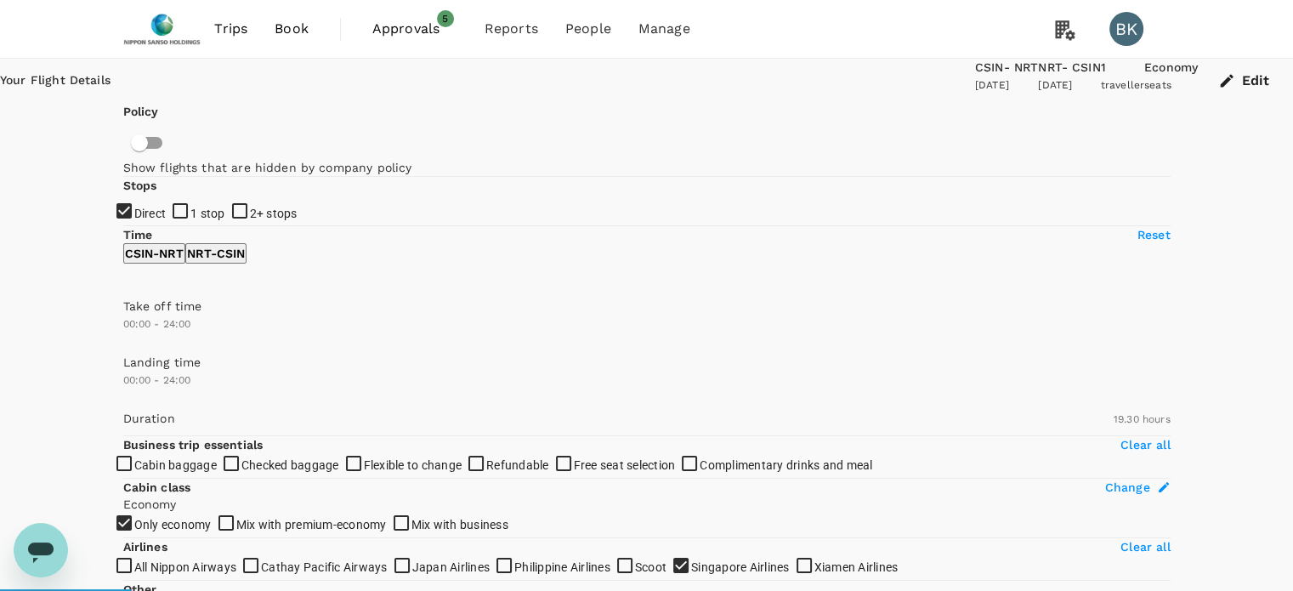
checkbox input "false"
checkbox input "true"
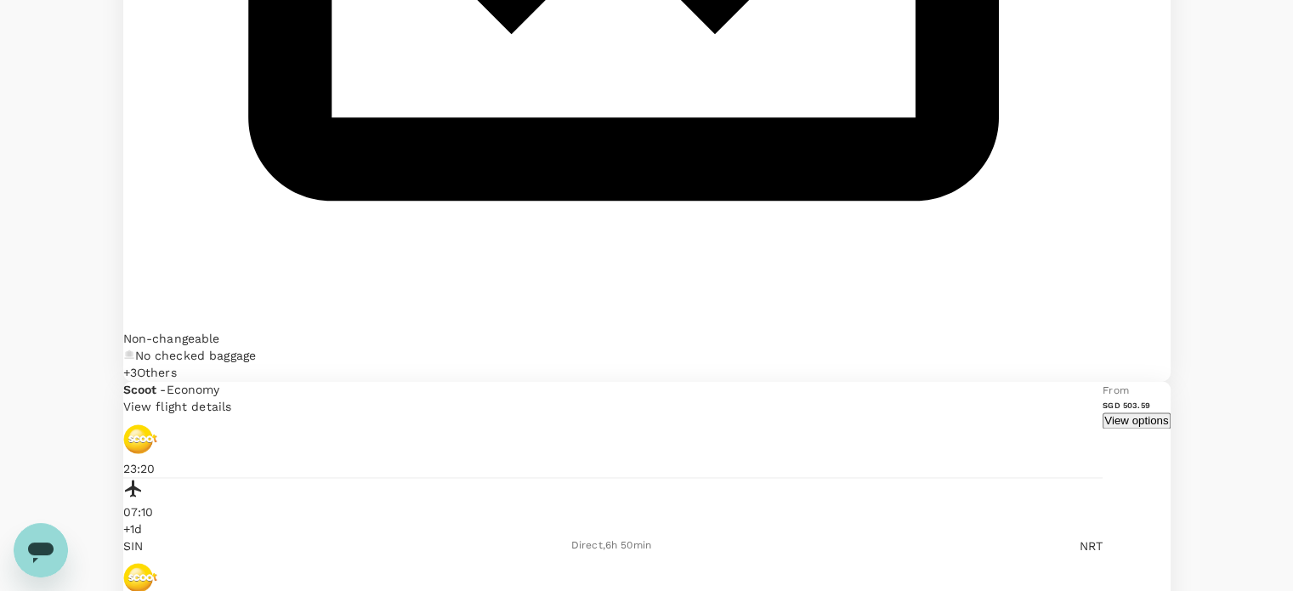
scroll to position [2805, 0]
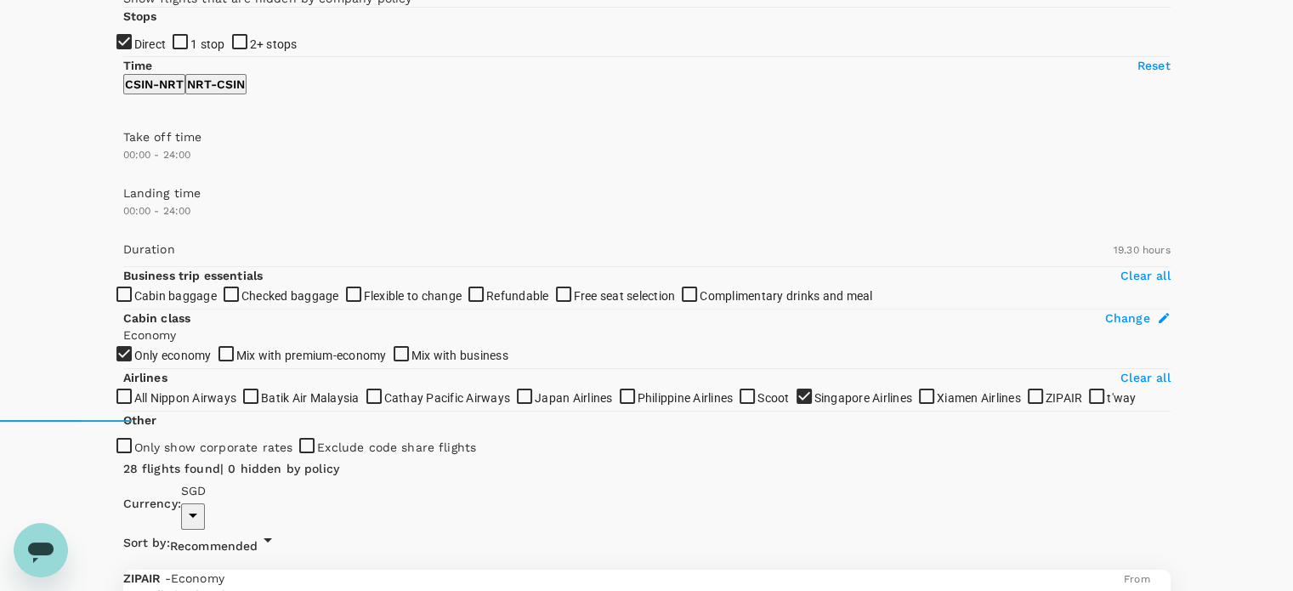
scroll to position [170, 0]
click at [122, 135] on input "1 stop" at bounding box center [646, 125] width 1293 height 591
checkbox input "false"
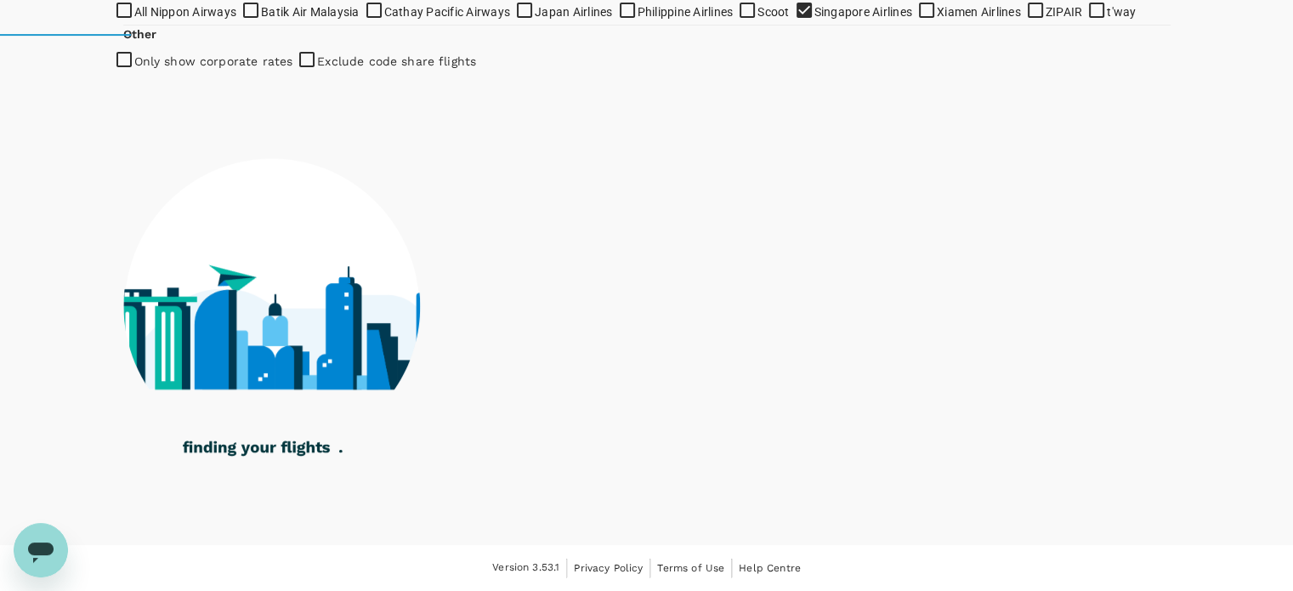
scroll to position [1094, 0]
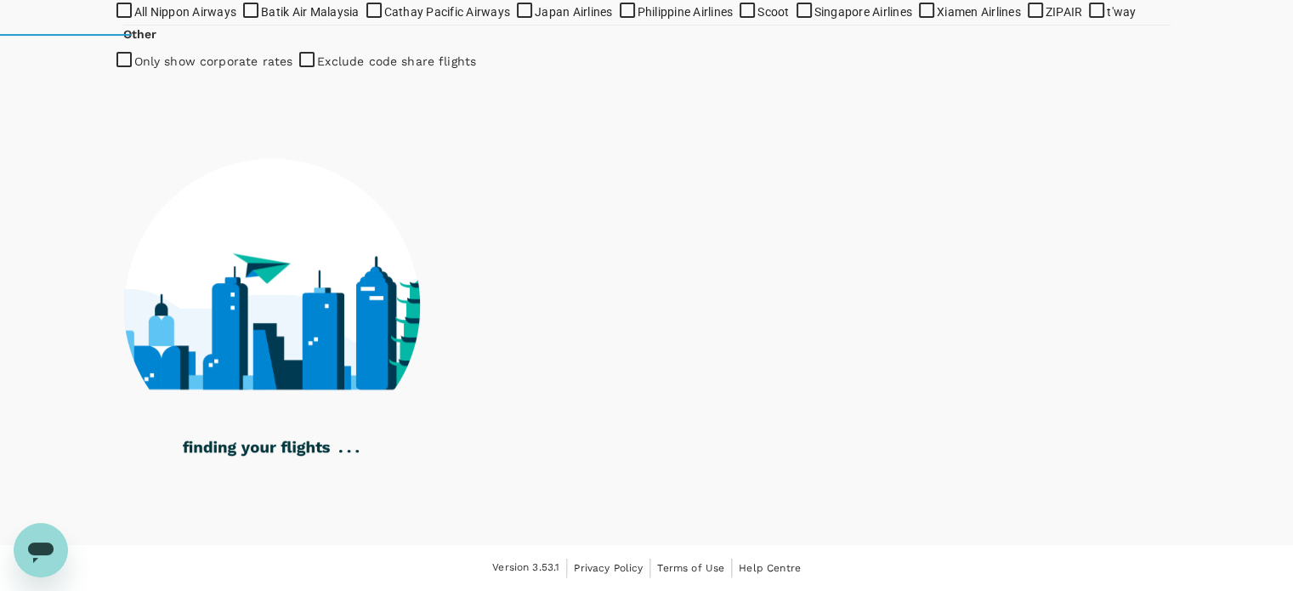
checkbox input "true"
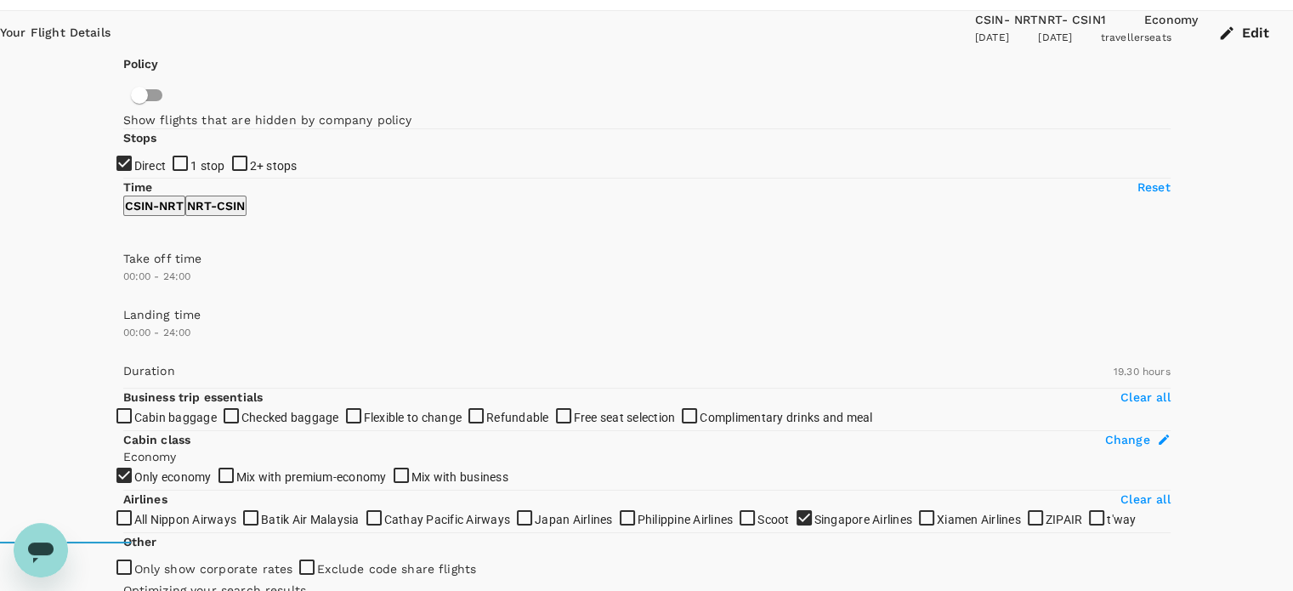
scroll to position [0, 0]
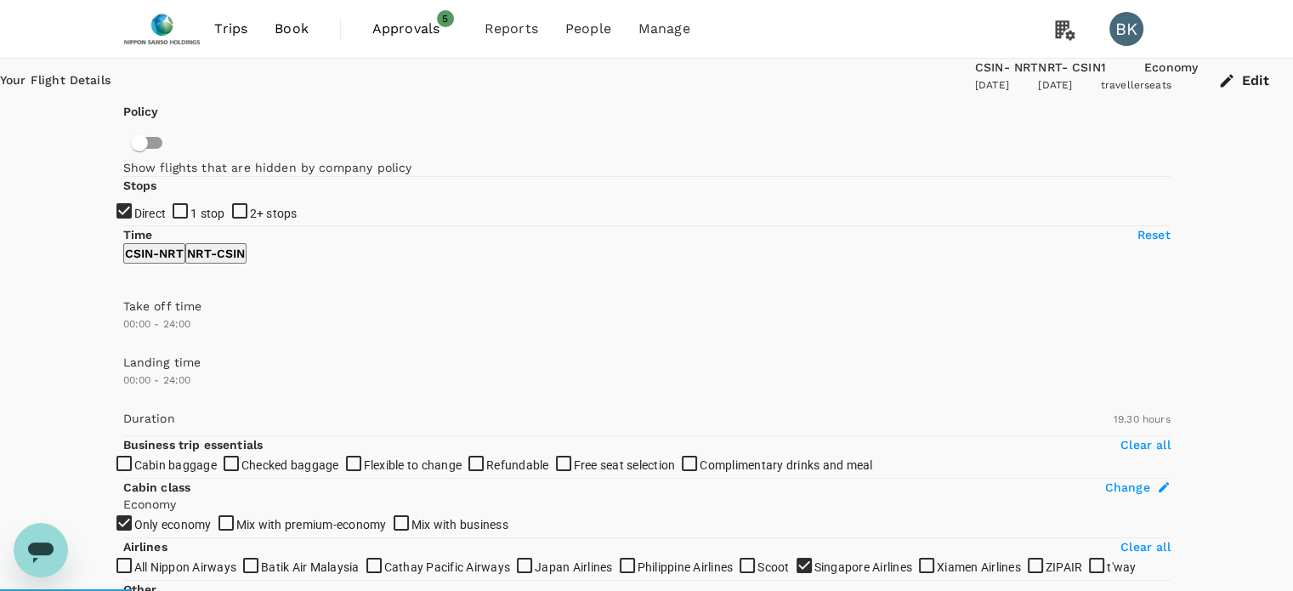
type input "2615"
click at [1198, 84] on button "Edit" at bounding box center [1245, 81] width 95 height 44
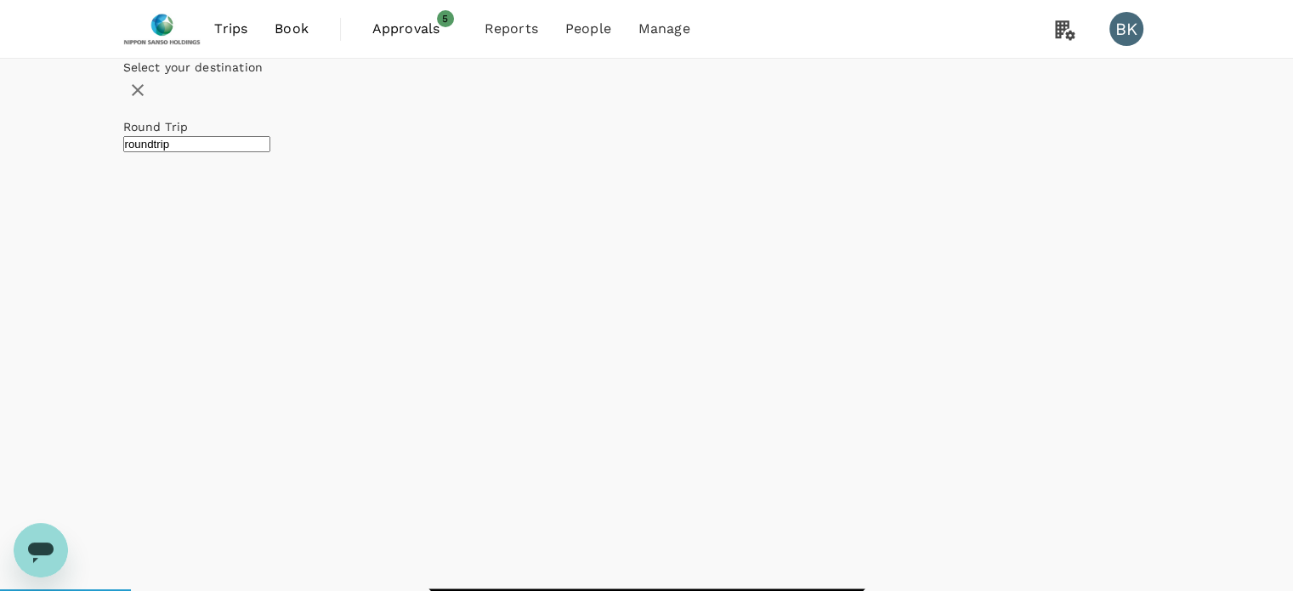
type input "Singapore, Singapore (any)"
type input "Narita Intl (NRT)"
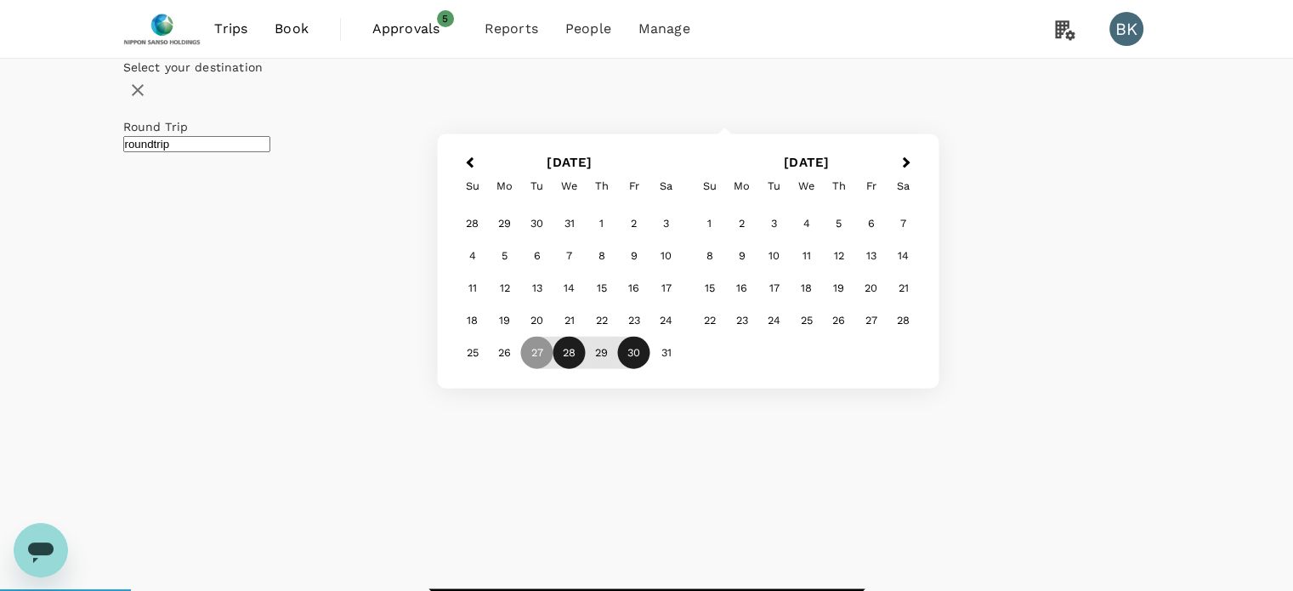
click at [586, 369] on div "28" at bounding box center [569, 353] width 32 height 32
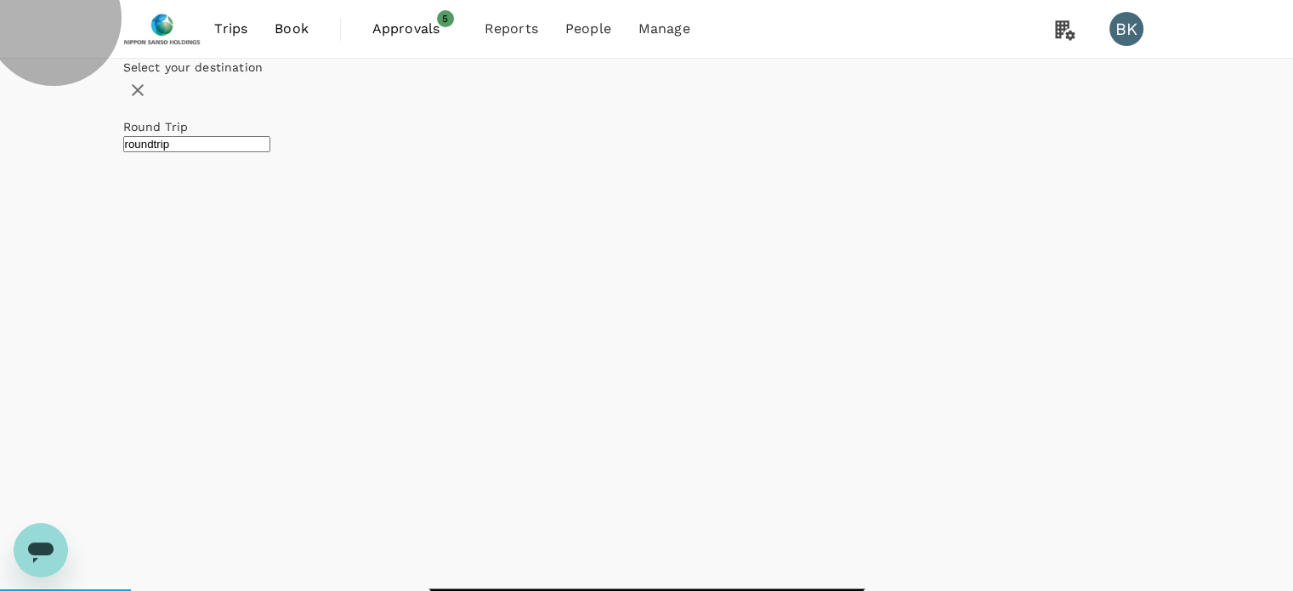
checkbox input "false"
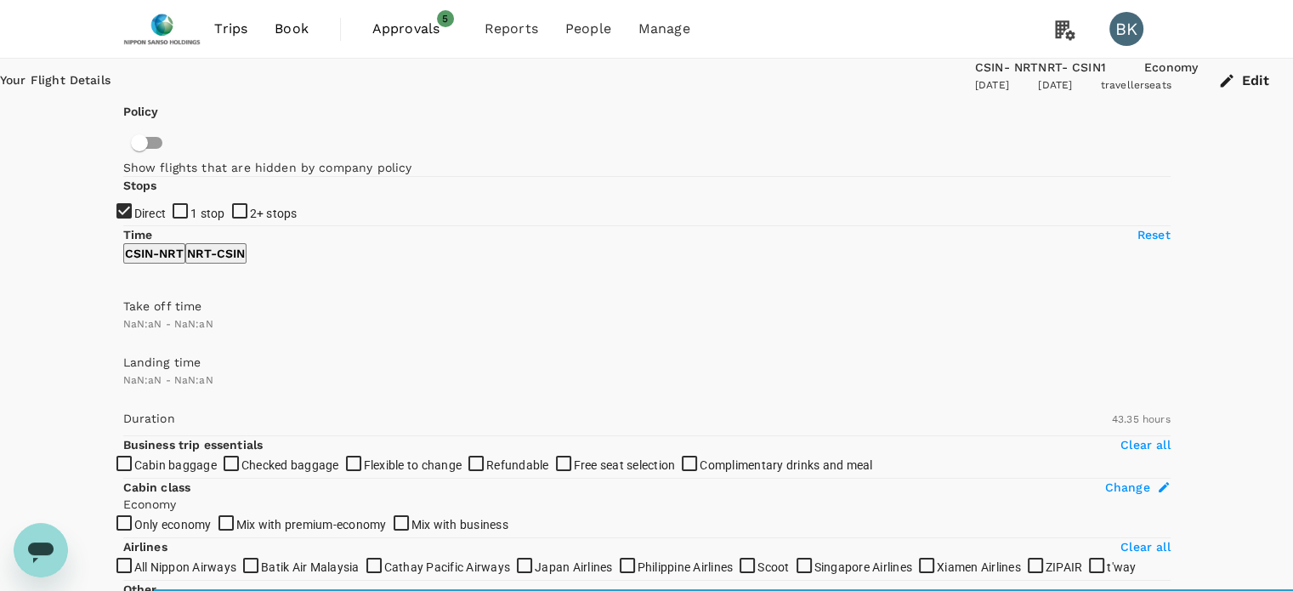
checkbox input "false"
type input "1440"
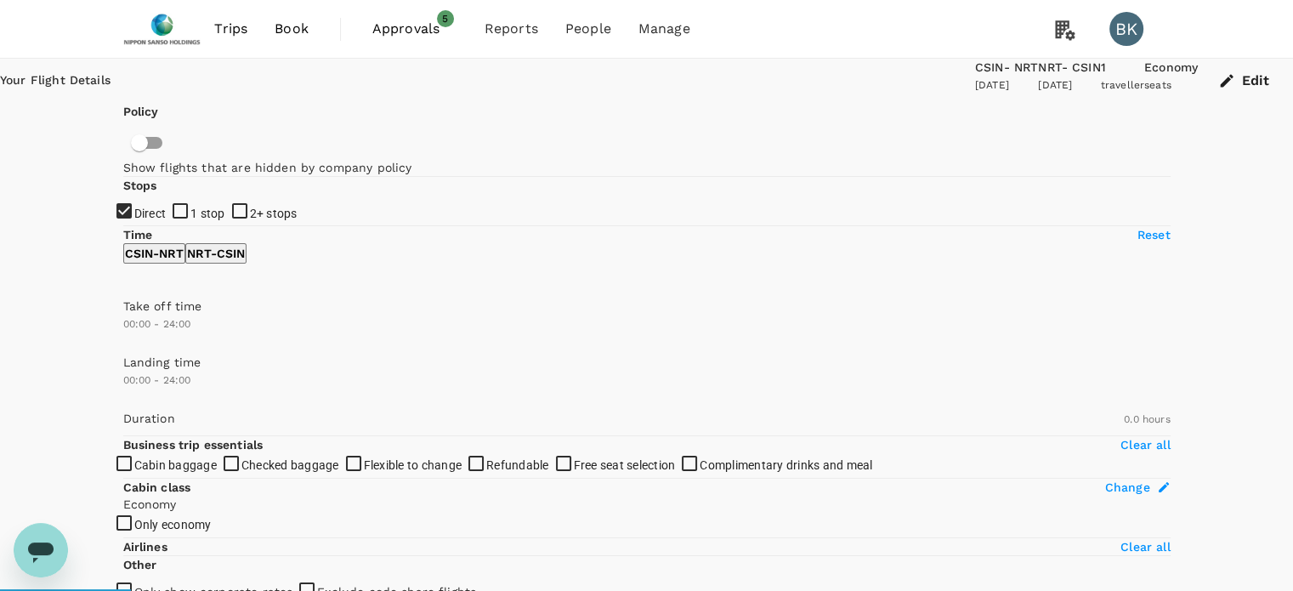
type input "1260"
checkbox input "true"
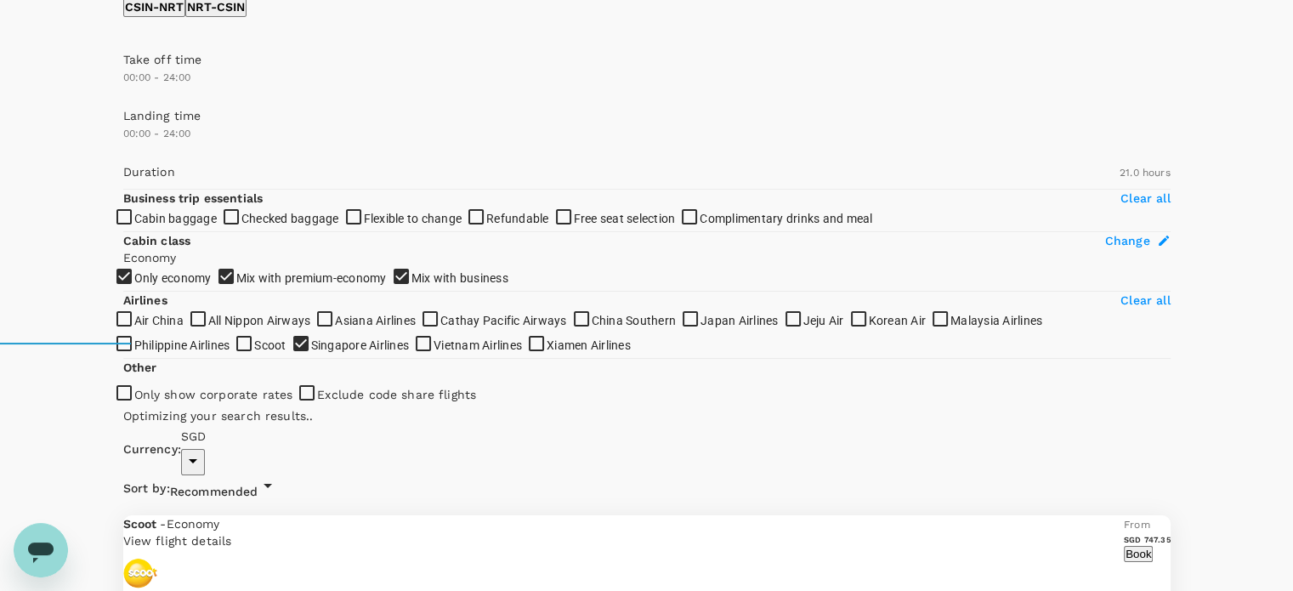
scroll to position [255, 0]
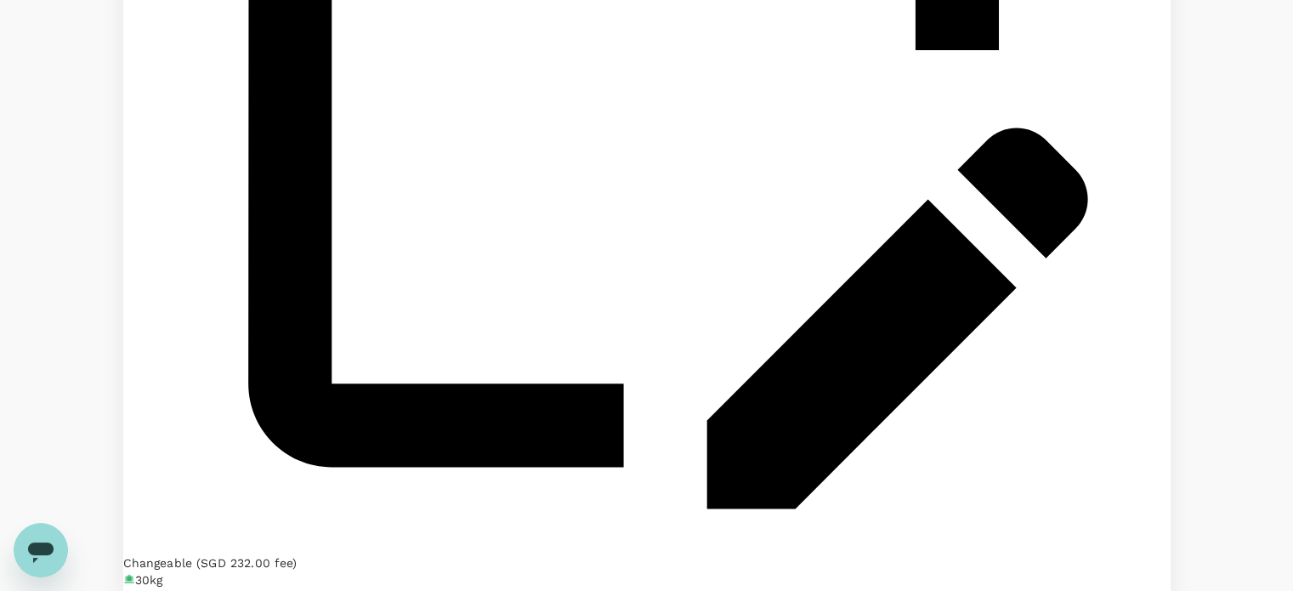
type input "1290"
checkbox input "false"
checkbox input "true"
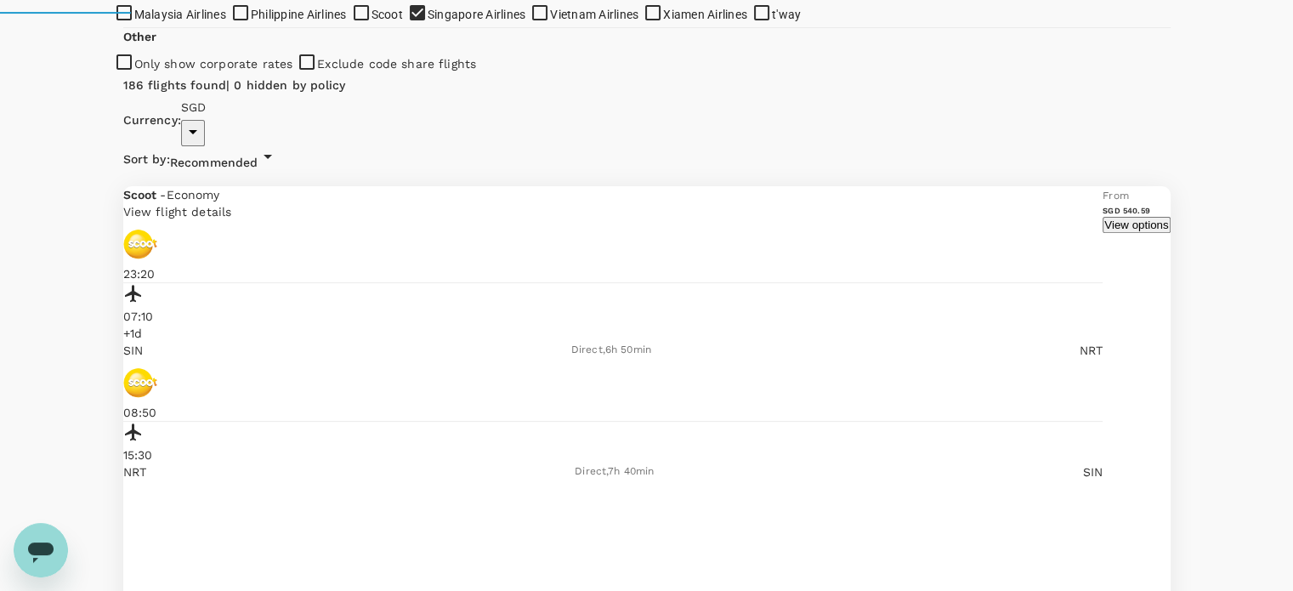
scroll to position [560, 0]
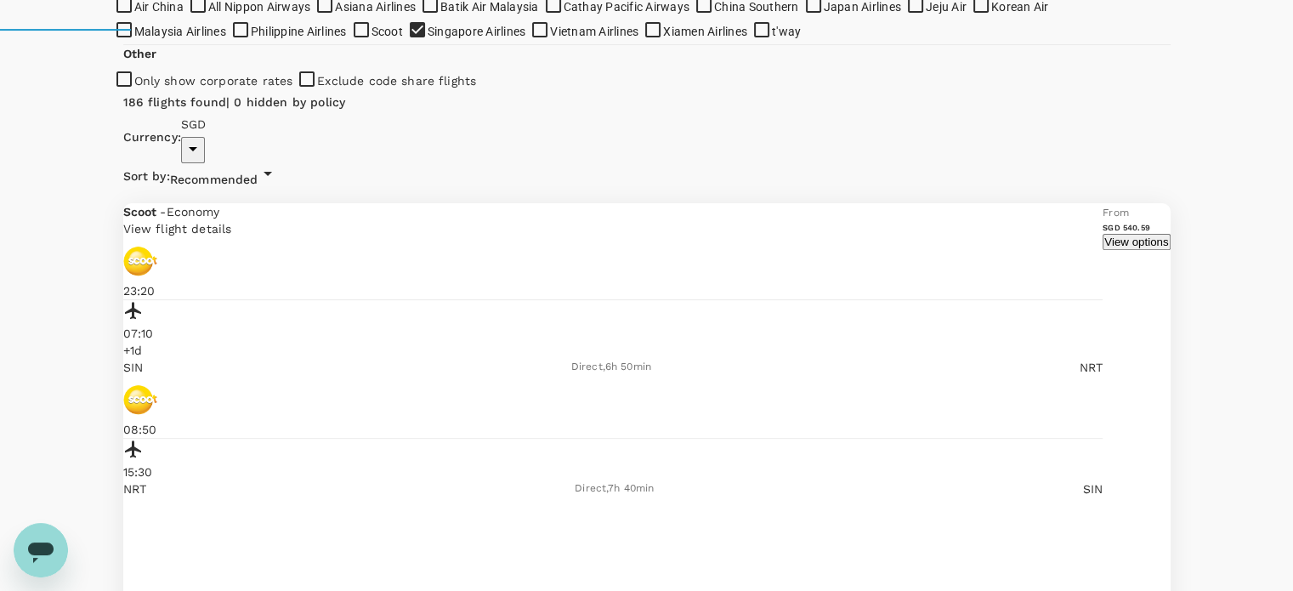
checkbox input "false"
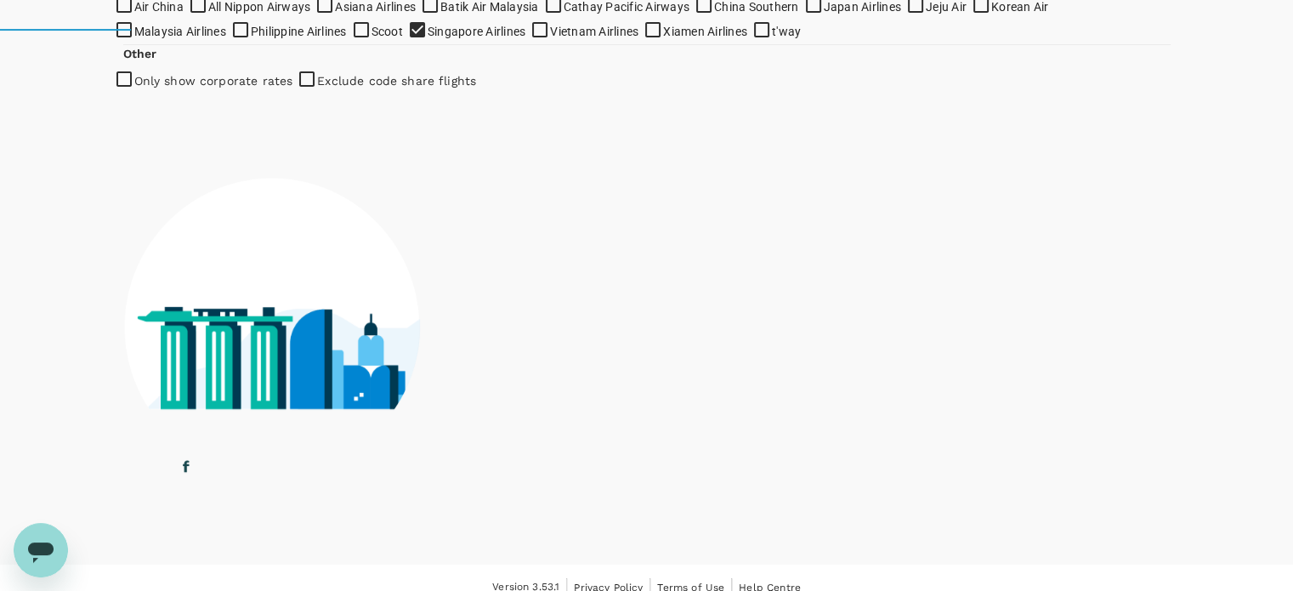
checkbox input "false"
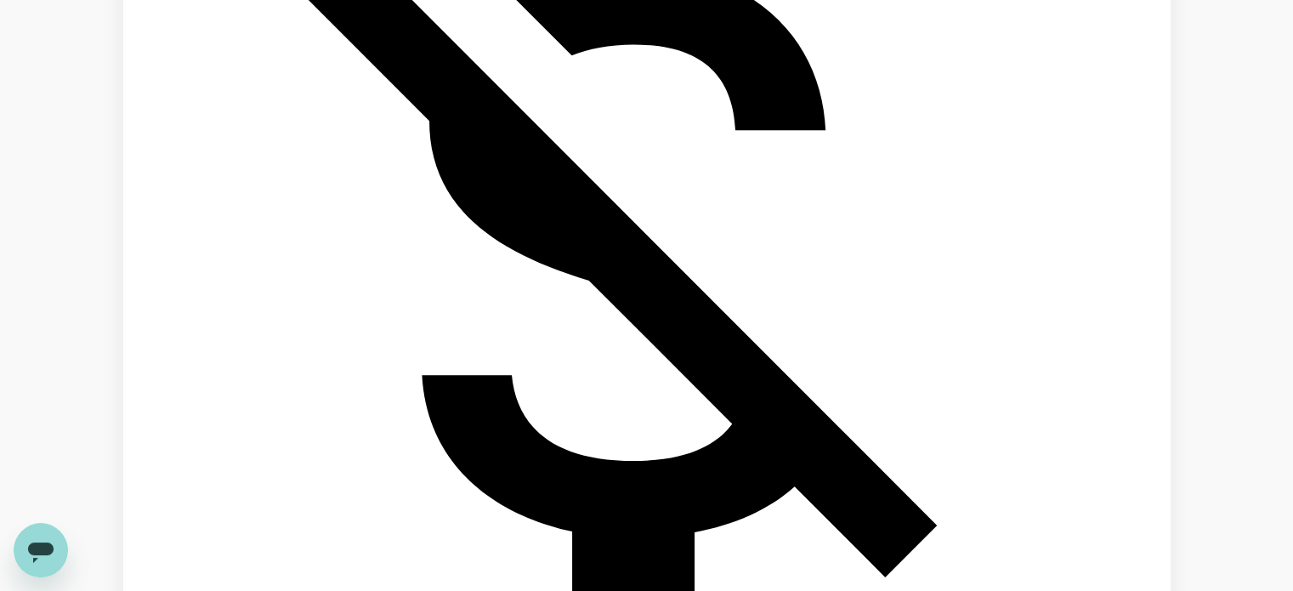
scroll to position [1360, 0]
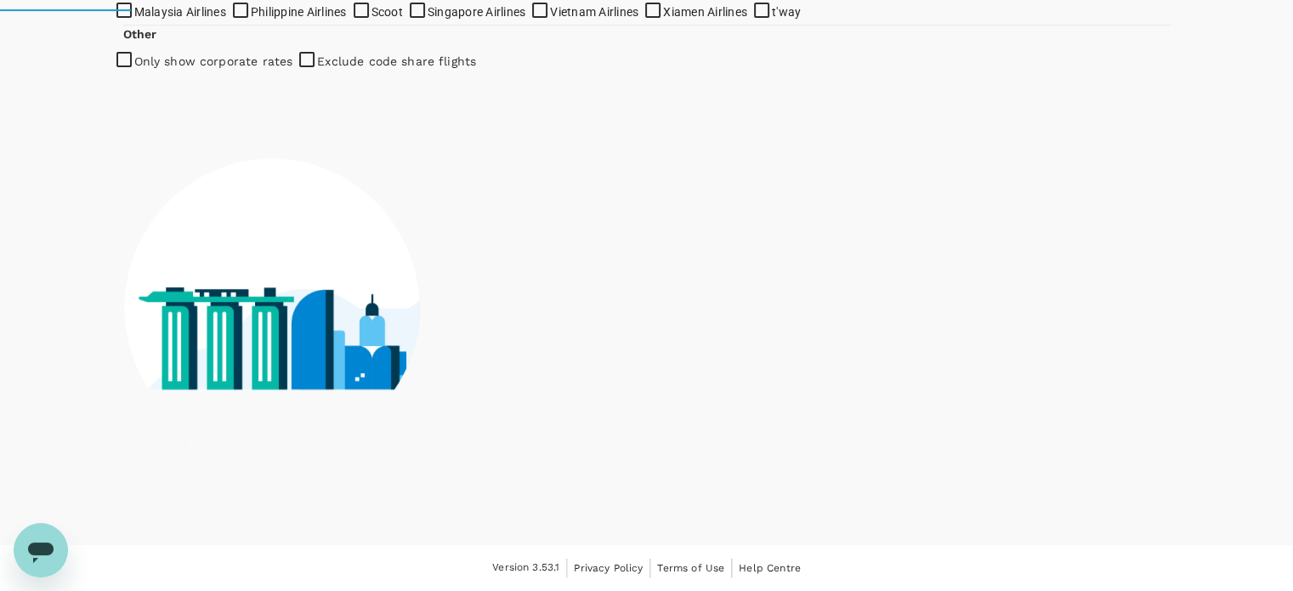
scroll to position [1308, 0]
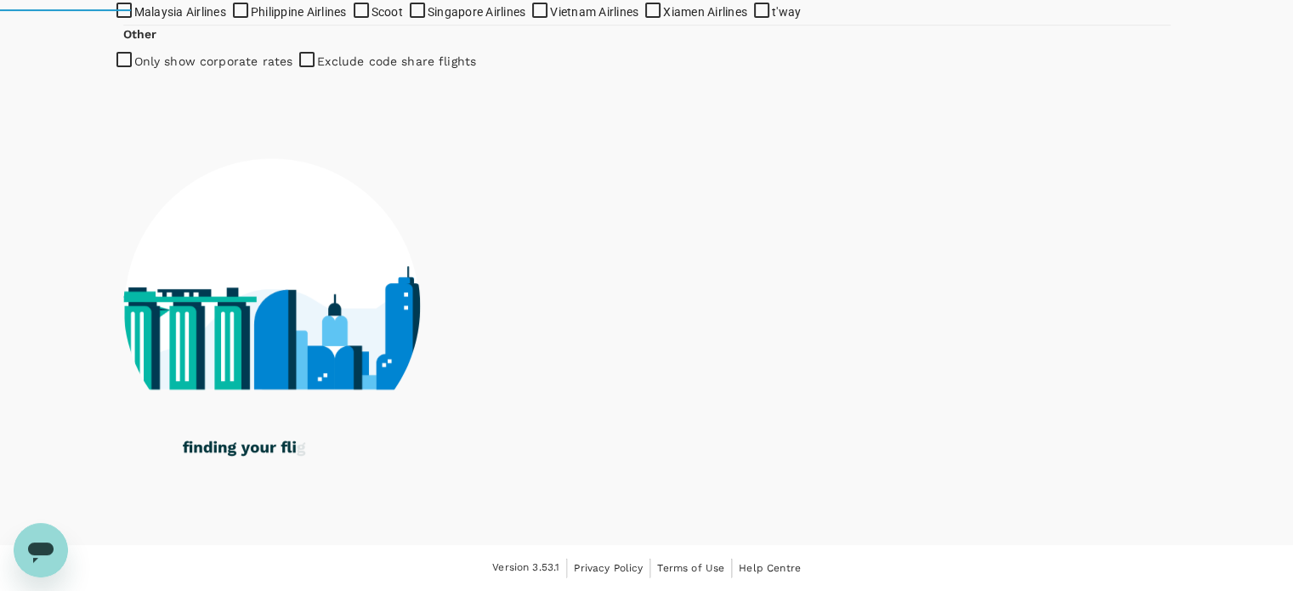
checkbox input "true"
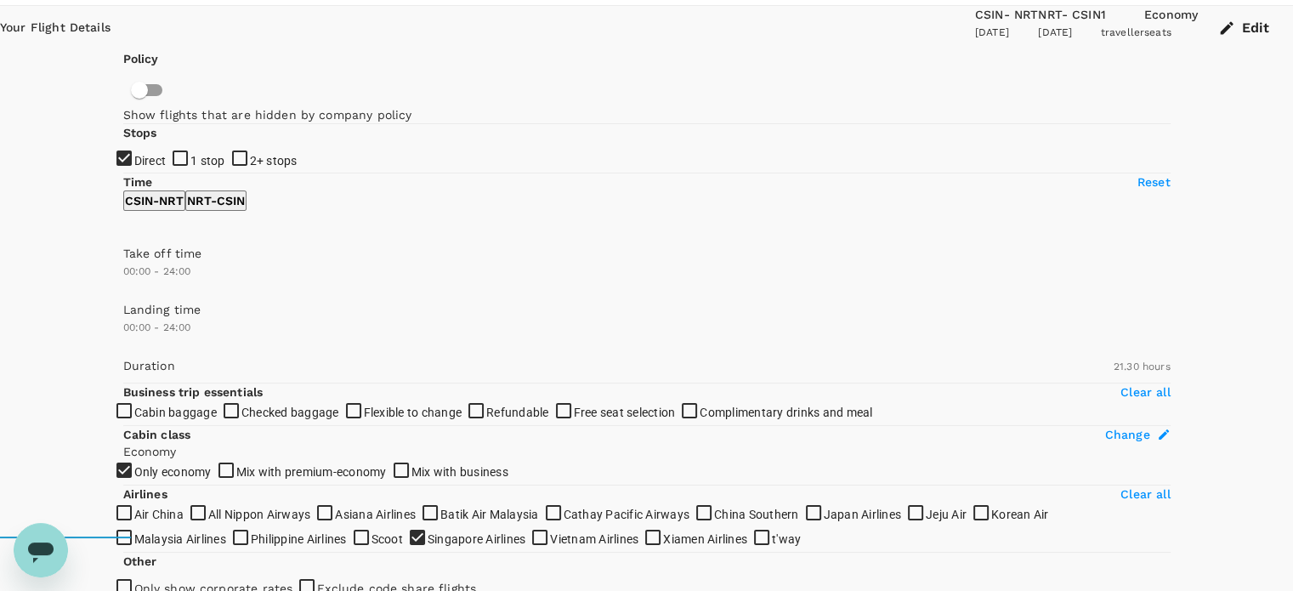
scroll to position [0, 0]
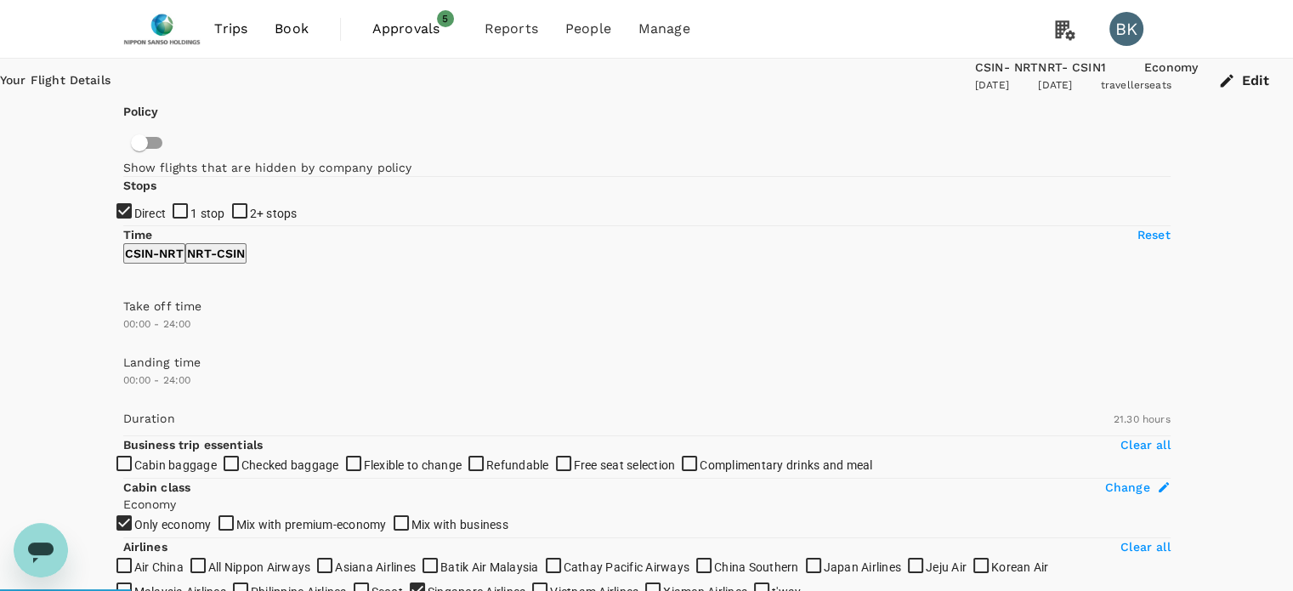
click at [975, 77] on div "CSIN - NRT" at bounding box center [1006, 68] width 63 height 19
click at [1218, 88] on icon "button" at bounding box center [1226, 80] width 17 height 17
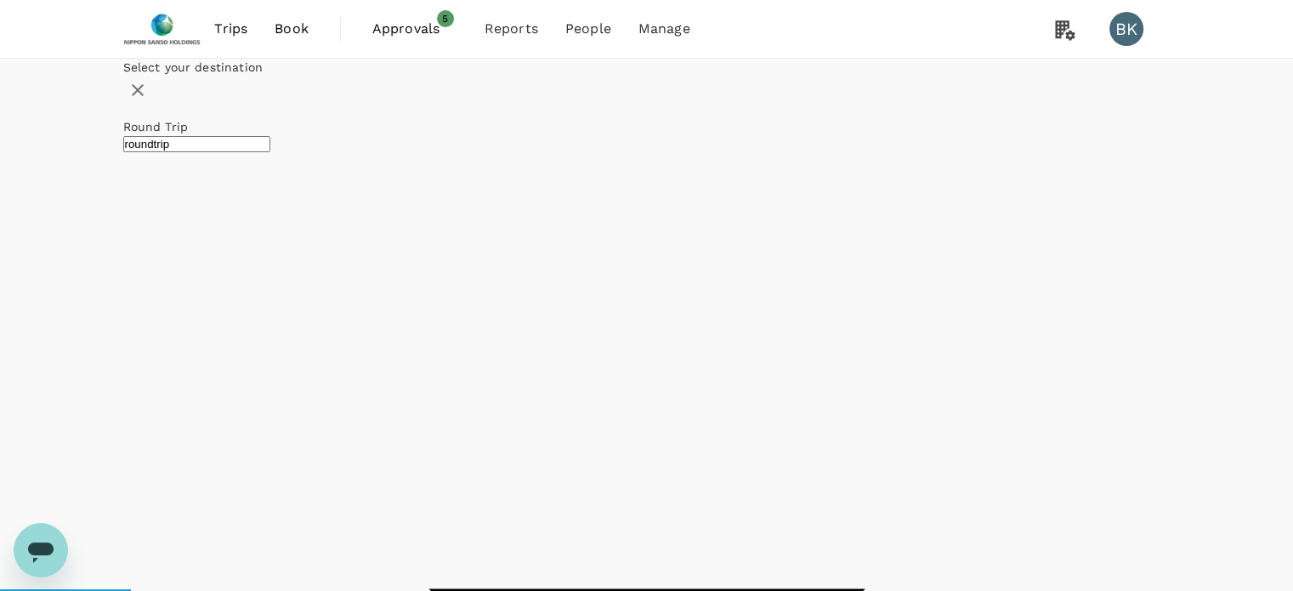
type input "Singapore, Singapore (any)"
type input "Narita Intl (NRT)"
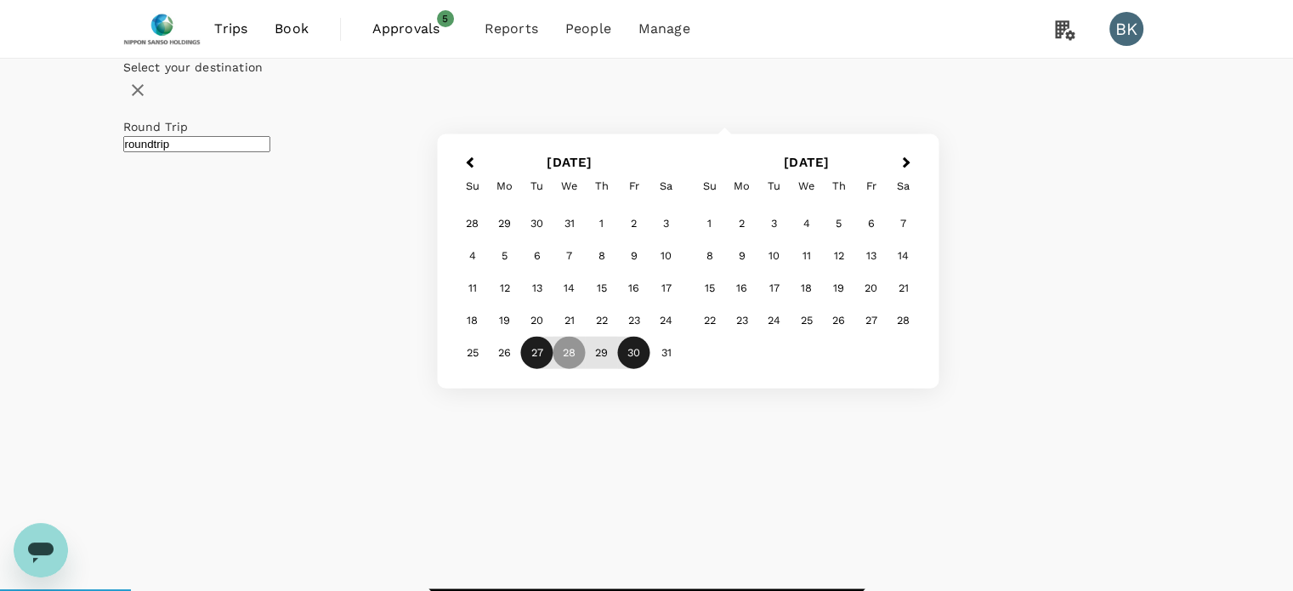
click at [553, 369] on div "27" at bounding box center [537, 353] width 32 height 32
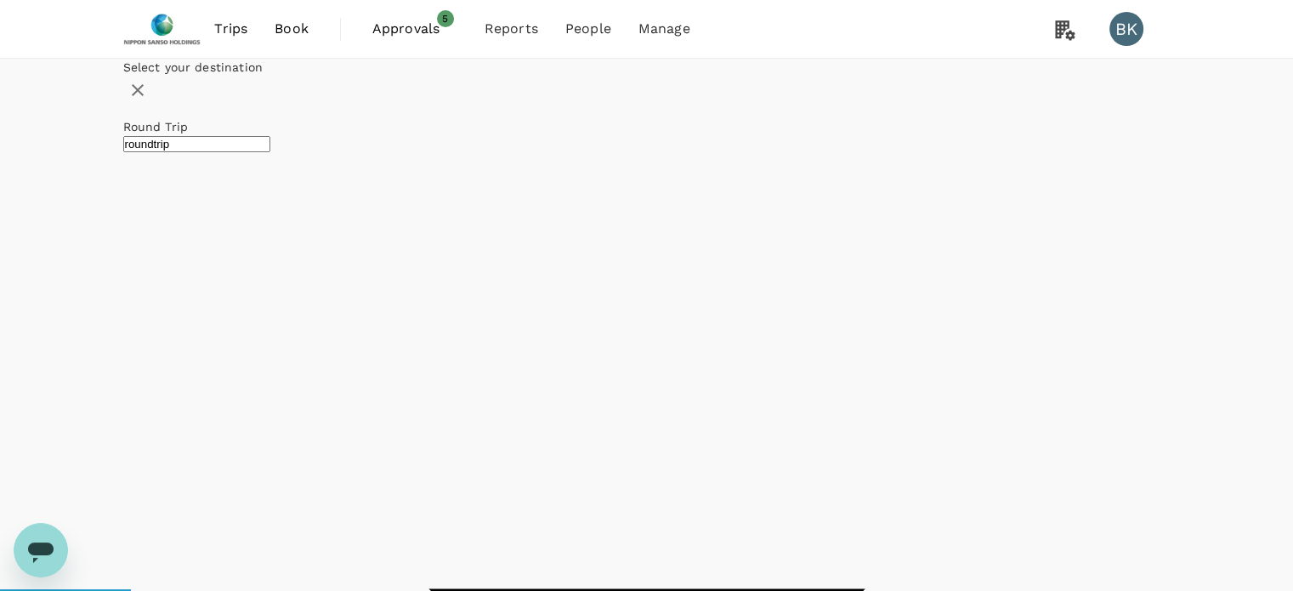
checkbox input "false"
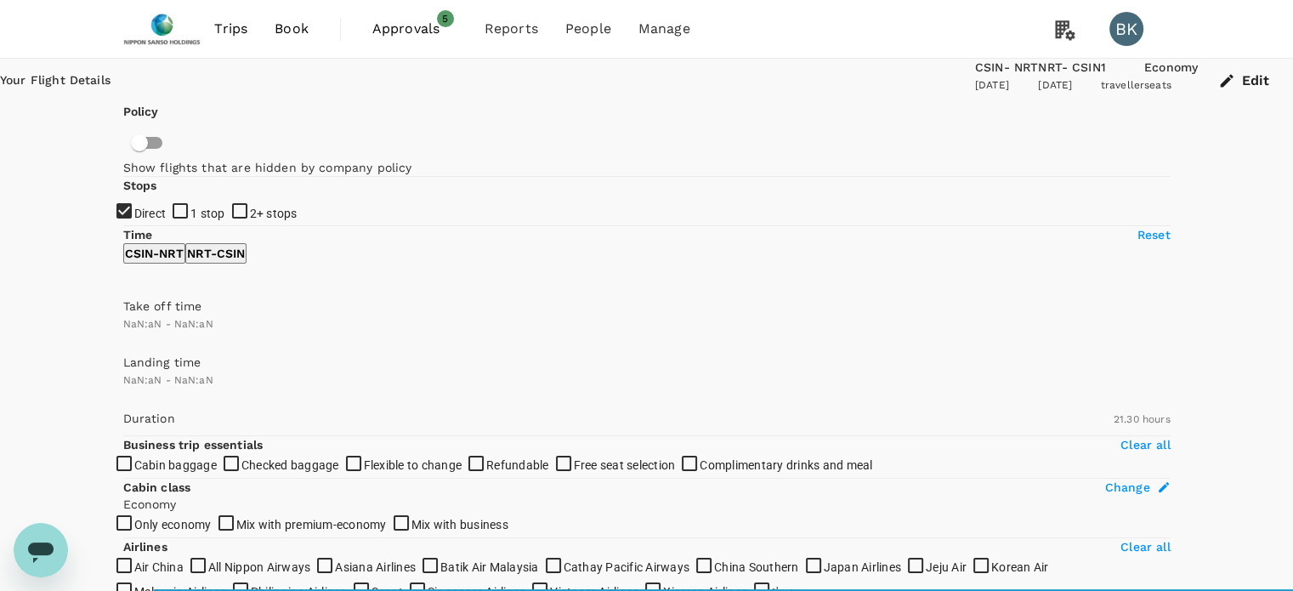
checkbox input "false"
type input "1440"
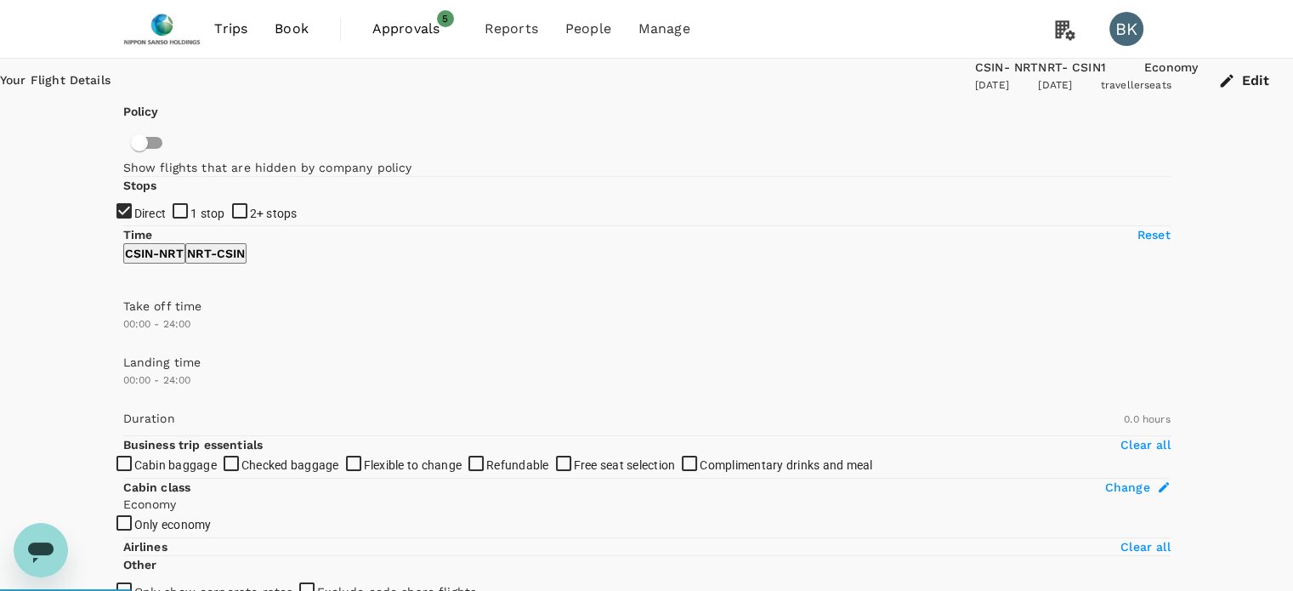
type input "1260"
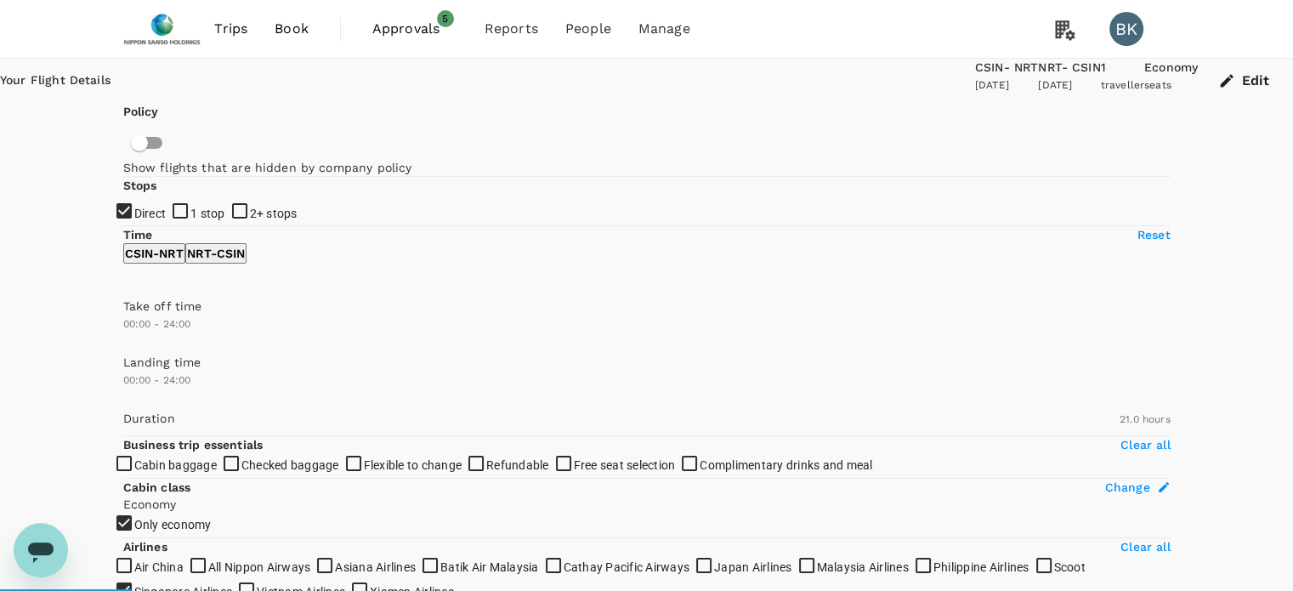
checkbox input "true"
type input "SGD"
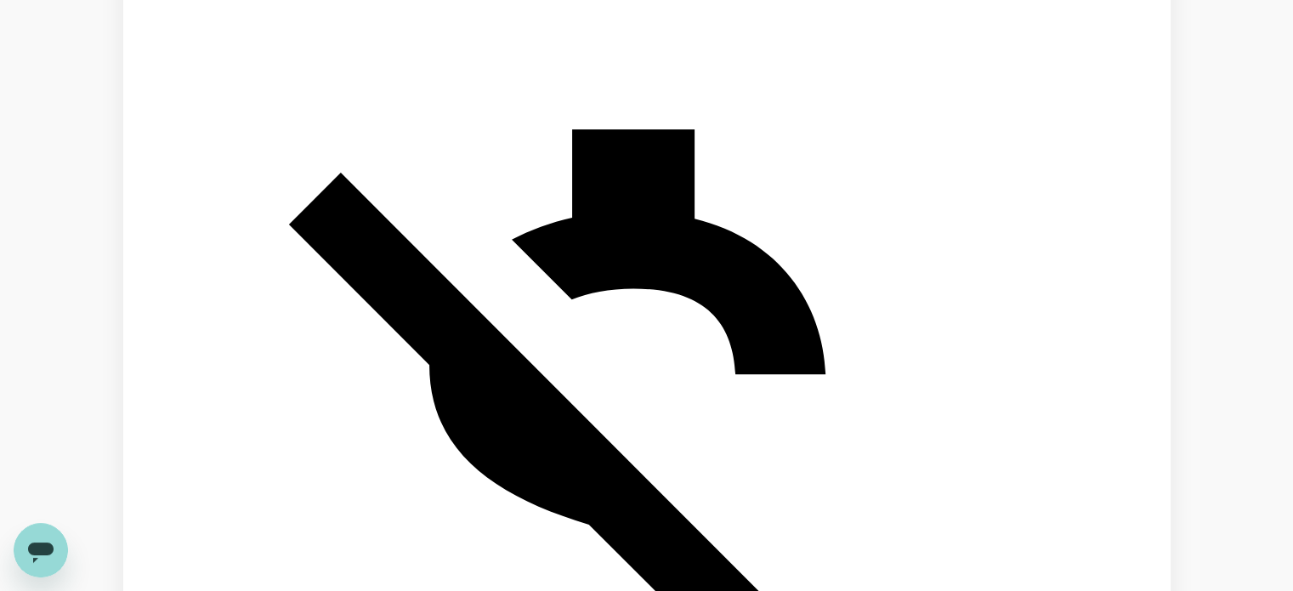
scroll to position [1105, 0]
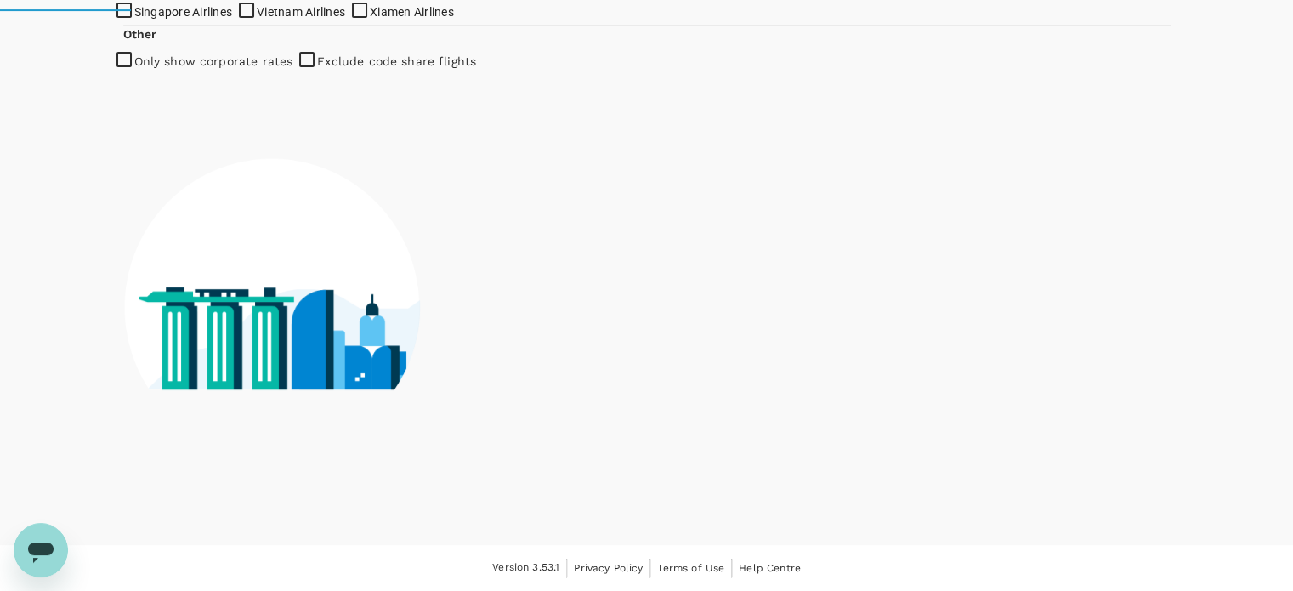
checkbox input "true"
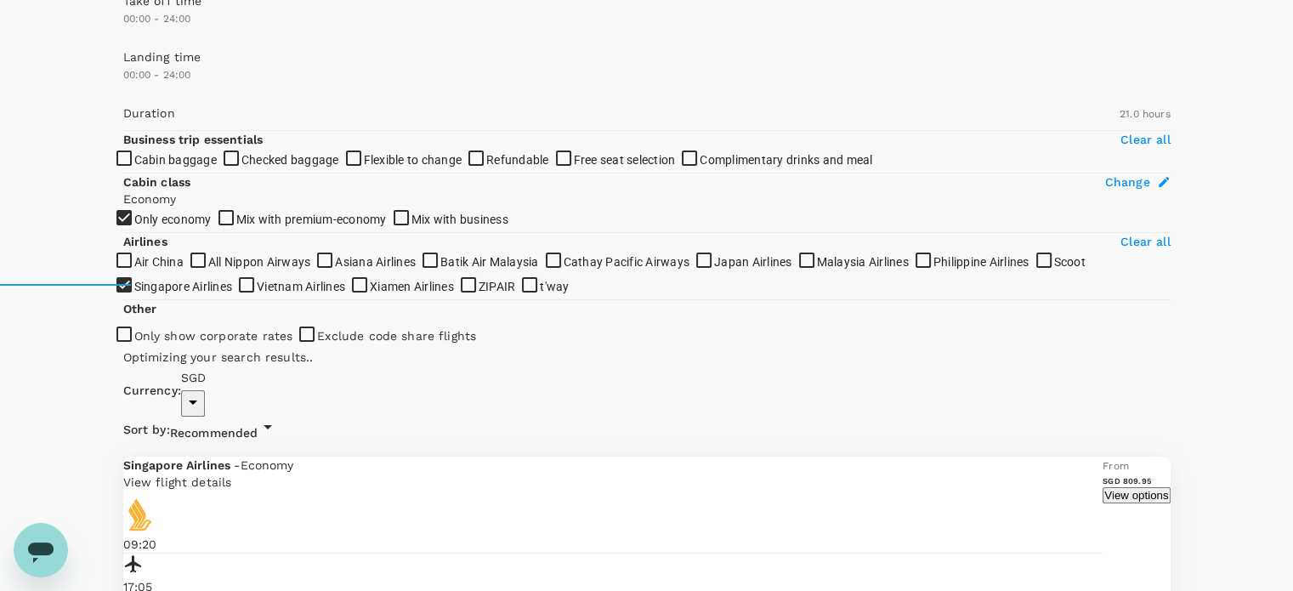
scroll to position [85, 0]
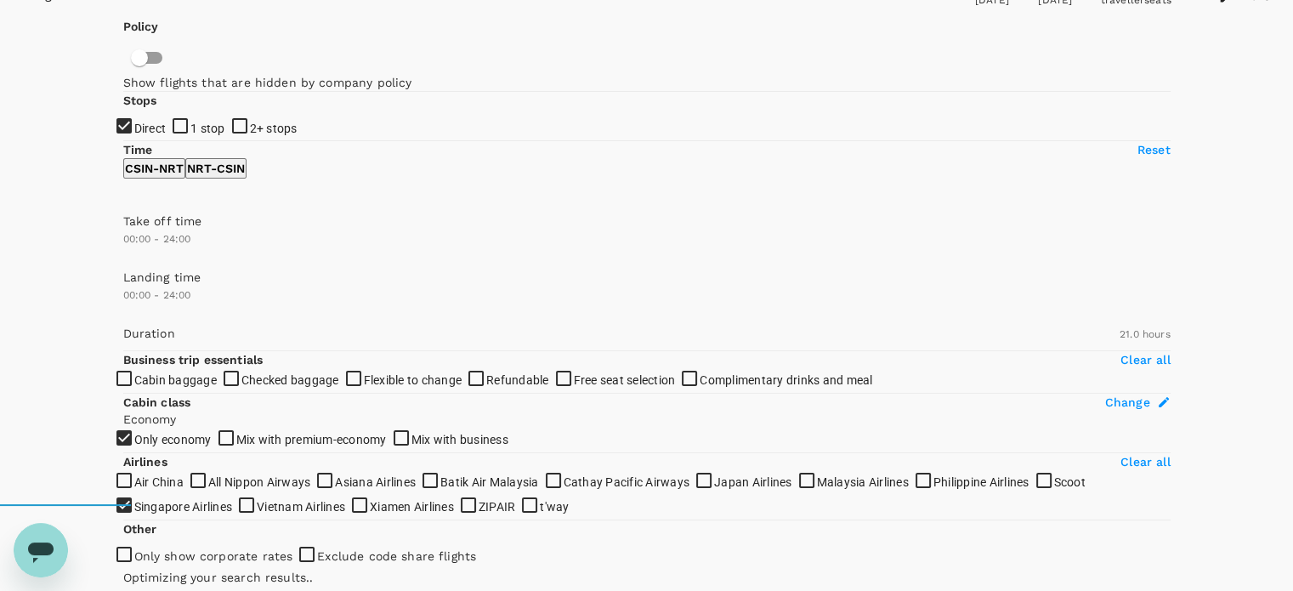
type input "2615"
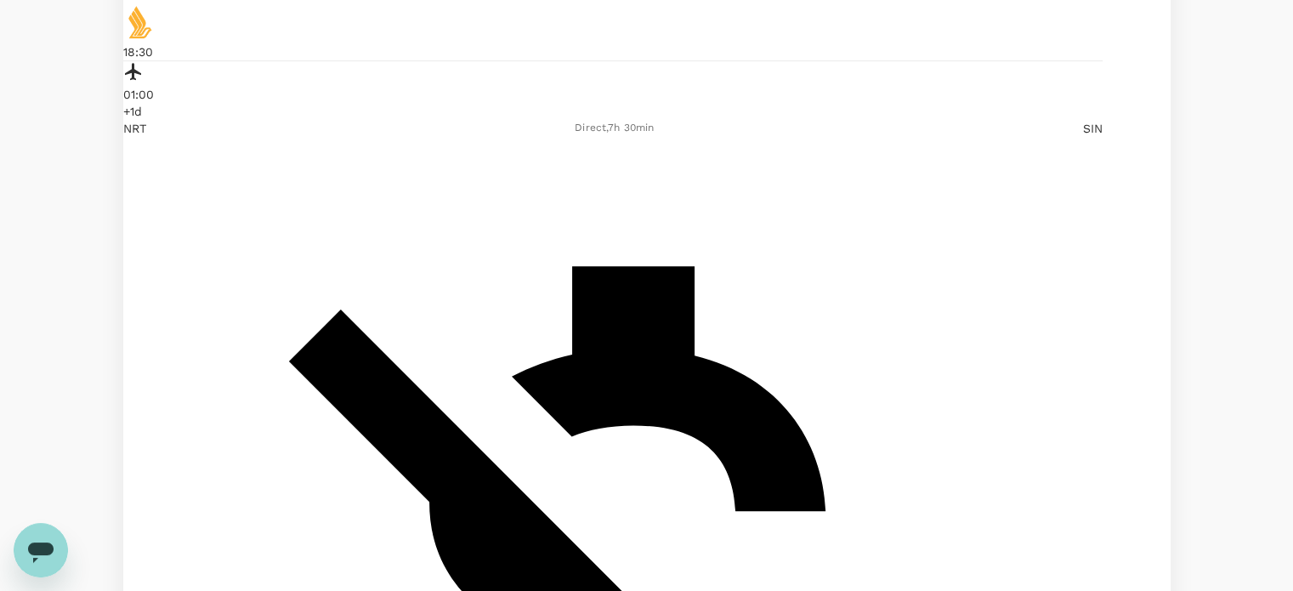
scroll to position [1190, 0]
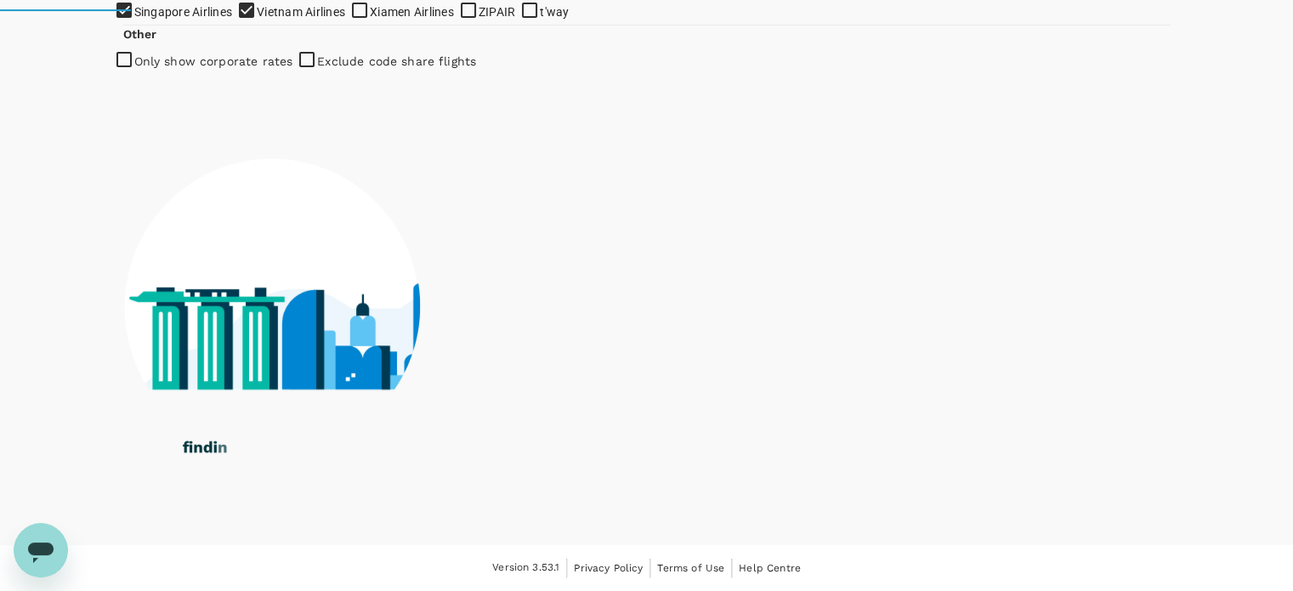
checkbox input "false"
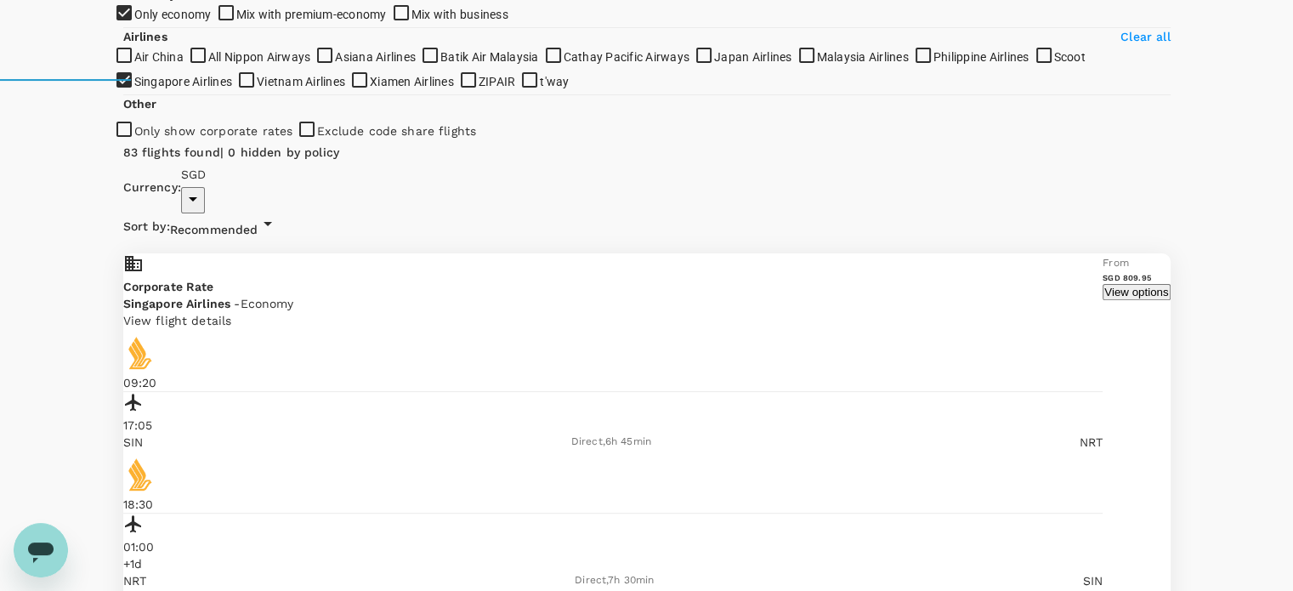
scroll to position [0, 0]
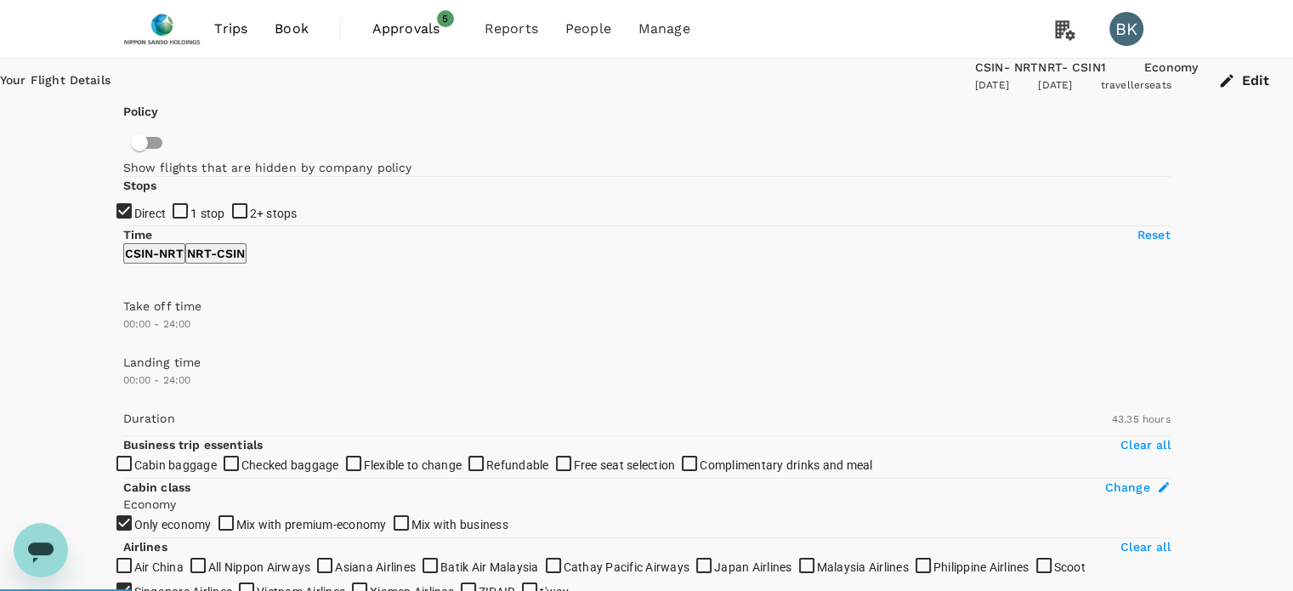
click at [666, 92] on div "Your Flight Details CSIN - NRT 27 Jan 2026 NRT - CSIN 30 Jan 2026 1 traveller E…" at bounding box center [646, 81] width 1293 height 44
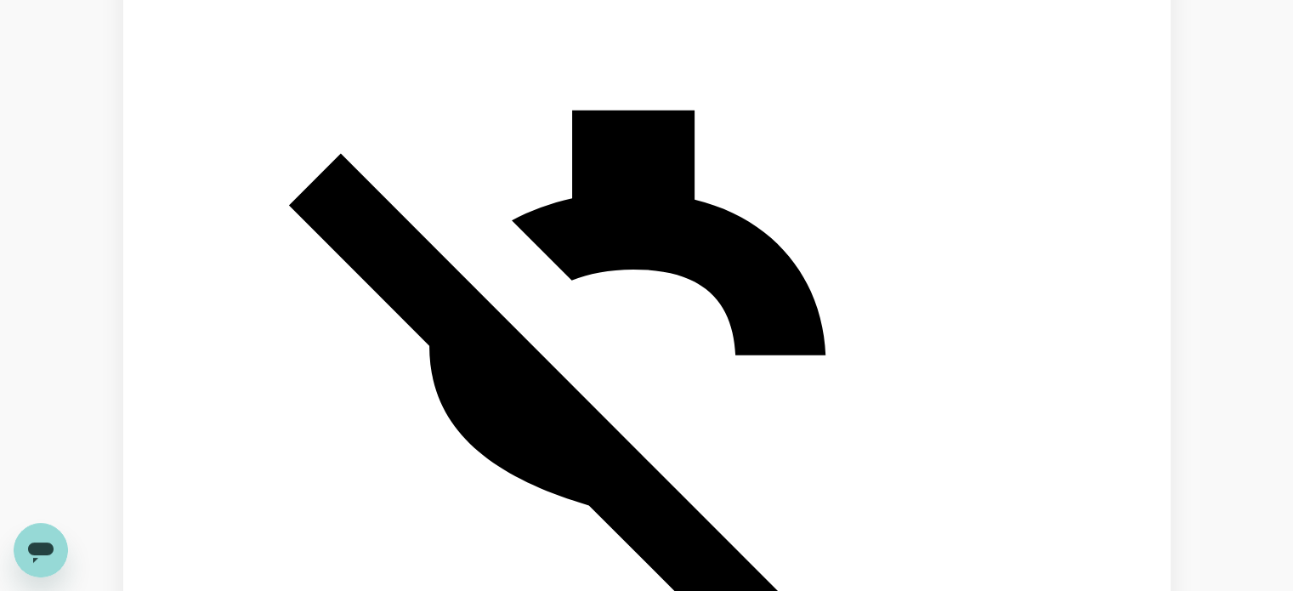
scroll to position [4250, 0]
drag, startPoint x: 427, startPoint y: 195, endPoint x: 773, endPoint y: 200, distance: 346.0
copy div "Singapore Airlines (partly operated by Scoot) - Economy"
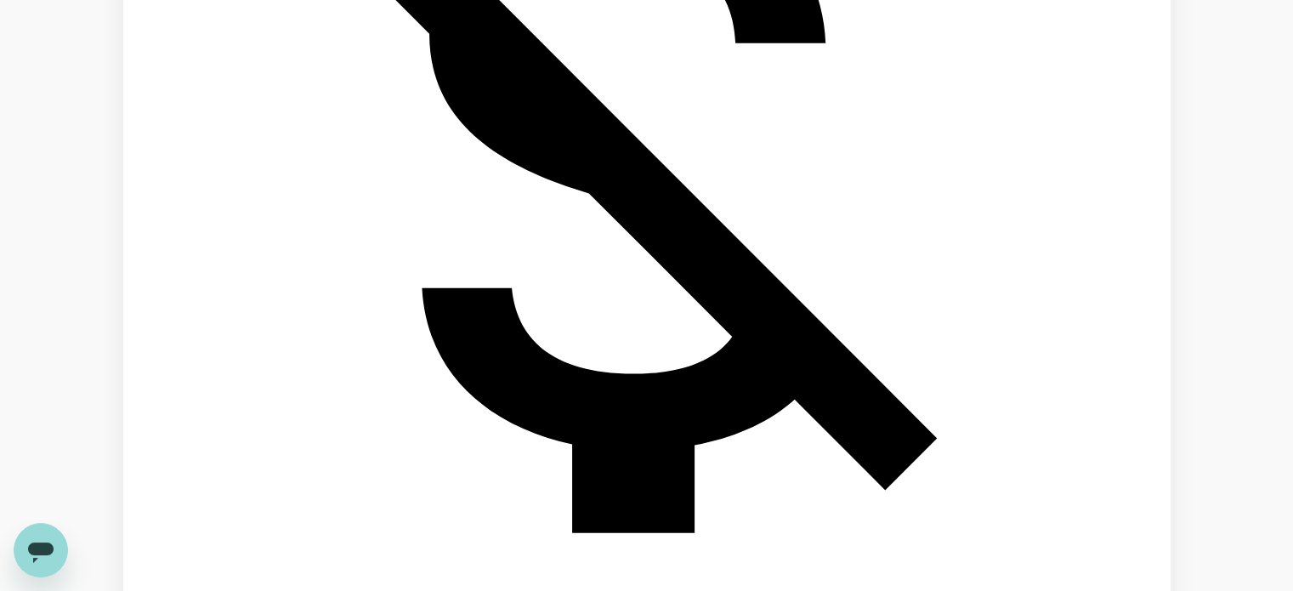
scroll to position [4568, 0]
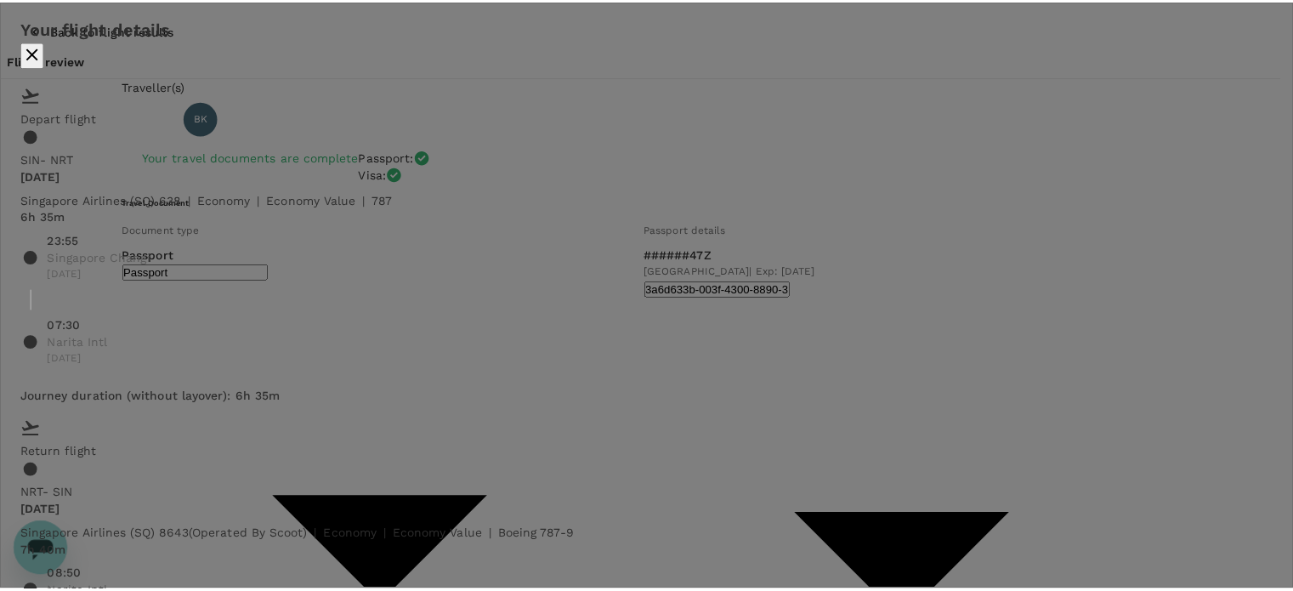
scroll to position [167, 0]
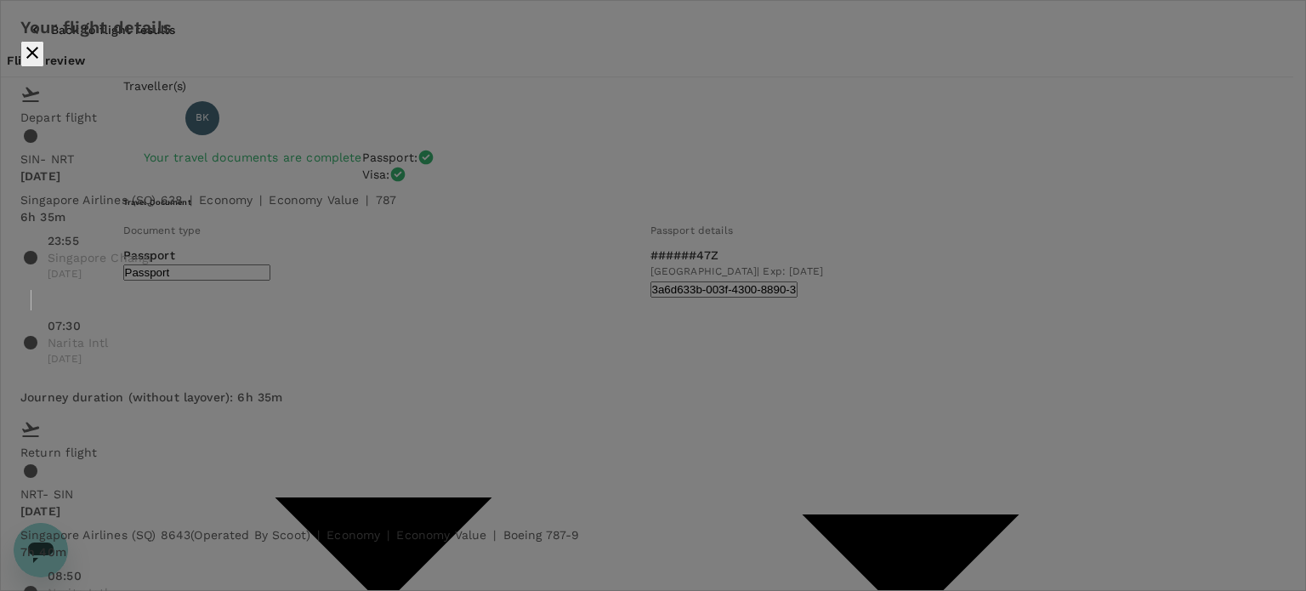
click at [1245, 213] on div "Your flight details Depart flight SIN - NRT Tue, 27 Jan Singapore Airlines (SQ)…" at bounding box center [653, 568] width 1306 height 1137
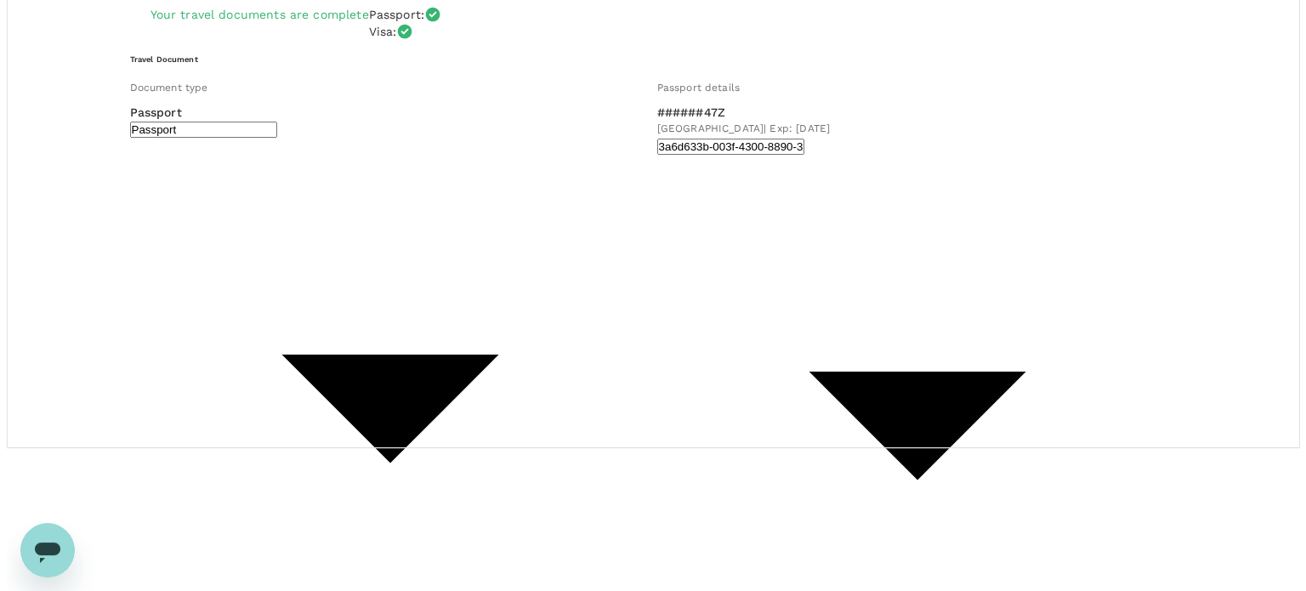
scroll to position [170, 0]
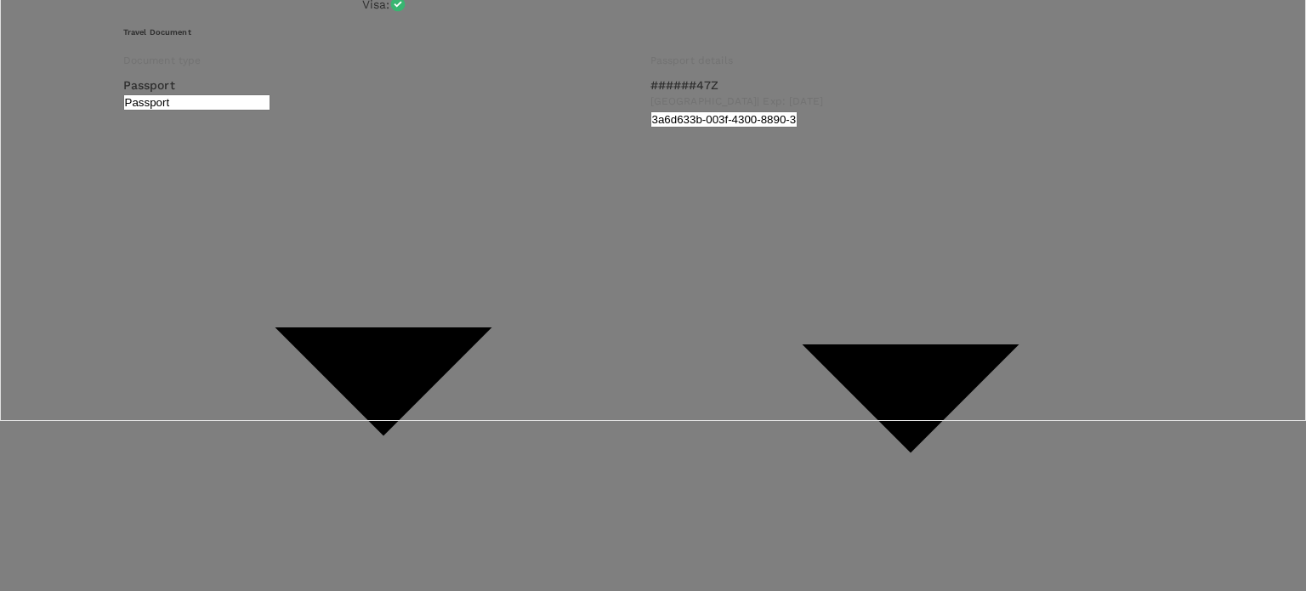
scroll to position [595, 0]
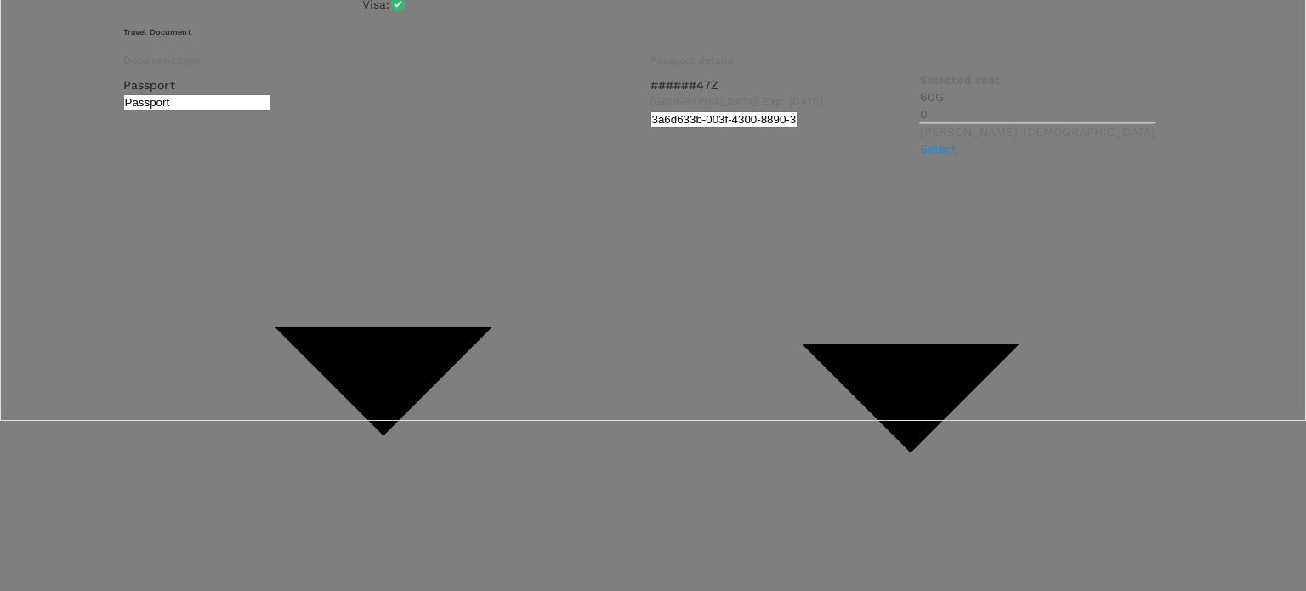
click at [1124, 157] on p "Select" at bounding box center [1037, 148] width 235 height 17
click at [806, 253] on div at bounding box center [653, 295] width 1306 height 591
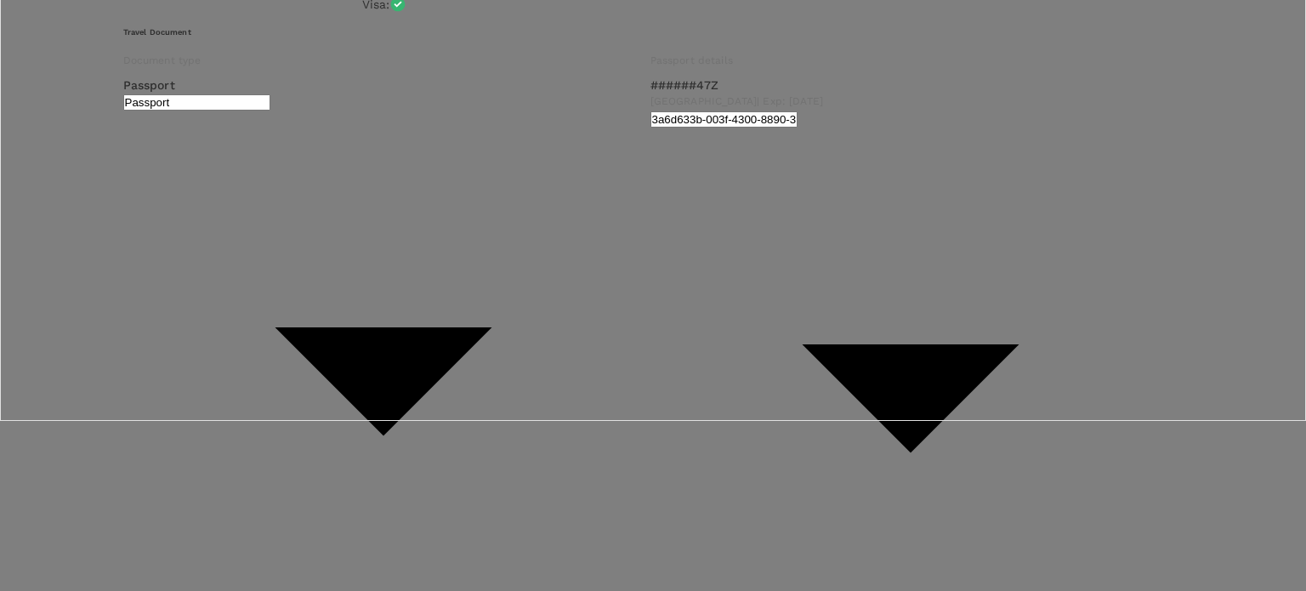
scroll to position [2, 0]
click at [821, 255] on div at bounding box center [653, 295] width 1306 height 591
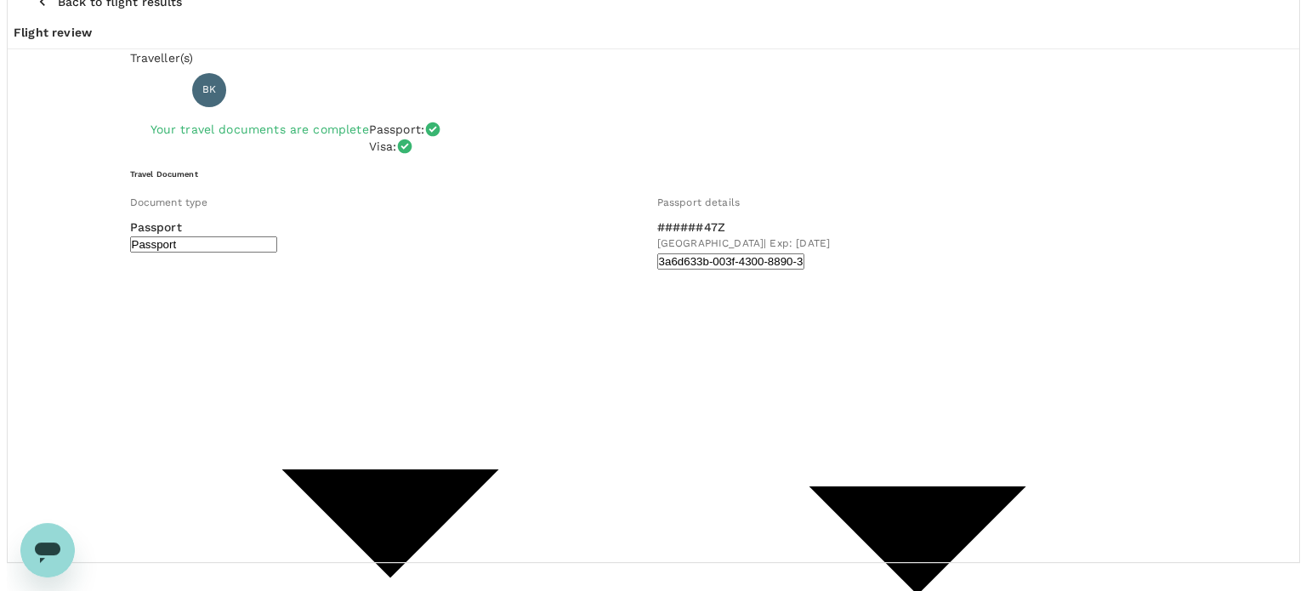
scroll to position [0, 0]
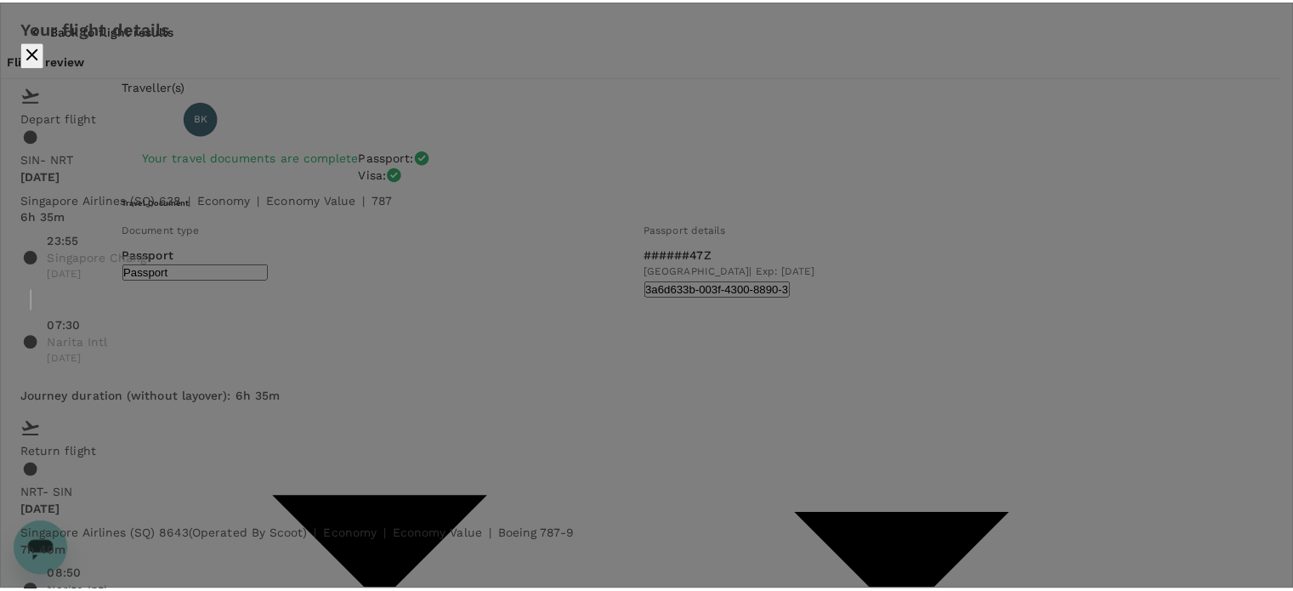
scroll to position [167, 0]
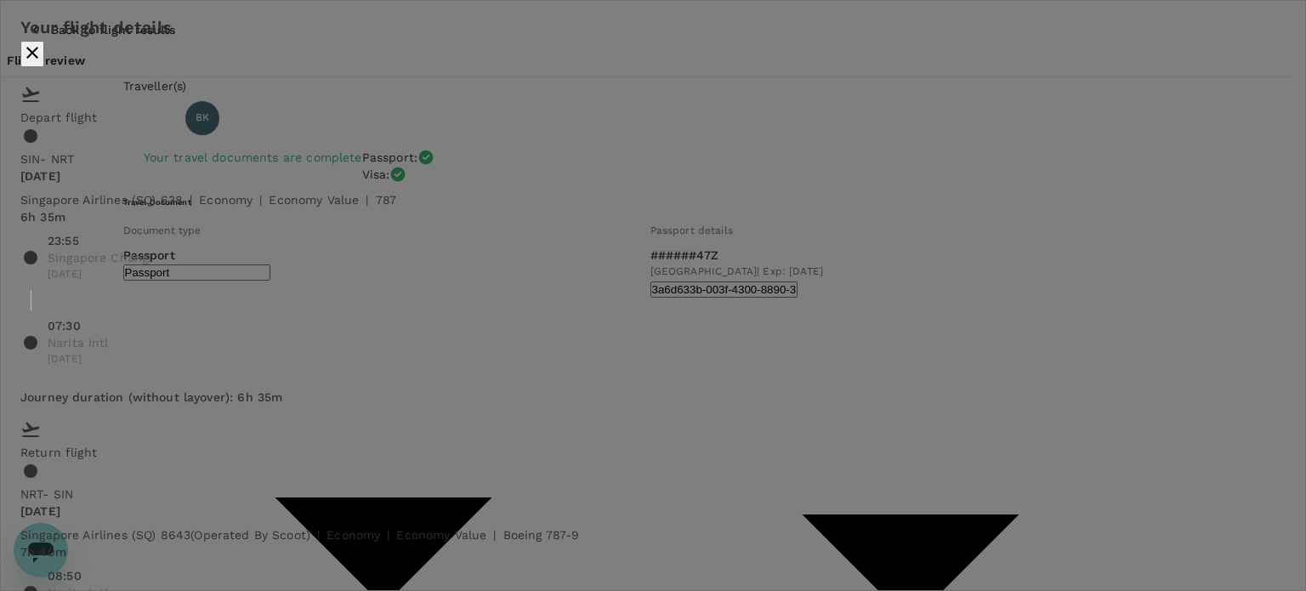
click at [1189, 242] on div "Your flight details Depart flight SIN - NRT Tue, 27 Jan Singapore Airlines (SQ)…" at bounding box center [653, 568] width 1306 height 1137
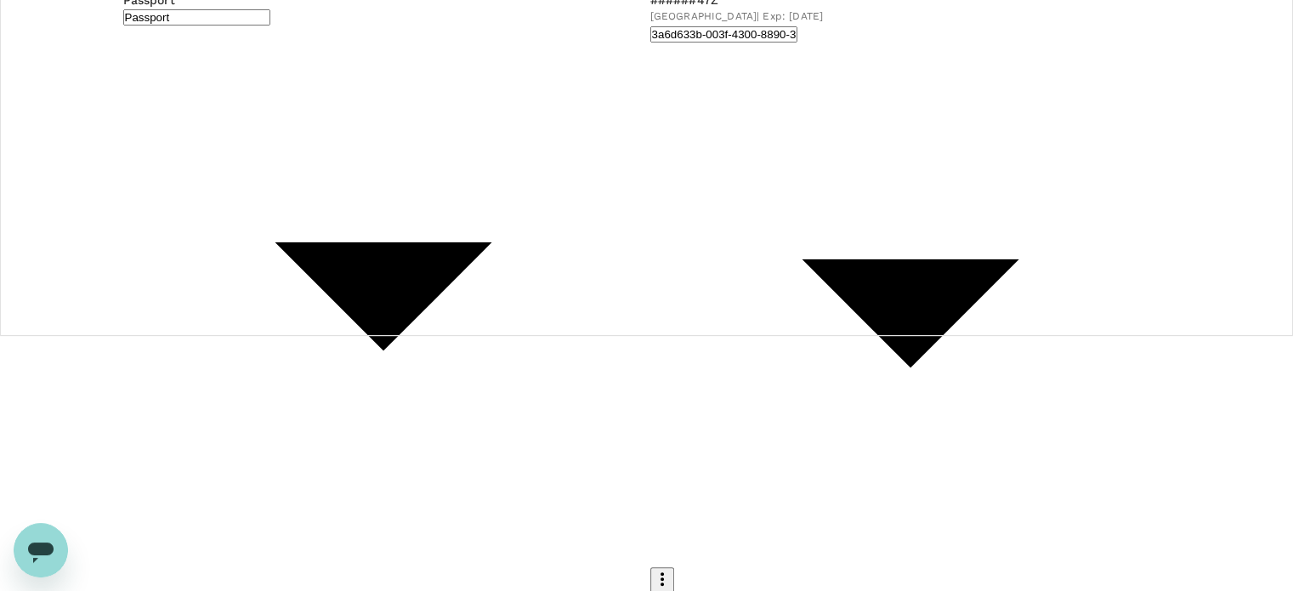
scroll to position [0, 0]
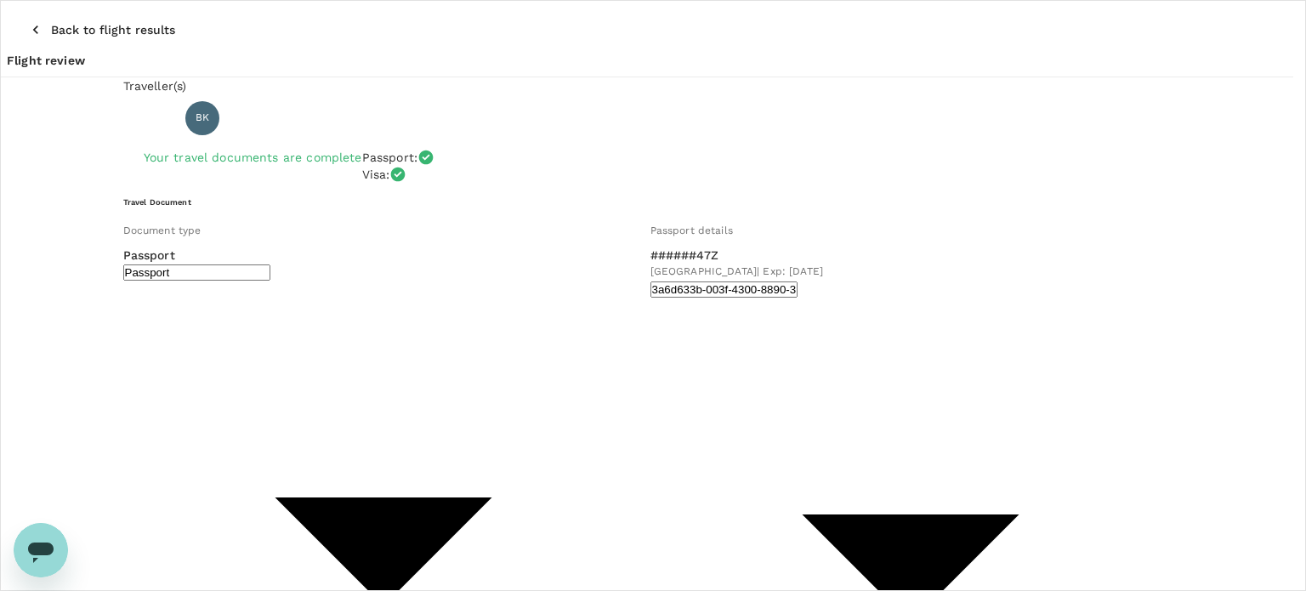
type input "8362997a-90b3-49b4-aba6-819b54791efd"
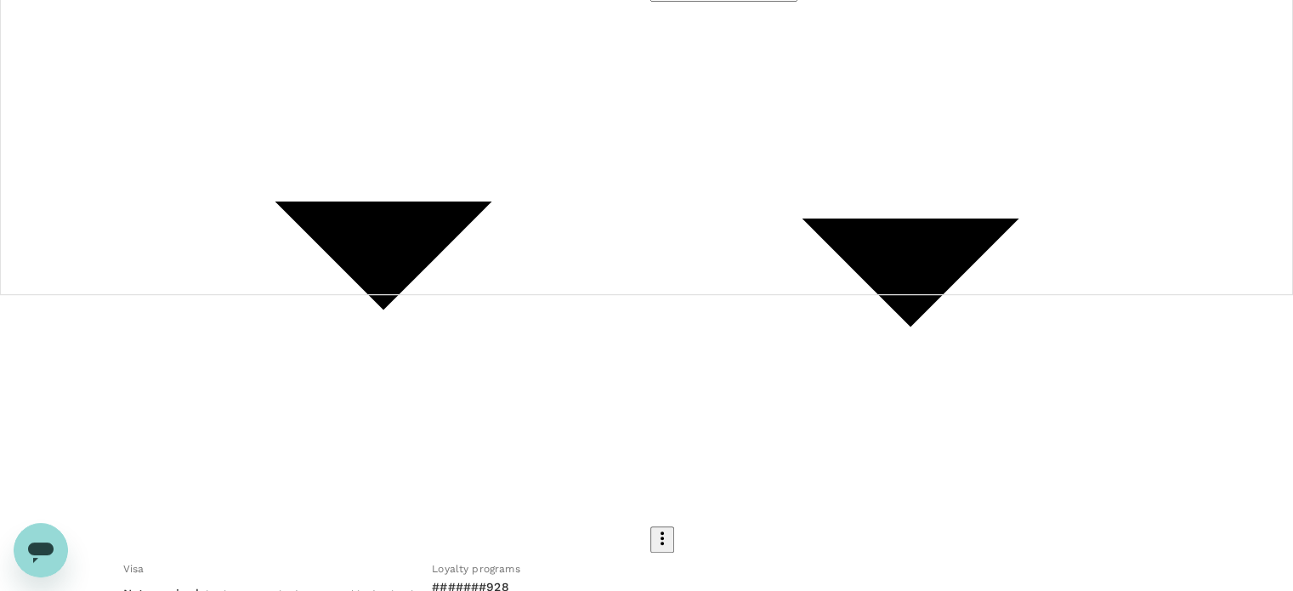
scroll to position [313, 0]
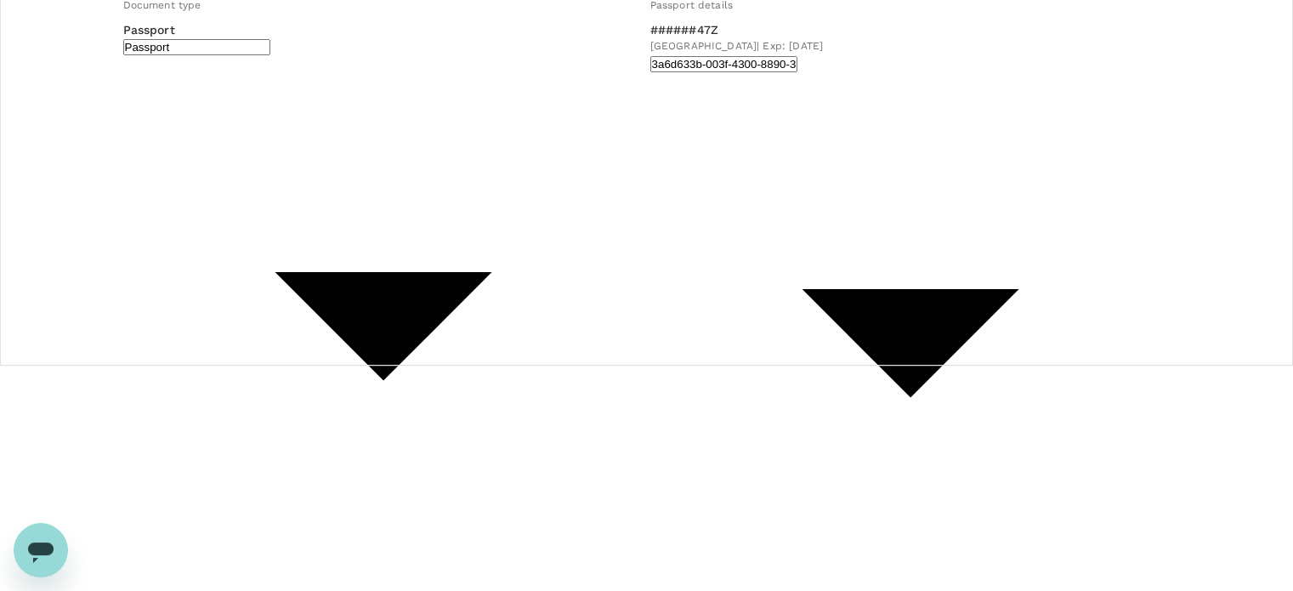
scroll to position [255, 0]
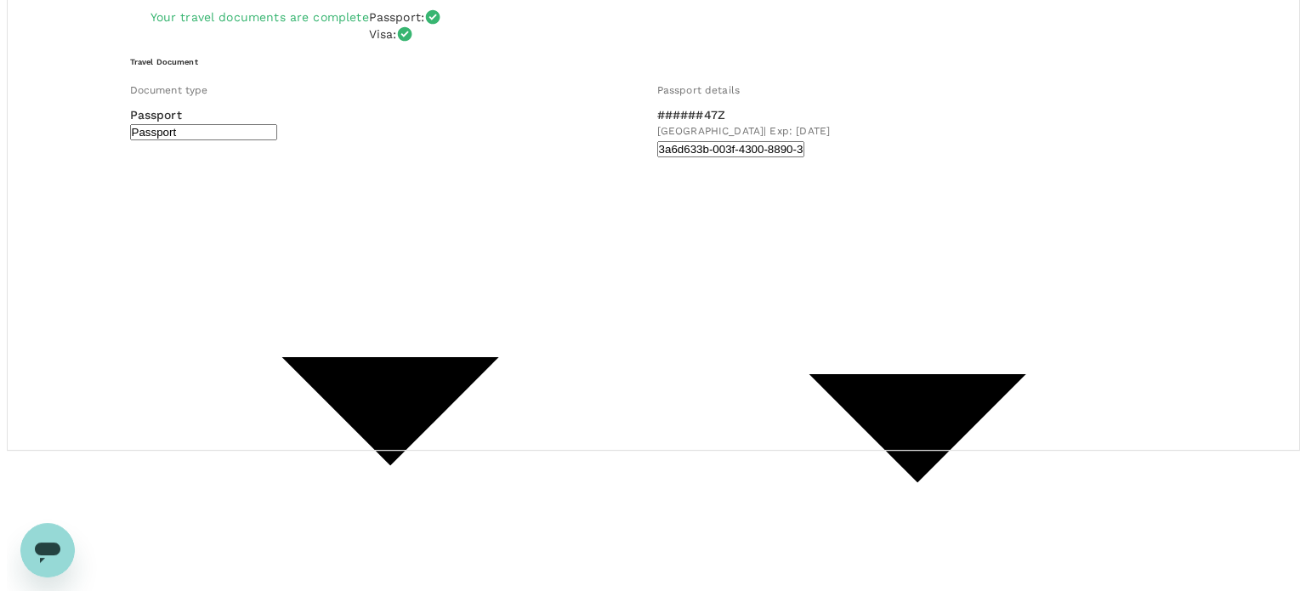
scroll to position [170, 0]
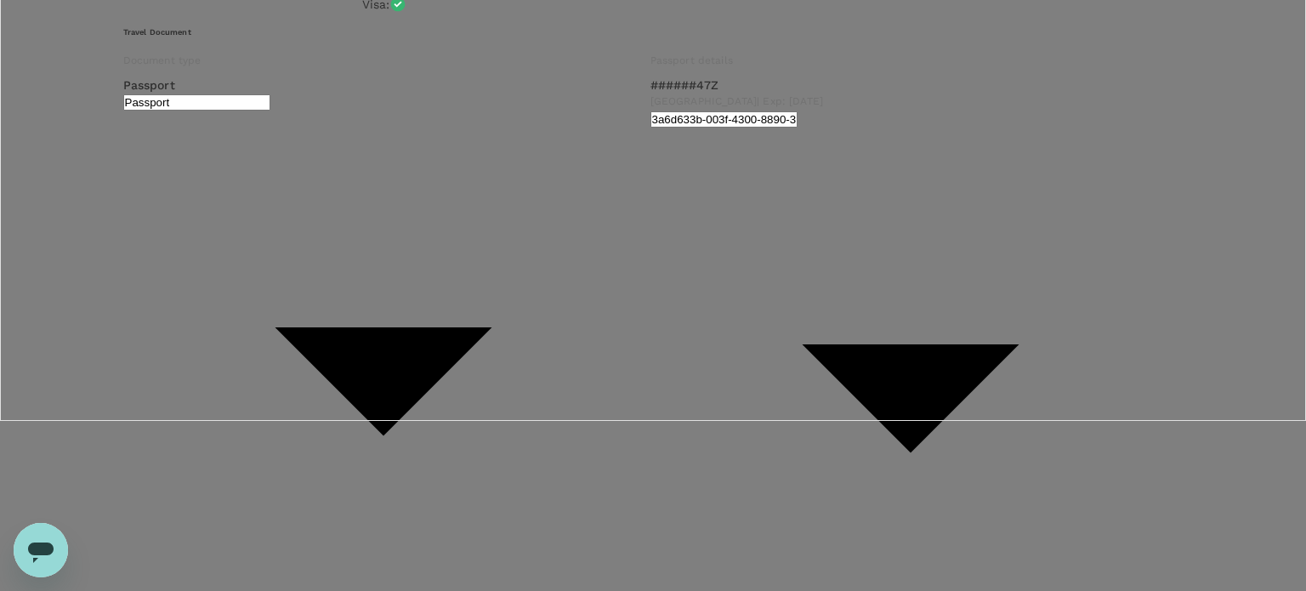
type input "9da82385-ea03-4e8d-b270-32b986f0971a"
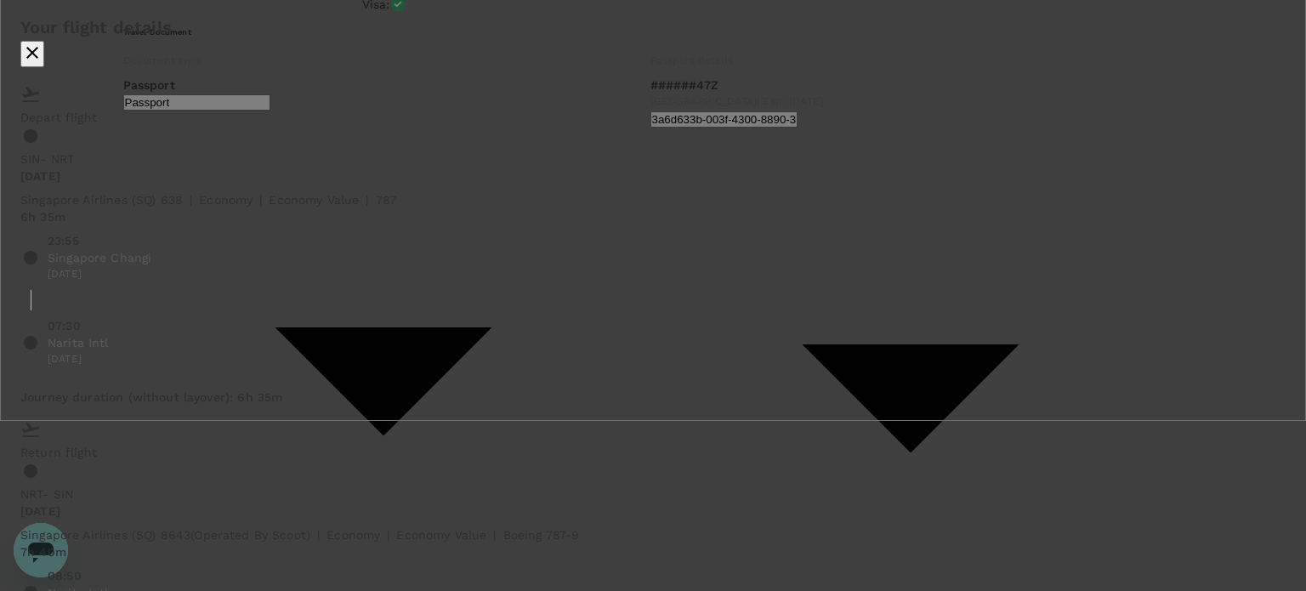
scroll to position [0, 0]
click at [43, 47] on icon "close" at bounding box center [32, 53] width 20 height 20
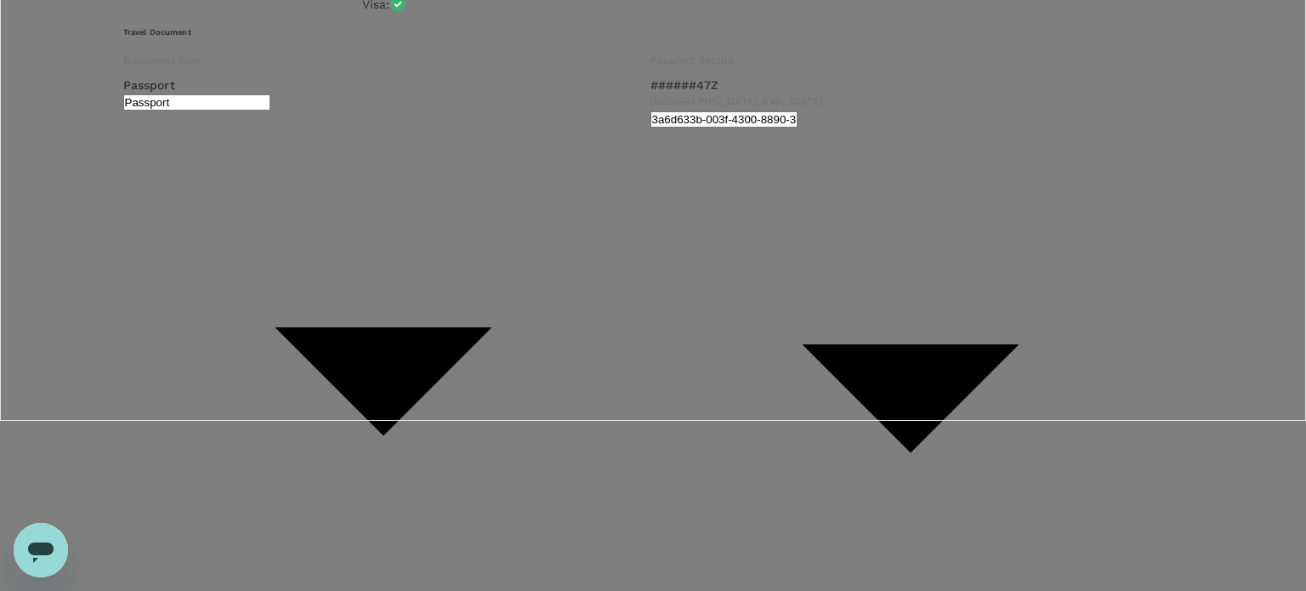
scroll to position [240, 0]
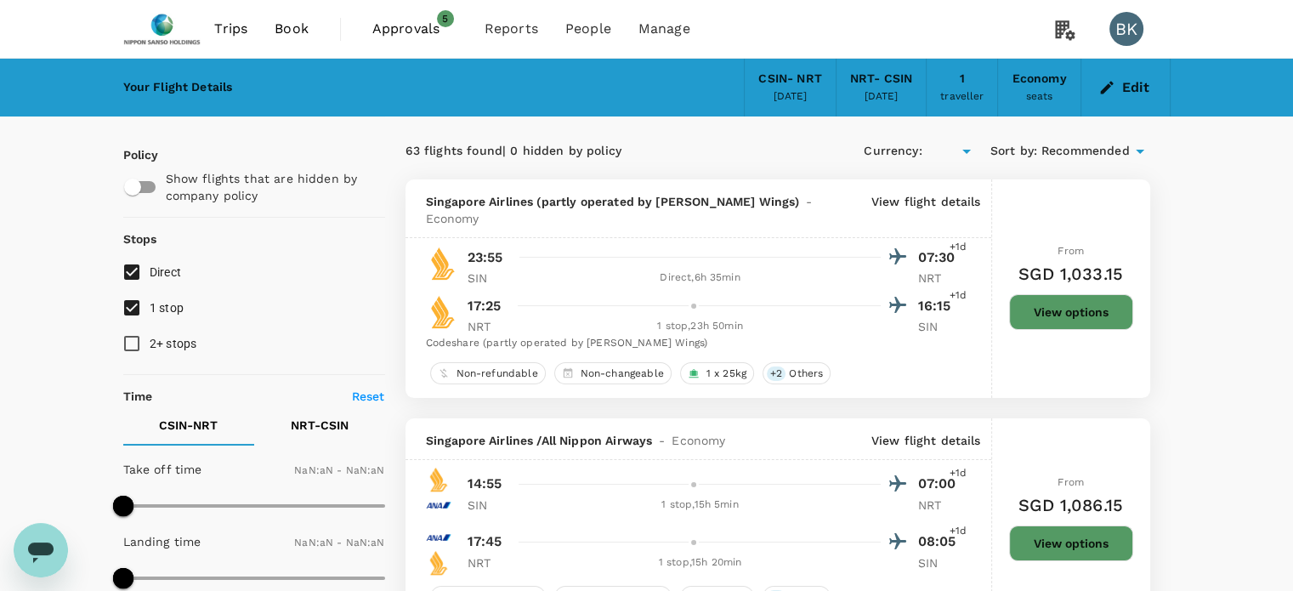
type input "SGD"
type input "1440"
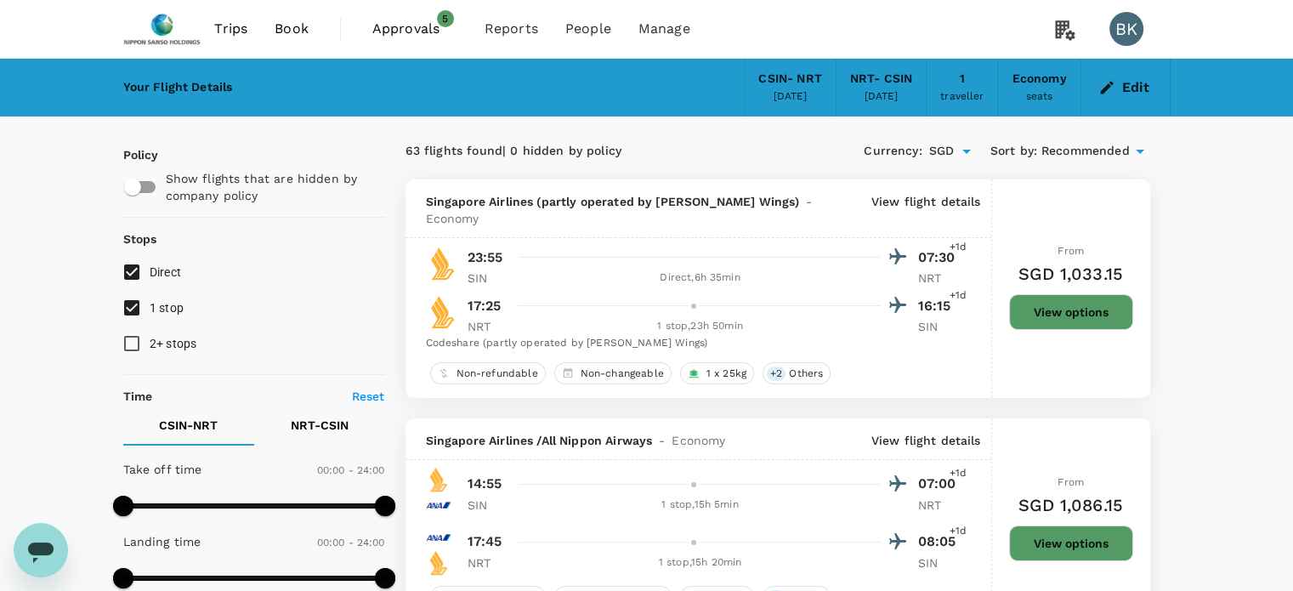
click at [412, 31] on span "Approvals" at bounding box center [414, 29] width 85 height 20
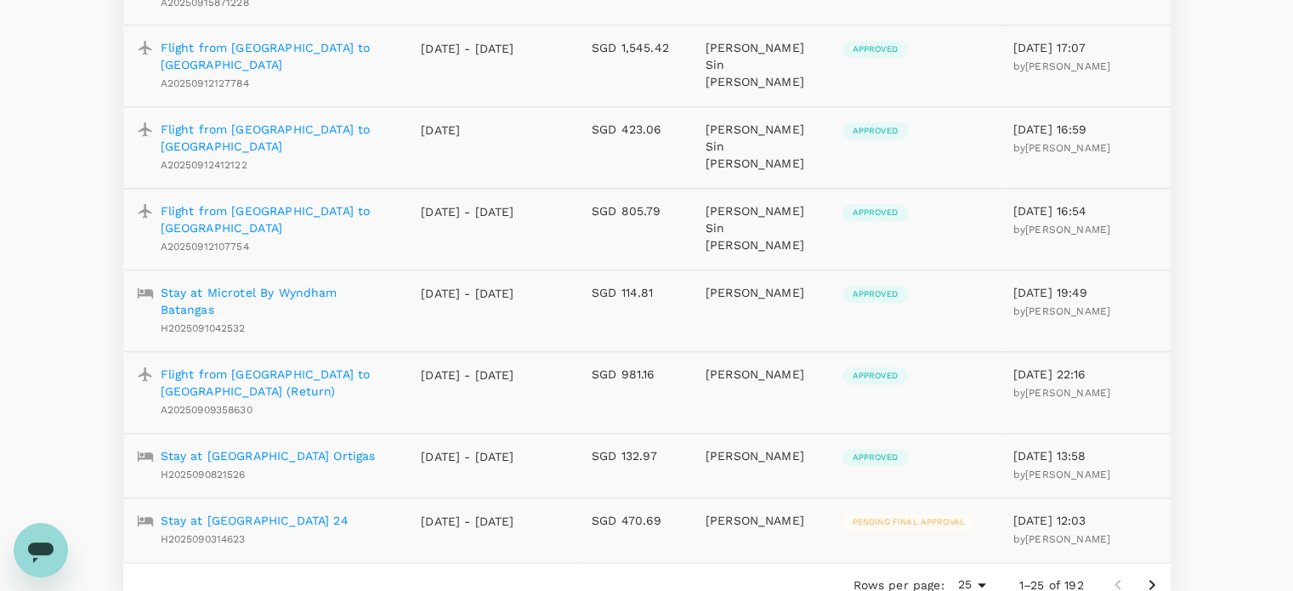
scroll to position [1649, 0]
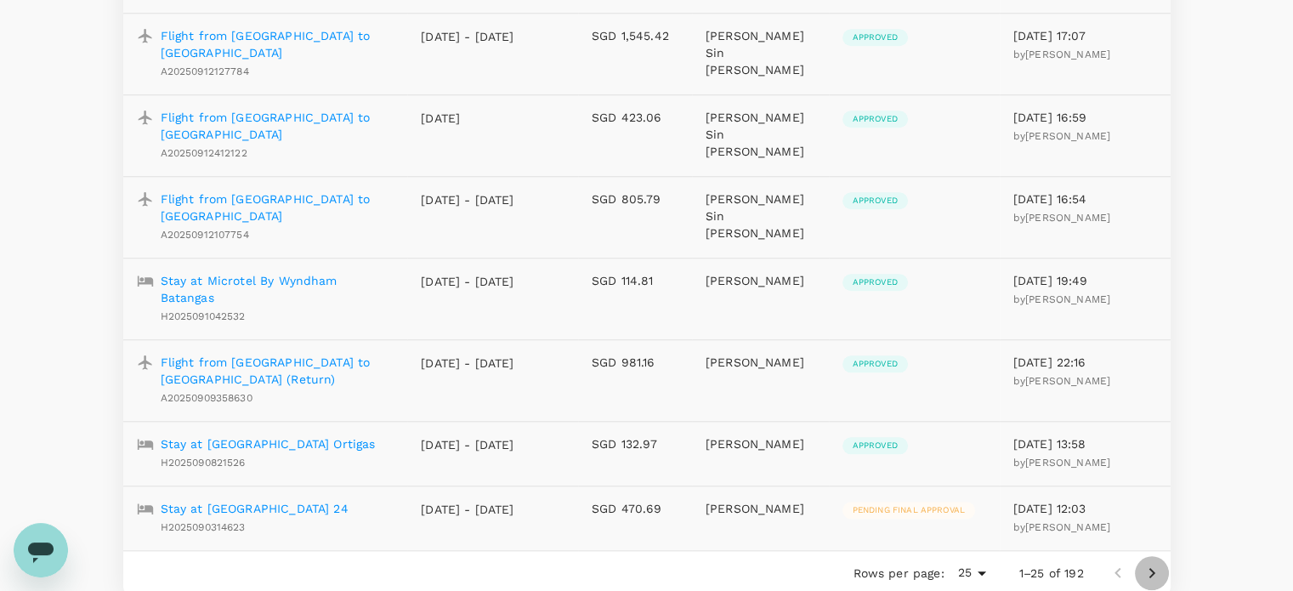
click at [1152, 563] on icon "Go to next page" at bounding box center [1152, 573] width 20 height 20
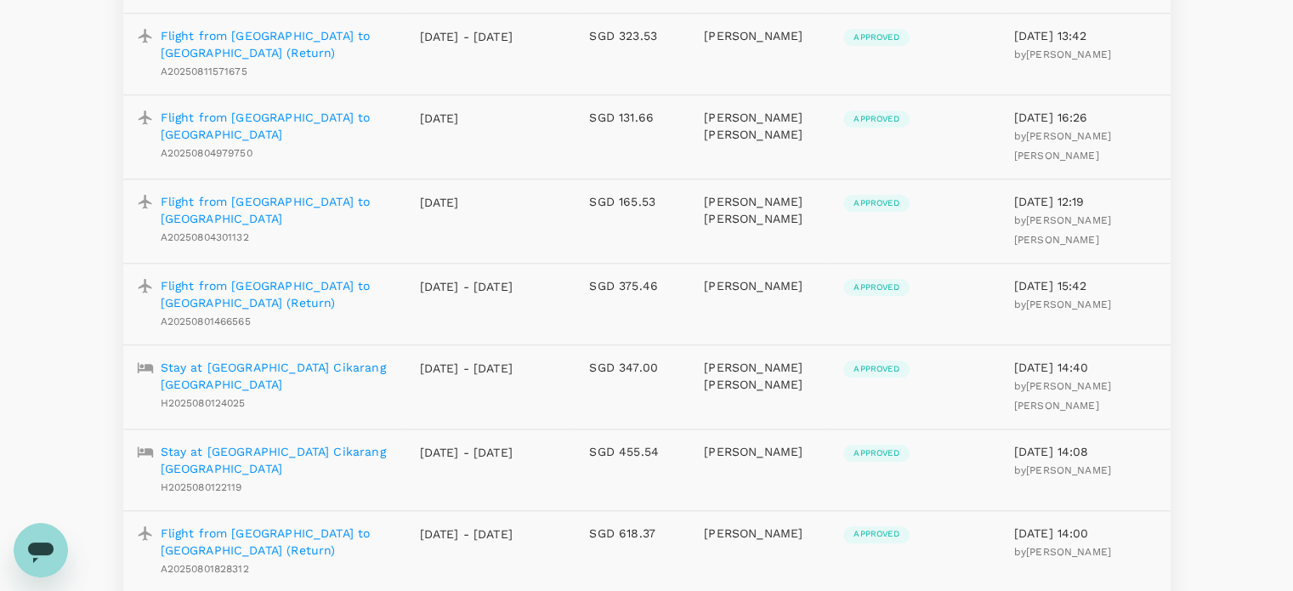
scroll to position [1734, 0]
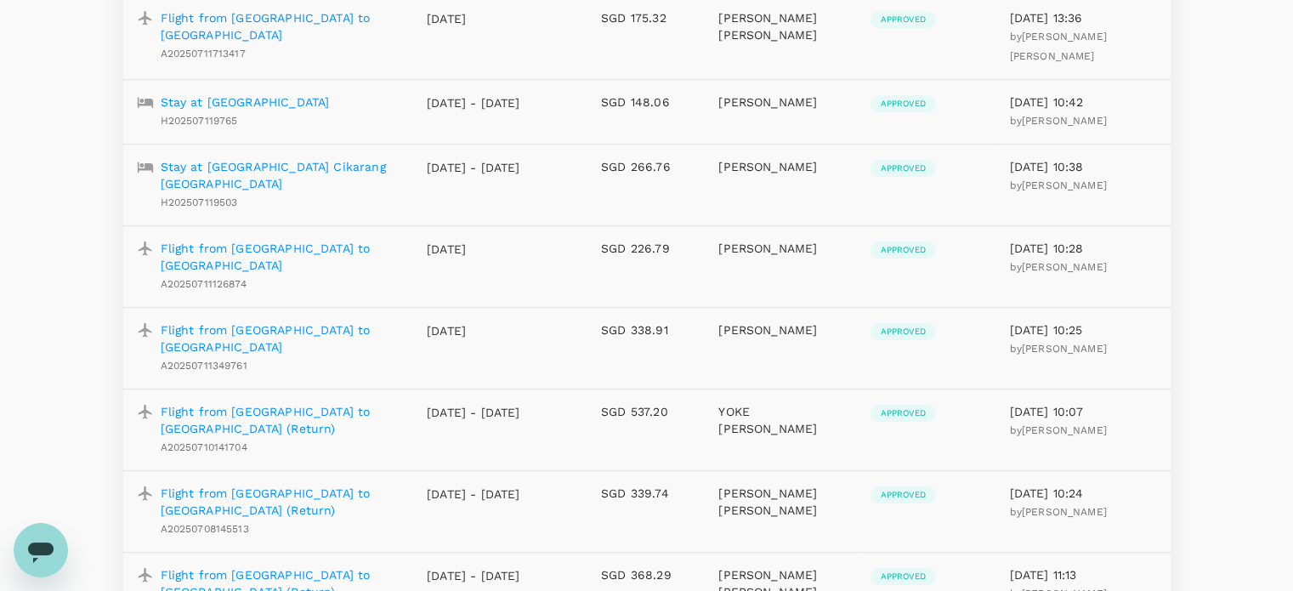
scroll to position [1612, 0]
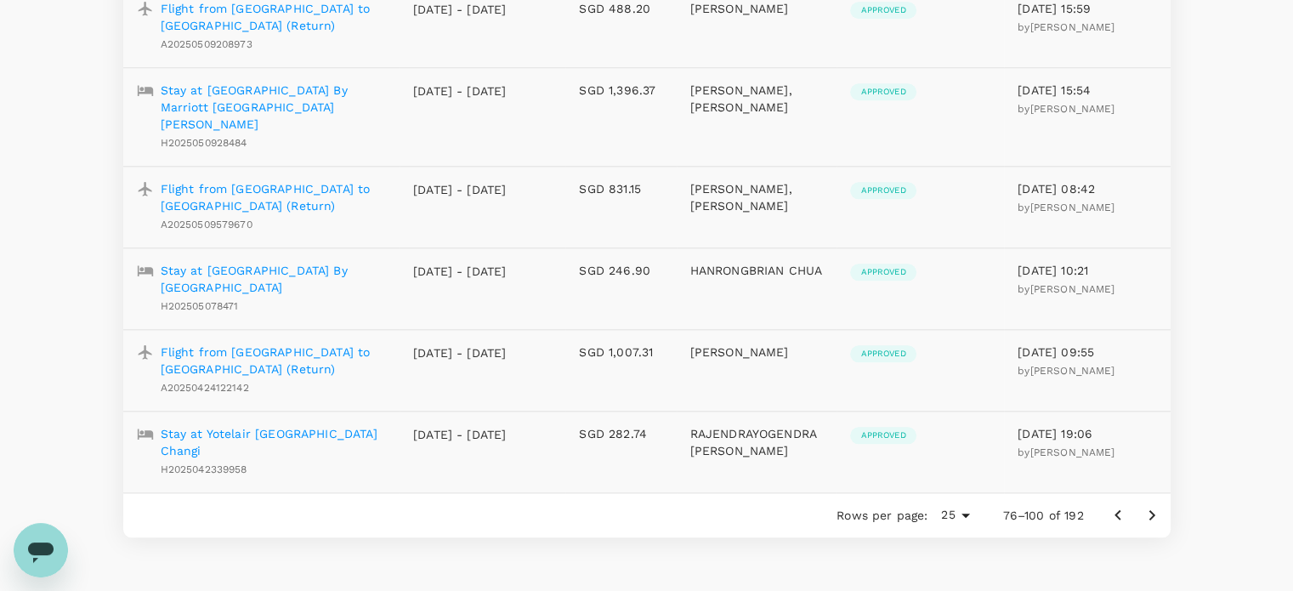
scroll to position [1867, 0]
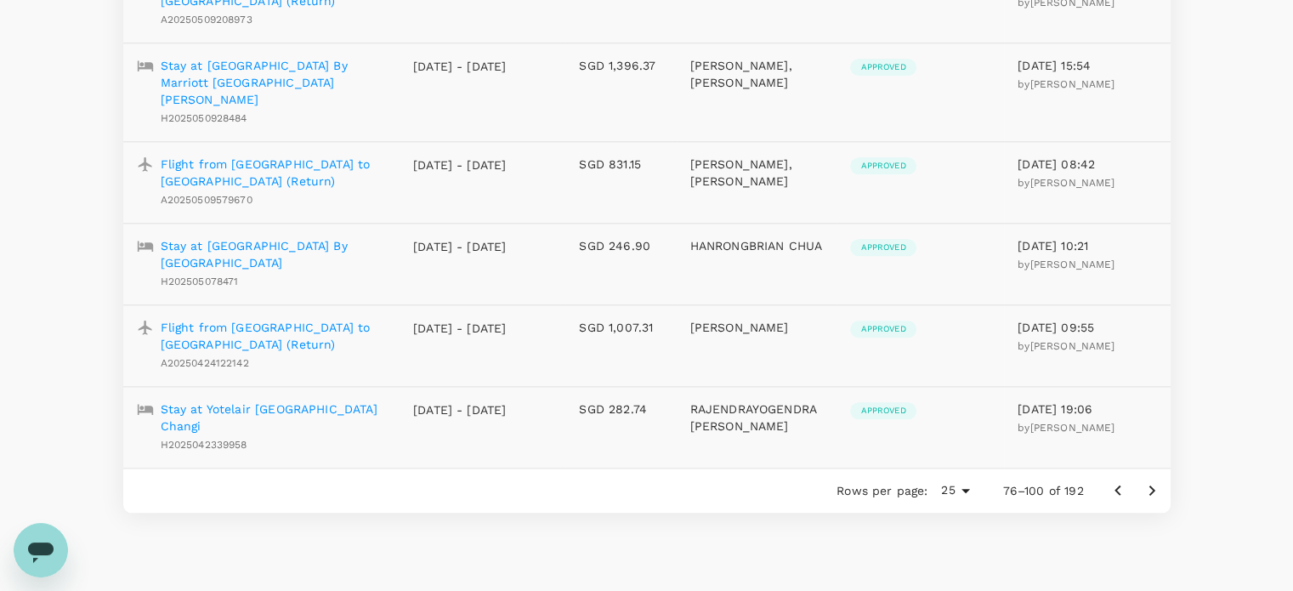
click at [271, 319] on p "Flight from [GEOGRAPHIC_DATA] to [GEOGRAPHIC_DATA] (Return)" at bounding box center [274, 336] width 226 height 34
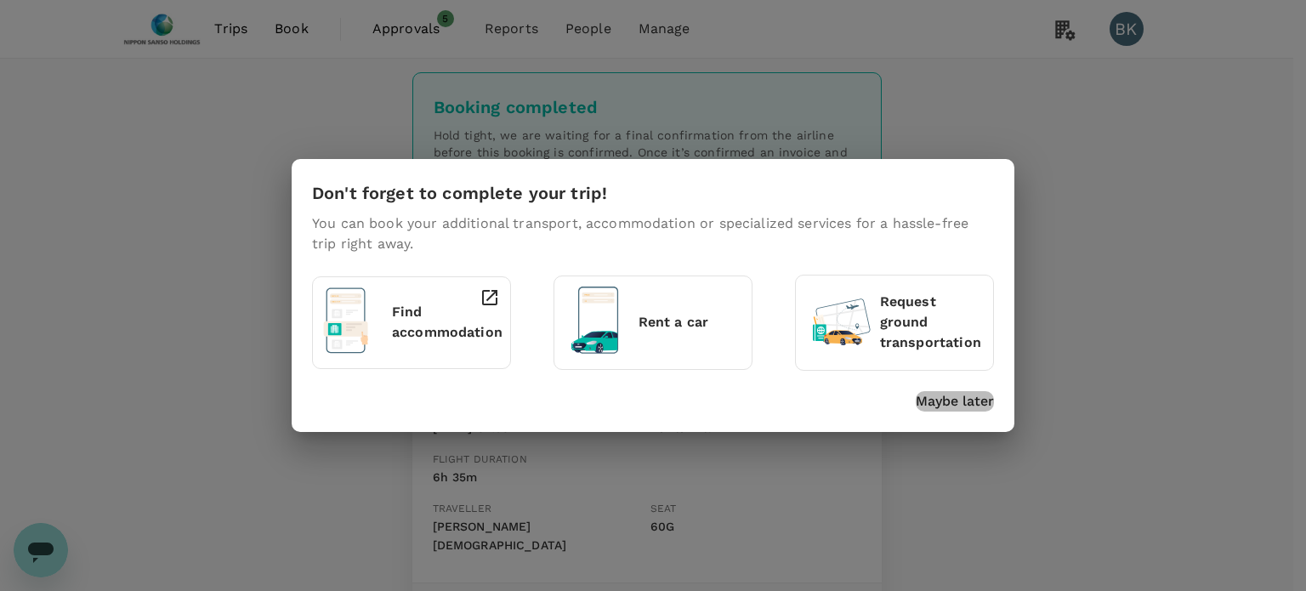
click at [962, 401] on p "Maybe later" at bounding box center [955, 401] width 78 height 20
